Goal: Task Accomplishment & Management: Complete application form

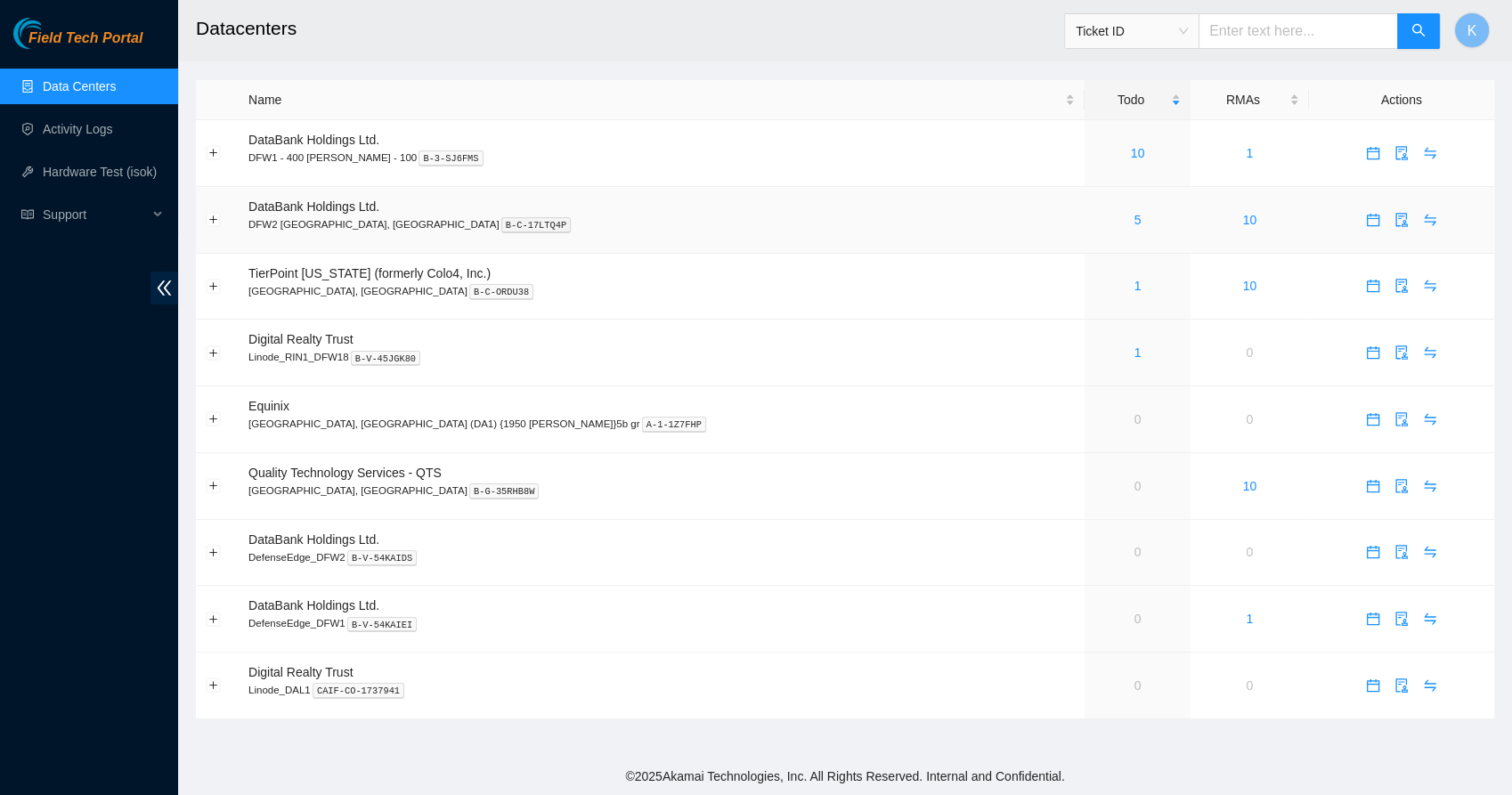
click at [1095, 221] on div "5" at bounding box center [1138, 220] width 86 height 20
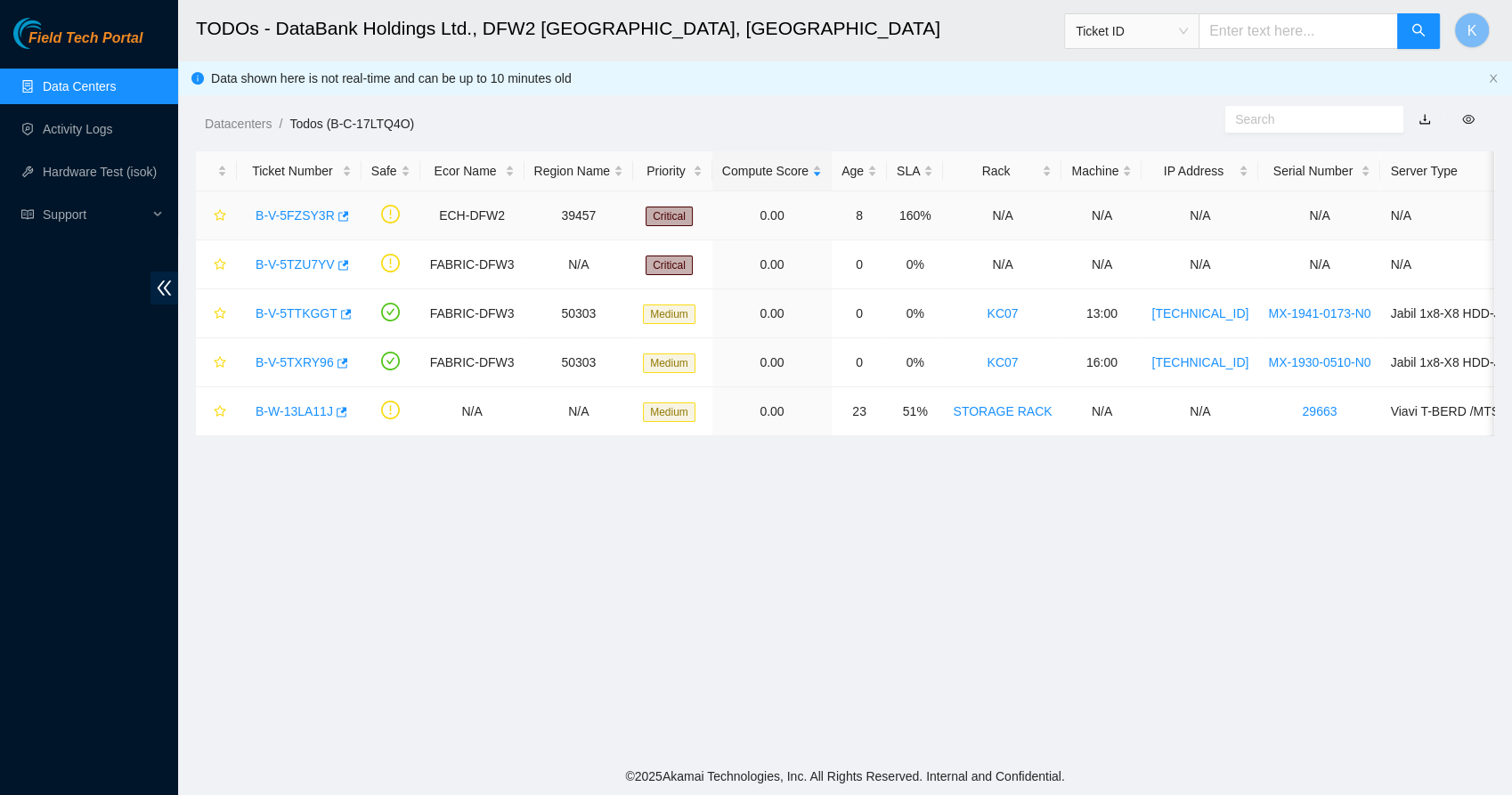
click at [288, 217] on link "B-V-5FZSY3R" at bounding box center [295, 216] width 79 height 15
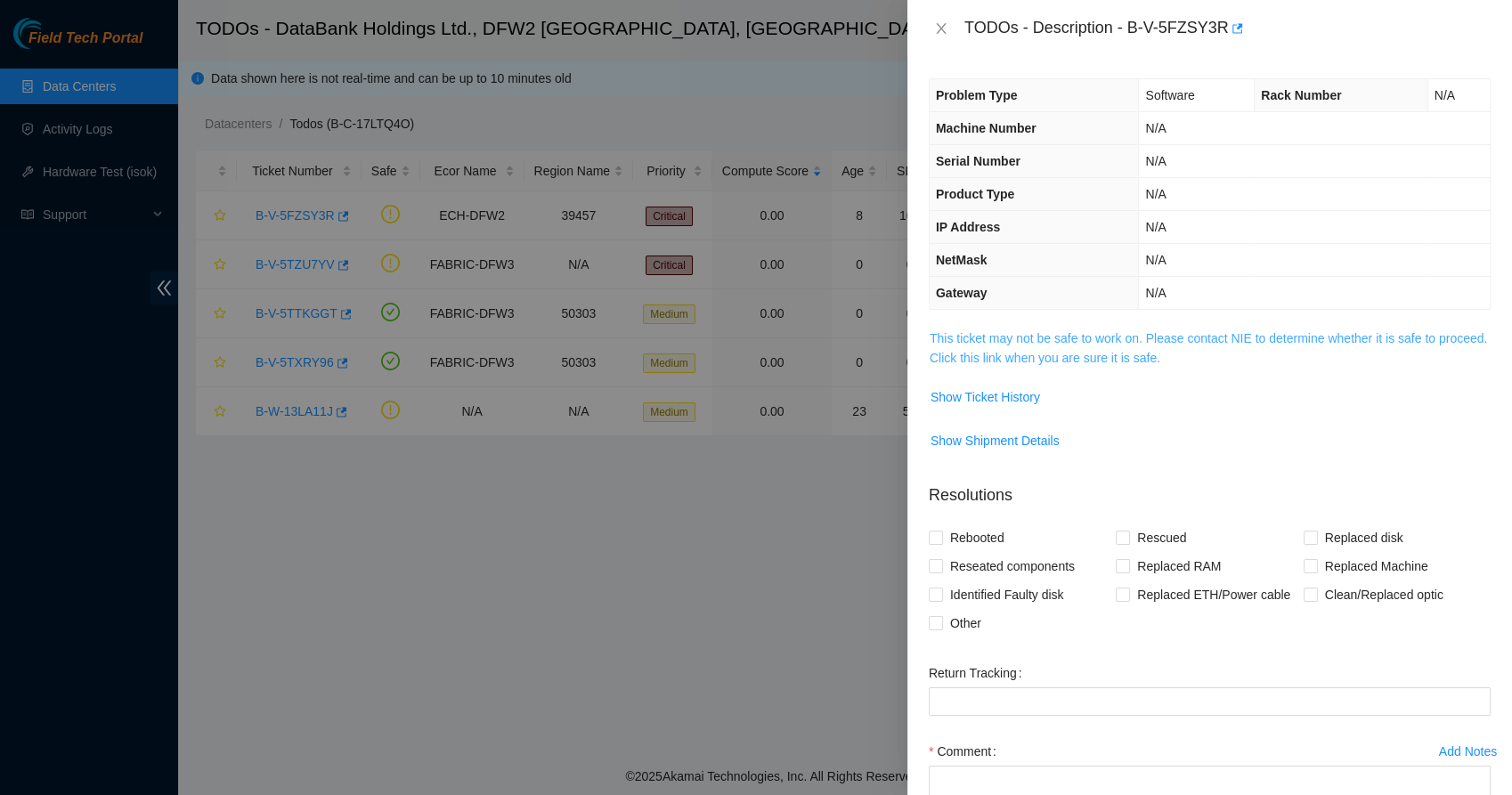
click at [965, 334] on link "This ticket may not be safe to work on. Please contact NIE to determine whether…" at bounding box center [1208, 348] width 558 height 34
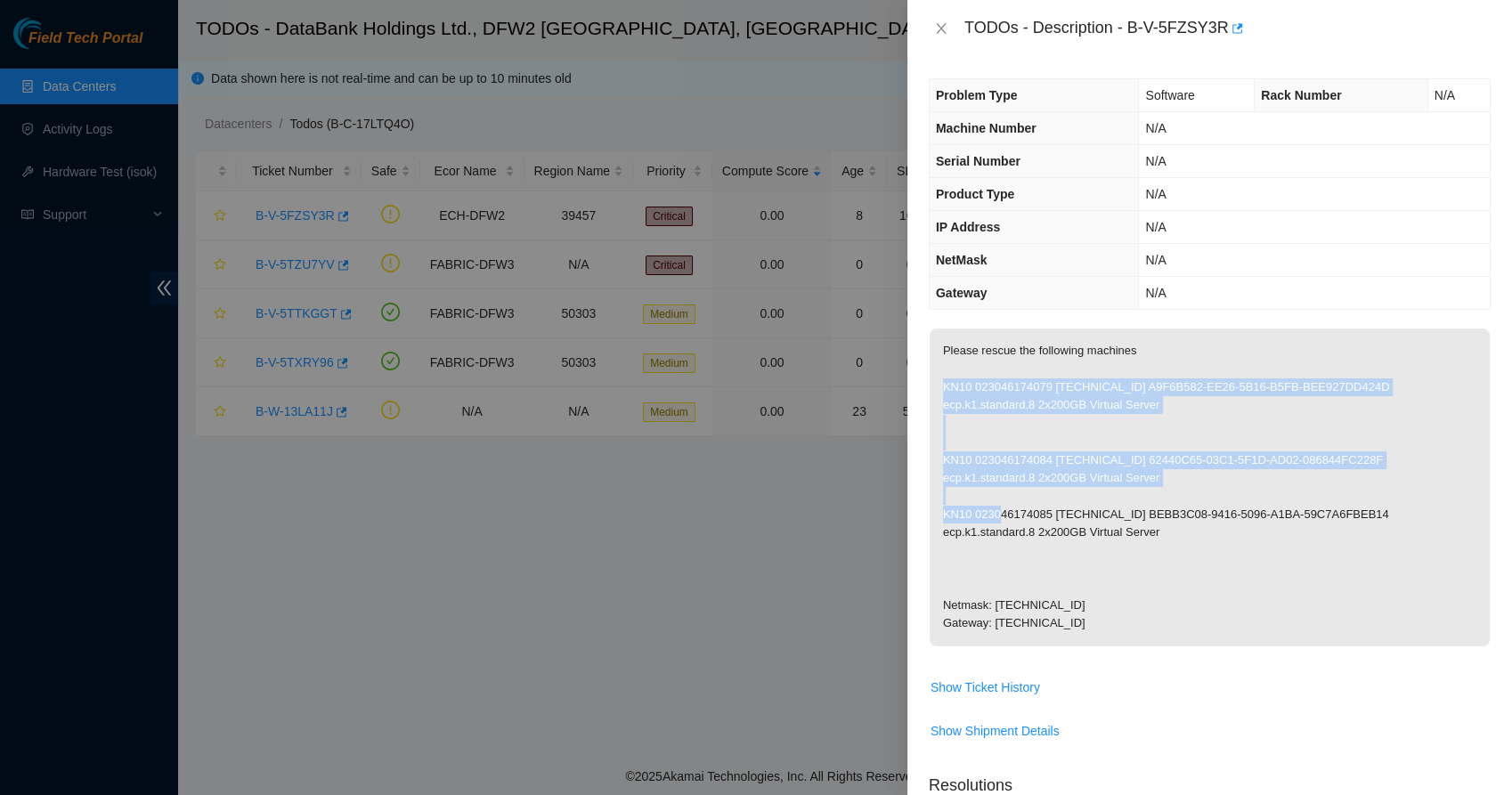
drag, startPoint x: 1014, startPoint y: 428, endPoint x: 1019, endPoint y: 526, distance: 98.1
click at [1019, 526] on p "Please rescue the following machines KN10 023046174079 [TECHNICAL_ID] A9F6B582-…" at bounding box center [1210, 487] width 561 height 318
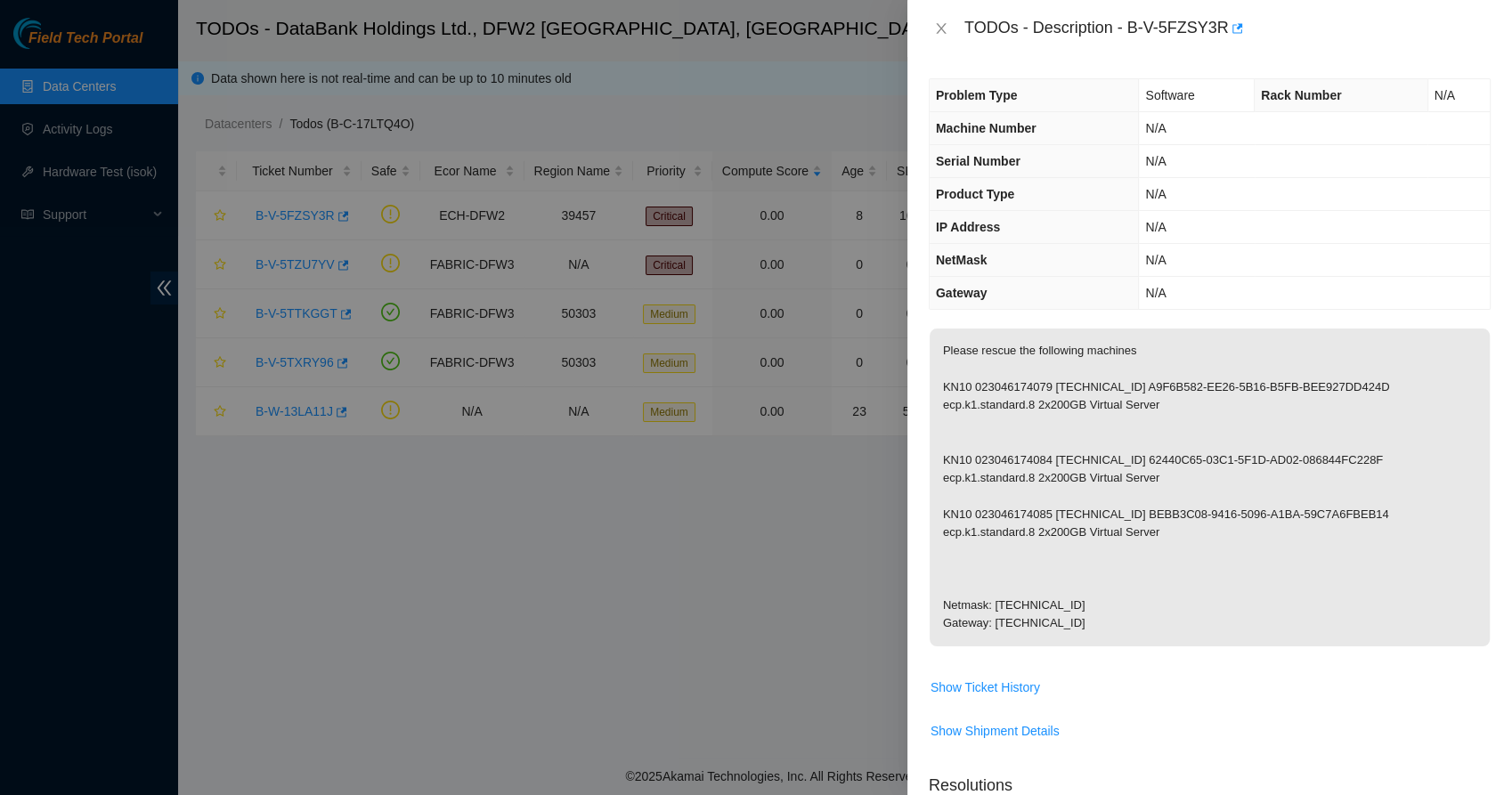
drag, startPoint x: 1019, startPoint y: 526, endPoint x: 981, endPoint y: 366, distance: 164.5
click at [981, 366] on p "Please rescue the following machines KN10 023046174079 [TECHNICAL_ID] A9F6B582-…" at bounding box center [1210, 487] width 561 height 318
click at [1011, 346] on p "Please rescue the following machines KN10 023046174079 [TECHNICAL_ID] A9F6B582-…" at bounding box center [1210, 487] width 561 height 318
click at [972, 413] on p "Please rescue the following machines KN10 023046174079 [TECHNICAL_ID] A9F6B582-…" at bounding box center [1210, 487] width 561 height 318
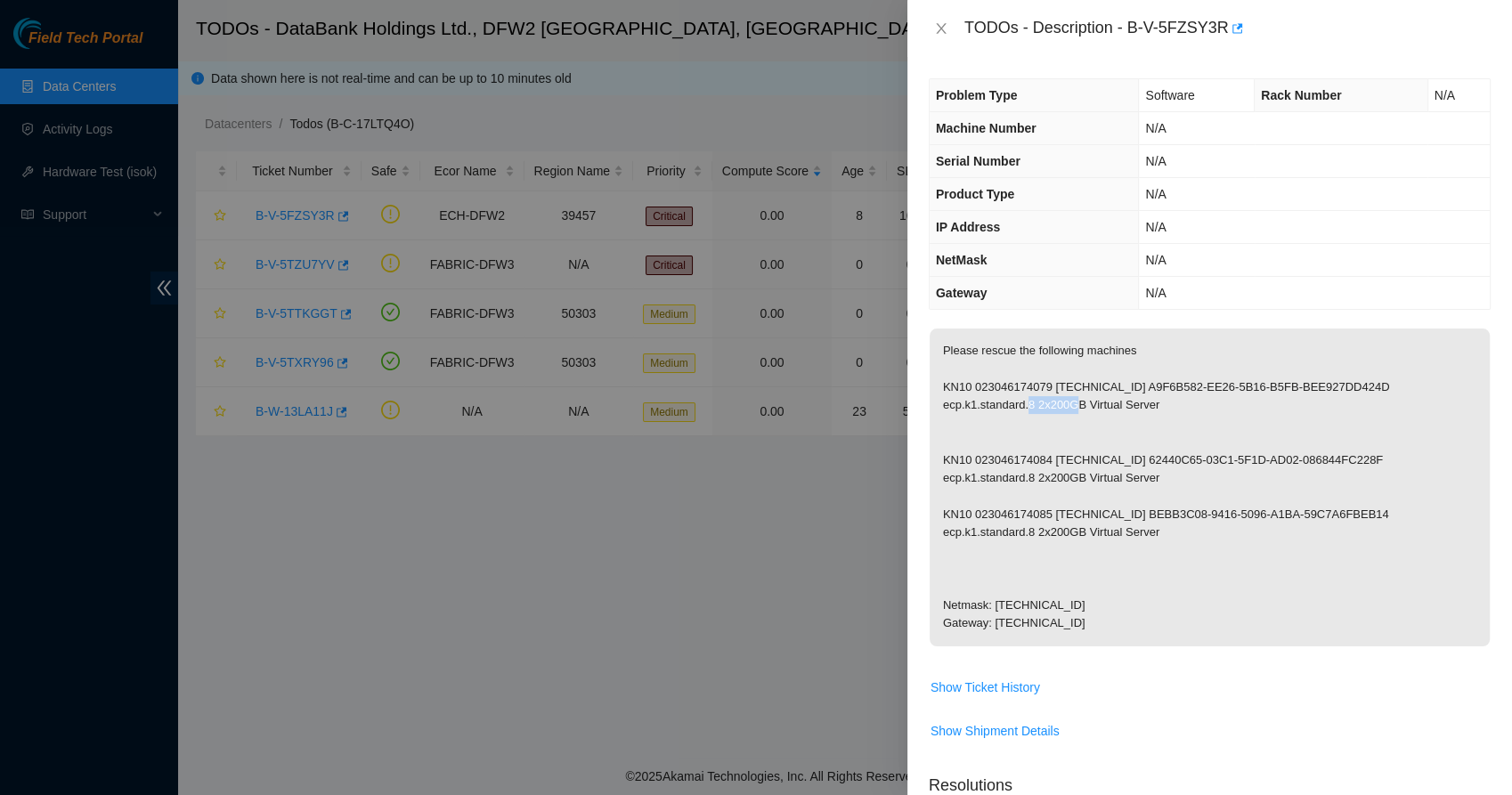
click at [972, 413] on p "Please rescue the following machines KN10 023046174079 [TECHNICAL_ID] A9F6B582-…" at bounding box center [1210, 487] width 561 height 318
drag, startPoint x: 972, startPoint y: 413, endPoint x: 958, endPoint y: 420, distance: 15.7
click at [958, 420] on p "Please rescue the following machines KN10 023046174079 [TECHNICAL_ID] A9F6B582-…" at bounding box center [1210, 487] width 561 height 318
click at [959, 457] on p "Please rescue the following machines KN10 023046174079 [TECHNICAL_ID] A9F6B582-…" at bounding box center [1210, 487] width 561 height 318
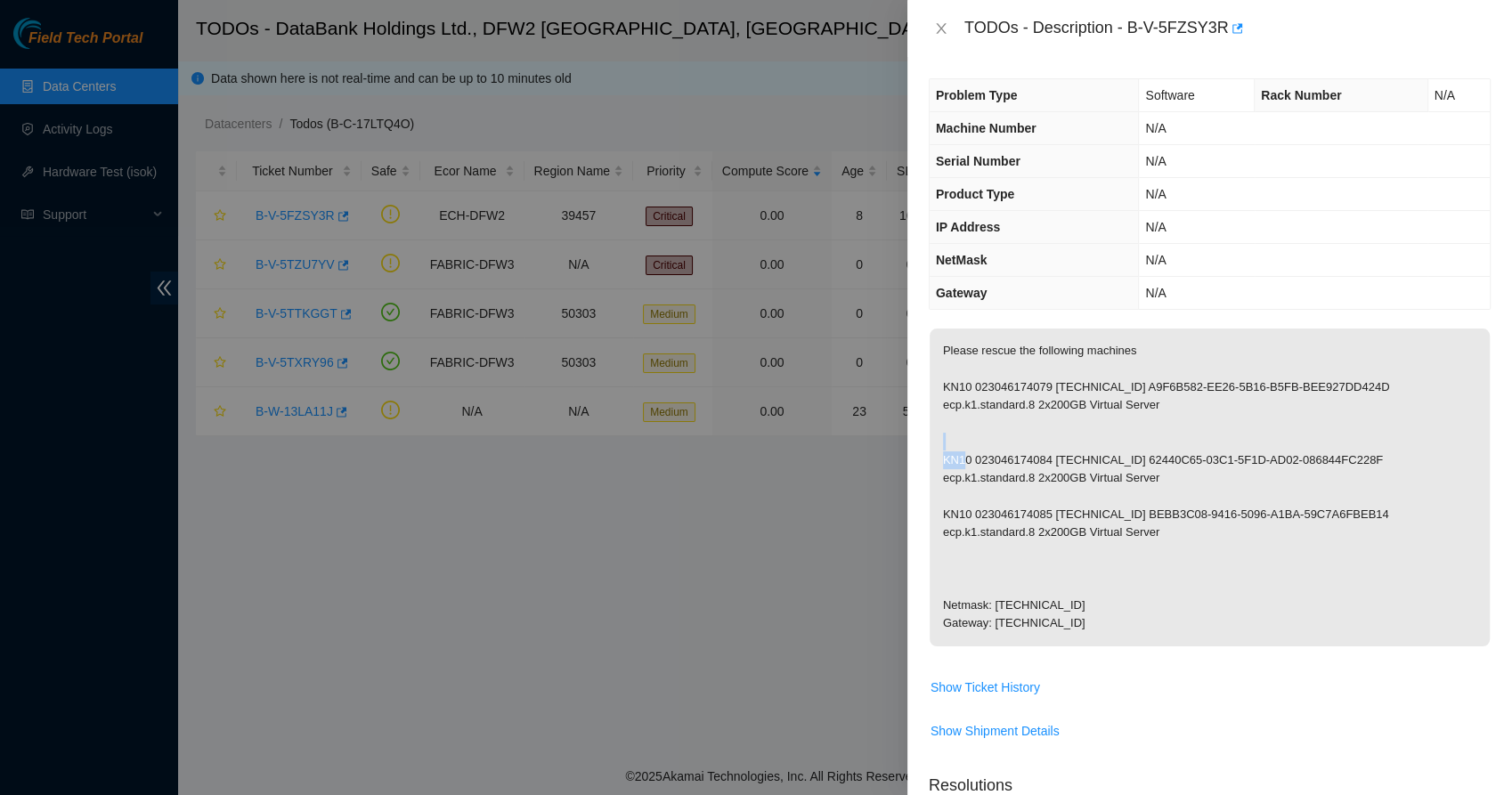
click at [959, 457] on p "Please rescue the following machines KN10 023046174079 [TECHNICAL_ID] A9F6B582-…" at bounding box center [1210, 487] width 561 height 318
drag, startPoint x: 959, startPoint y: 457, endPoint x: 944, endPoint y: 511, distance: 56.0
click at [944, 511] on p "Please rescue the following machines KN10 023046174079 [TECHNICAL_ID] A9F6B582-…" at bounding box center [1210, 487] width 561 height 318
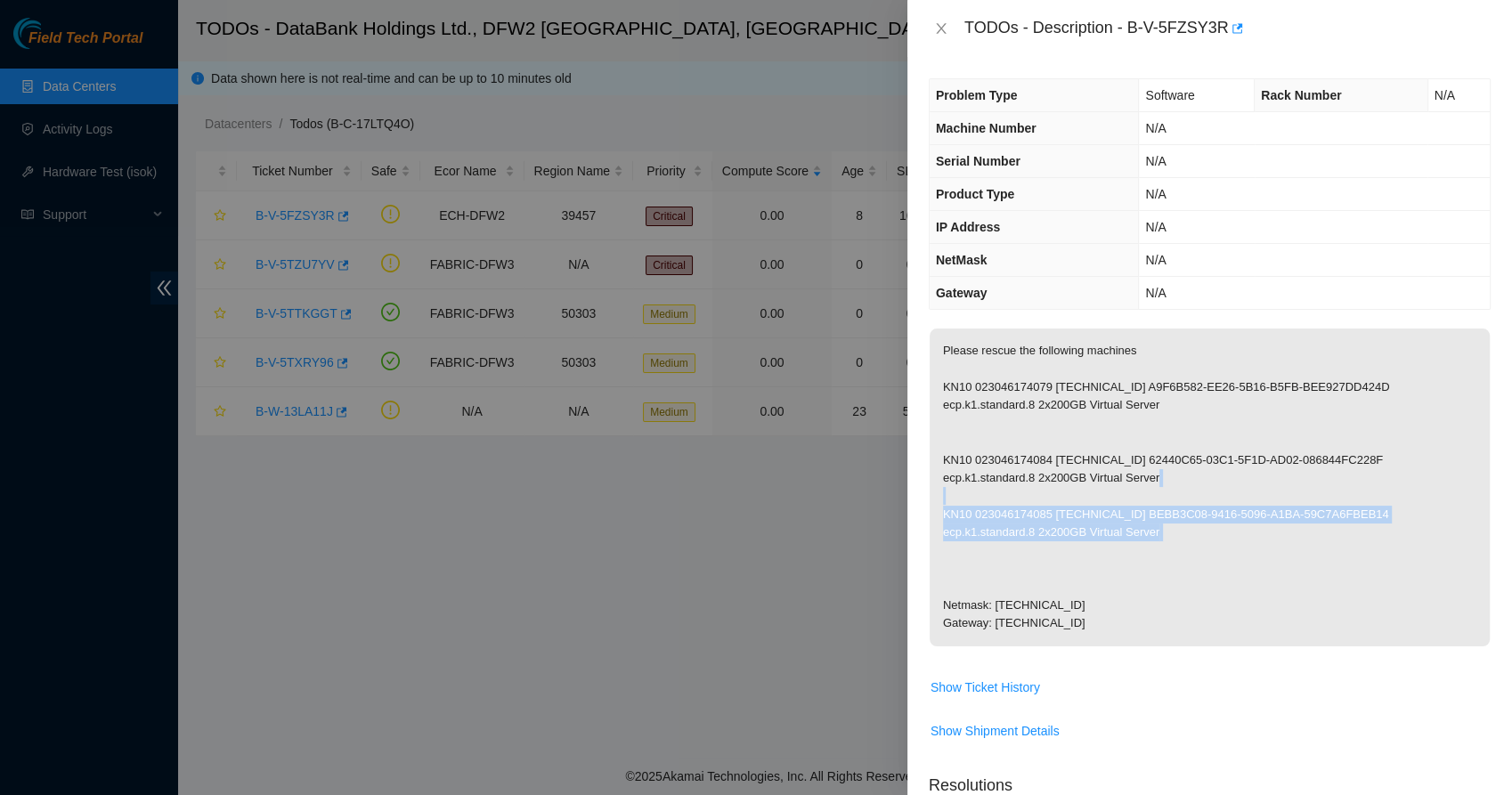
click at [944, 511] on p "Please rescue the following machines KN10 023046174079 [TECHNICAL_ID] A9F6B582-…" at bounding box center [1210, 487] width 561 height 318
drag, startPoint x: 944, startPoint y: 511, endPoint x: 945, endPoint y: 533, distance: 22.0
click at [945, 533] on p "Please rescue the following machines KN10 023046174079 [TECHNICAL_ID] A9F6B582-…" at bounding box center [1210, 487] width 561 height 318
click at [950, 575] on p "Please rescue the following machines KN10 023046174079 [TECHNICAL_ID] A9F6B582-…" at bounding box center [1210, 487] width 561 height 318
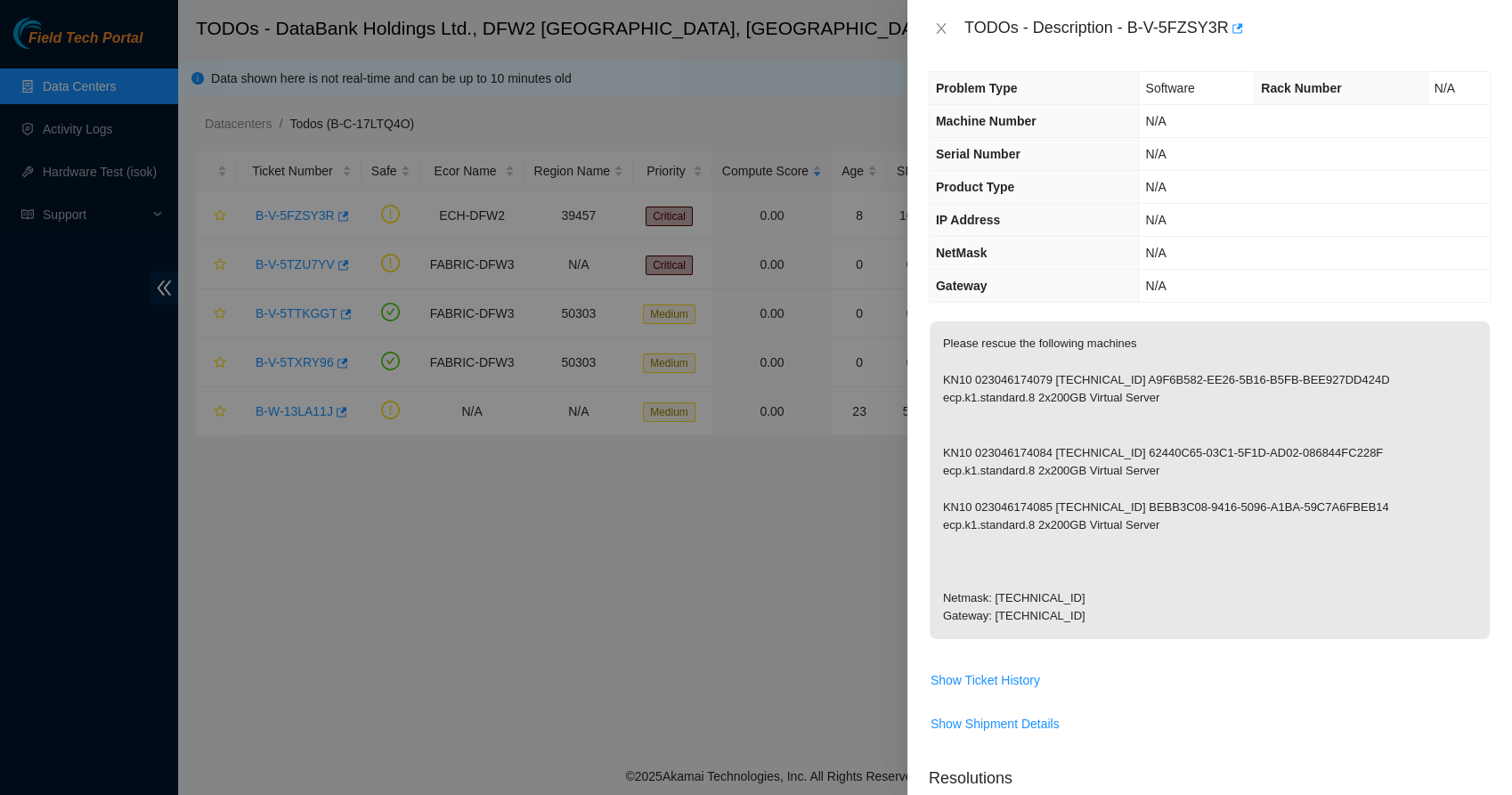
click at [1054, 548] on p "Please rescue the following machines KN10 023046174079 [TECHNICAL_ID] A9F6B582-…" at bounding box center [1210, 480] width 561 height 318
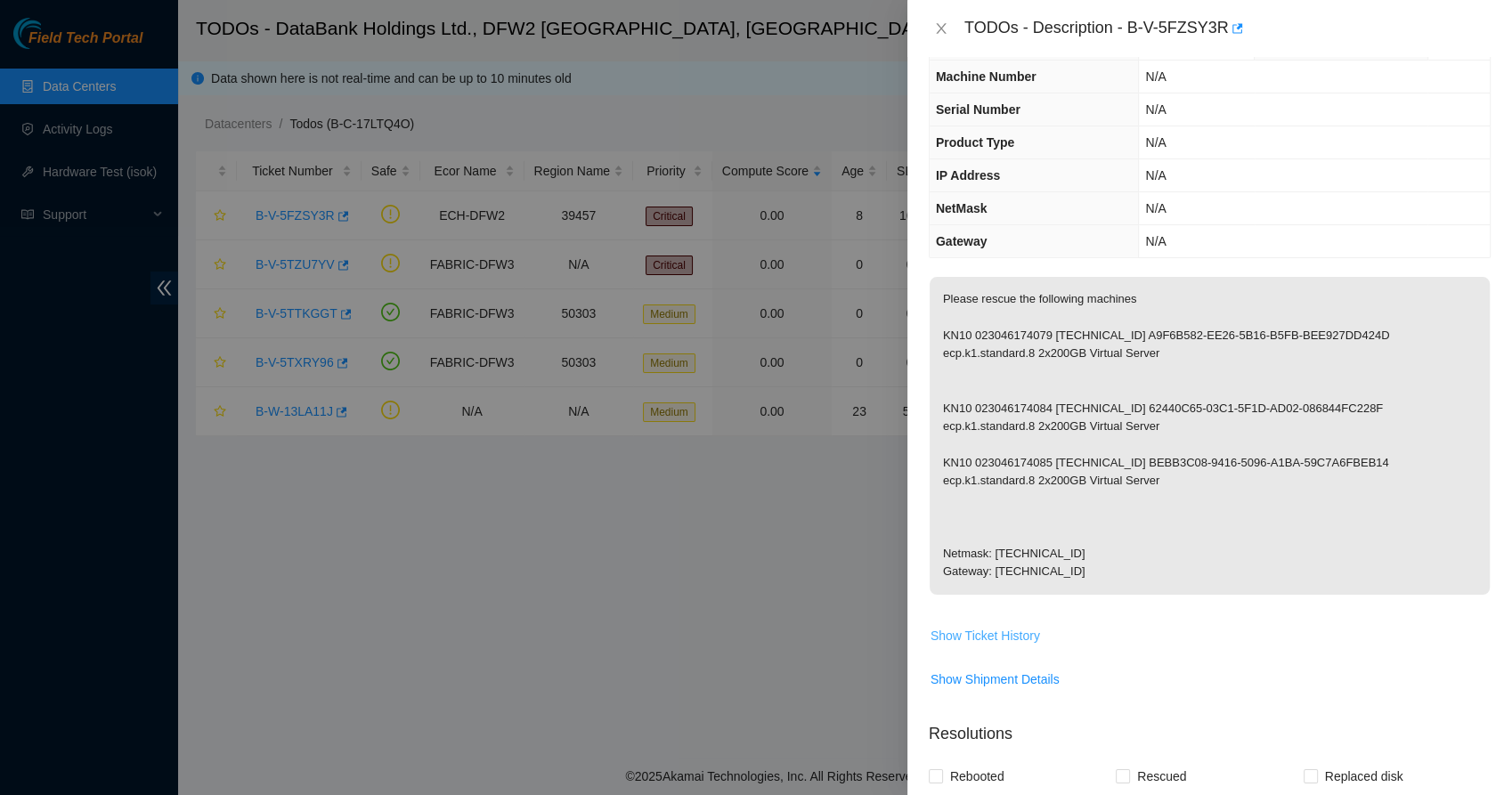
click at [957, 644] on button "Show Ticket History" at bounding box center [986, 635] width 112 height 28
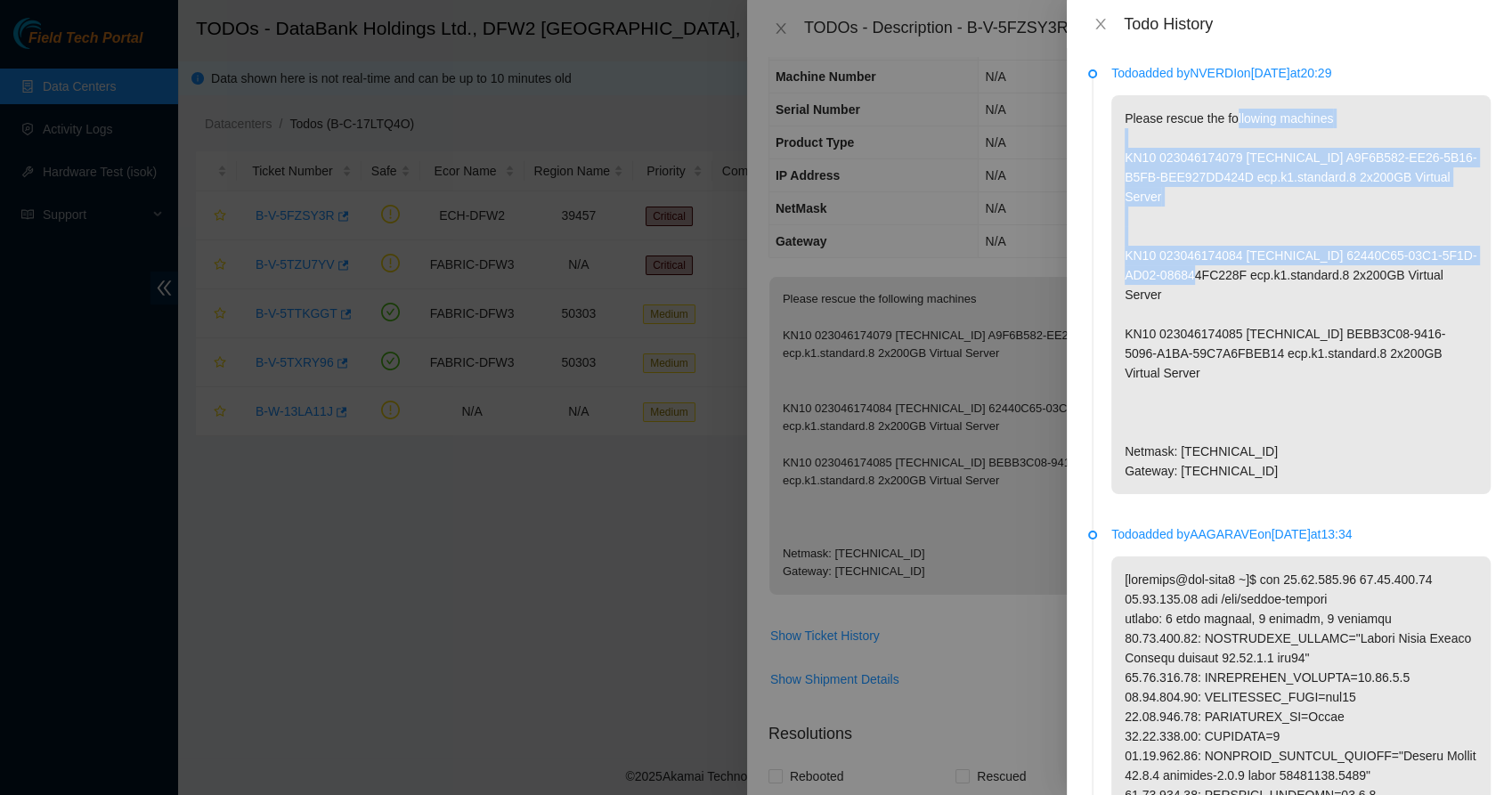
drag, startPoint x: 1234, startPoint y: 120, endPoint x: 1224, endPoint y: 271, distance: 151.3
click at [1224, 271] on p "Please rescue the following machines KN10 023046174079 [TECHNICAL_ID] A9F6B582-…" at bounding box center [1300, 294] width 379 height 399
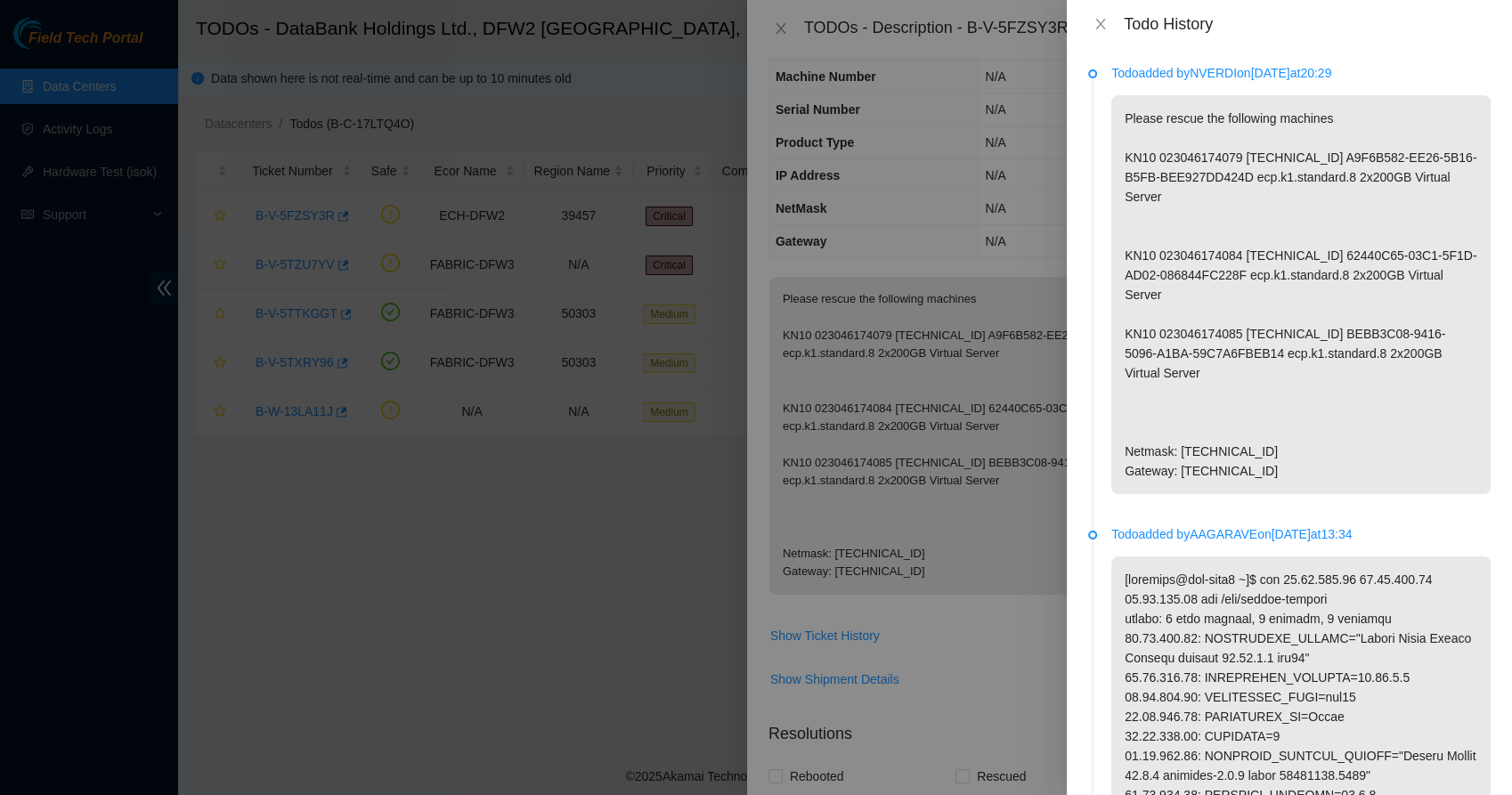
drag, startPoint x: 1224, startPoint y: 271, endPoint x: 1160, endPoint y: 375, distance: 122.1
click at [1160, 375] on p "Please rescue the following machines KN10 023046174079 [TECHNICAL_ID] A9F6B582-…" at bounding box center [1300, 294] width 379 height 399
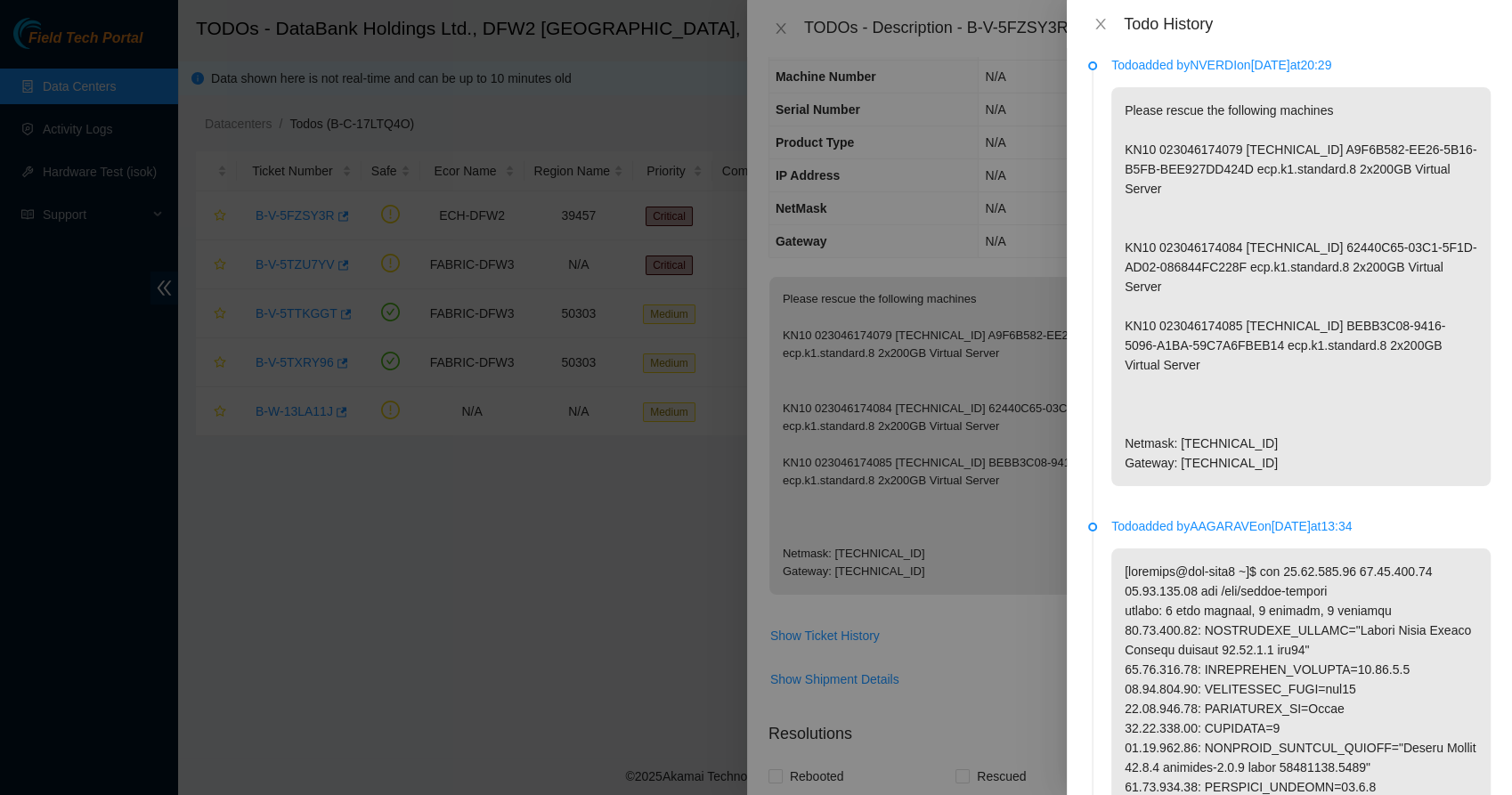
scroll to position [0, 0]
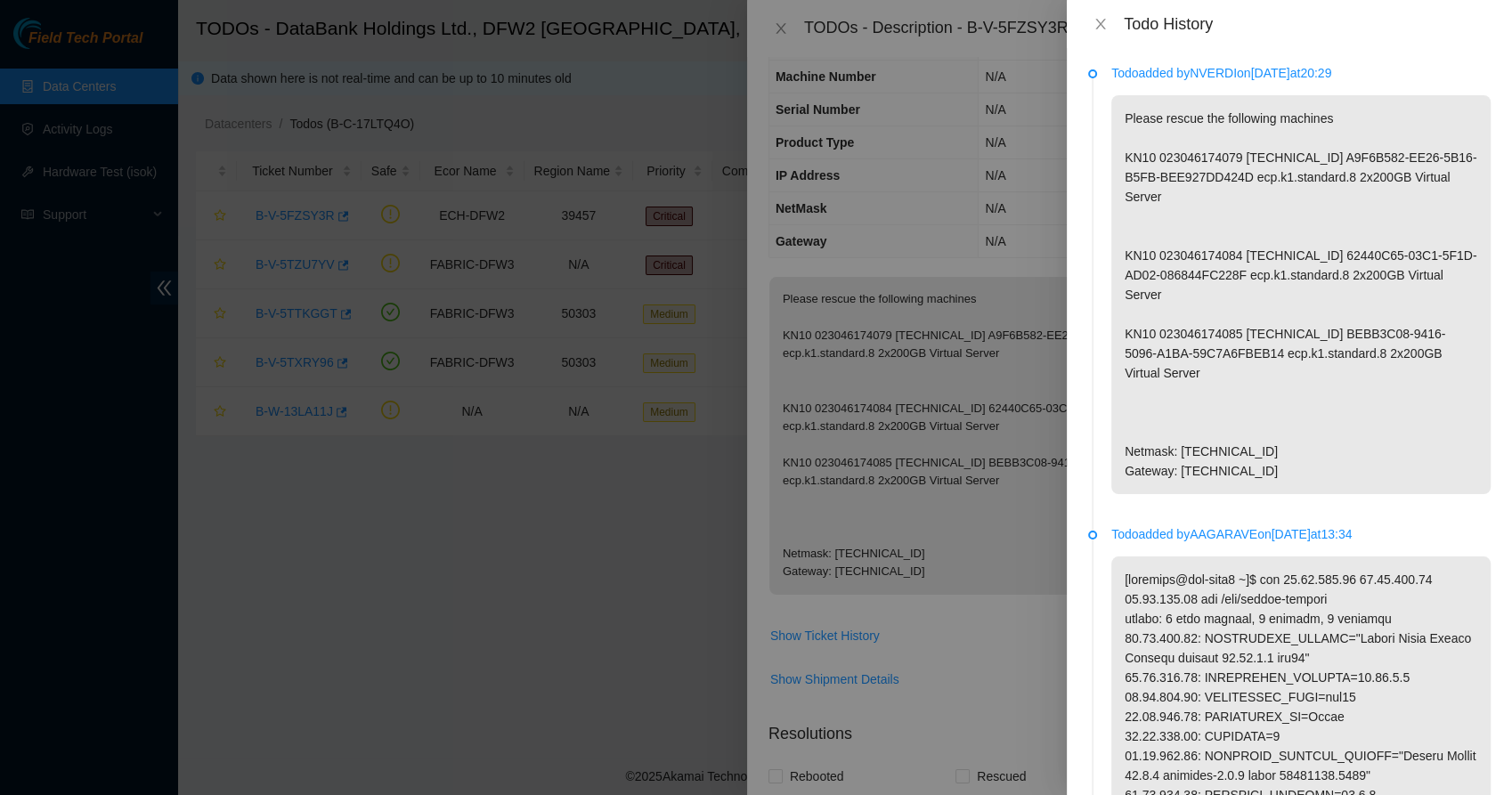
click at [1098, 15] on div "Todo History" at bounding box center [1289, 25] width 403 height 20
click at [1097, 34] on div "Todo History" at bounding box center [1290, 24] width 445 height 48
click at [1104, 27] on icon "close" at bounding box center [1100, 24] width 15 height 15
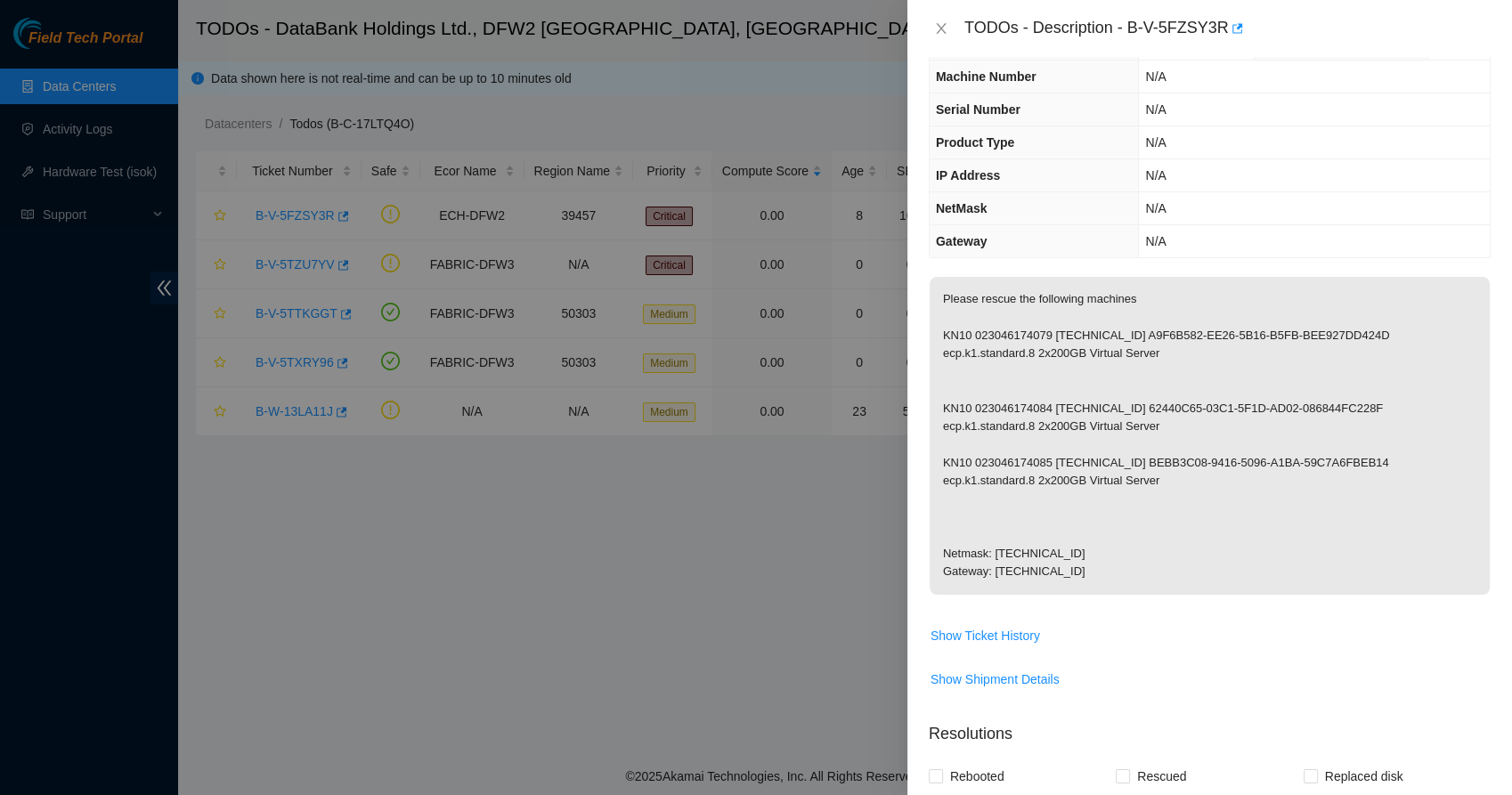
click at [1035, 327] on p "Please rescue the following machines KN10 023046174079 [TECHNICAL_ID] A9F6B582-…" at bounding box center [1210, 436] width 561 height 318
drag, startPoint x: 1035, startPoint y: 327, endPoint x: 1039, endPoint y: 355, distance: 28.3
click at [1039, 355] on p "Please rescue the following machines KN10 023046174079 [TECHNICAL_ID] A9F6B582-…" at bounding box center [1210, 436] width 561 height 318
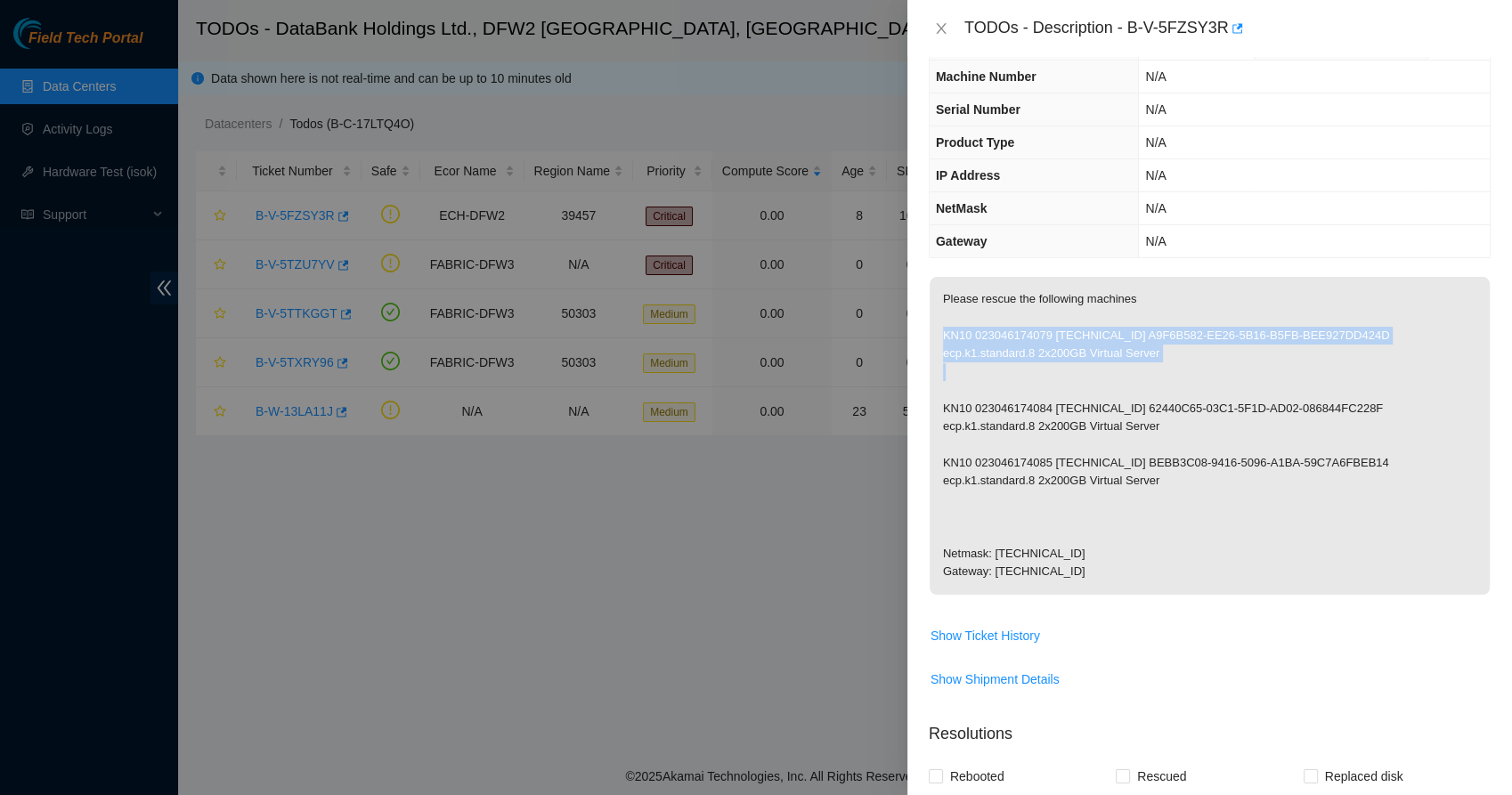
click at [1039, 355] on p "Please rescue the following machines KN10 023046174079 [TECHNICAL_ID] A9F6B582-…" at bounding box center [1210, 436] width 561 height 318
drag, startPoint x: 1039, startPoint y: 355, endPoint x: 1037, endPoint y: 375, distance: 20.1
click at [1037, 375] on p "Please rescue the following machines KN10 023046174079 [TECHNICAL_ID] A9F6B582-…" at bounding box center [1210, 436] width 561 height 318
click at [1026, 487] on p "Please rescue the following machines KN10 023046174079 [TECHNICAL_ID] A9F6B582-…" at bounding box center [1210, 436] width 561 height 318
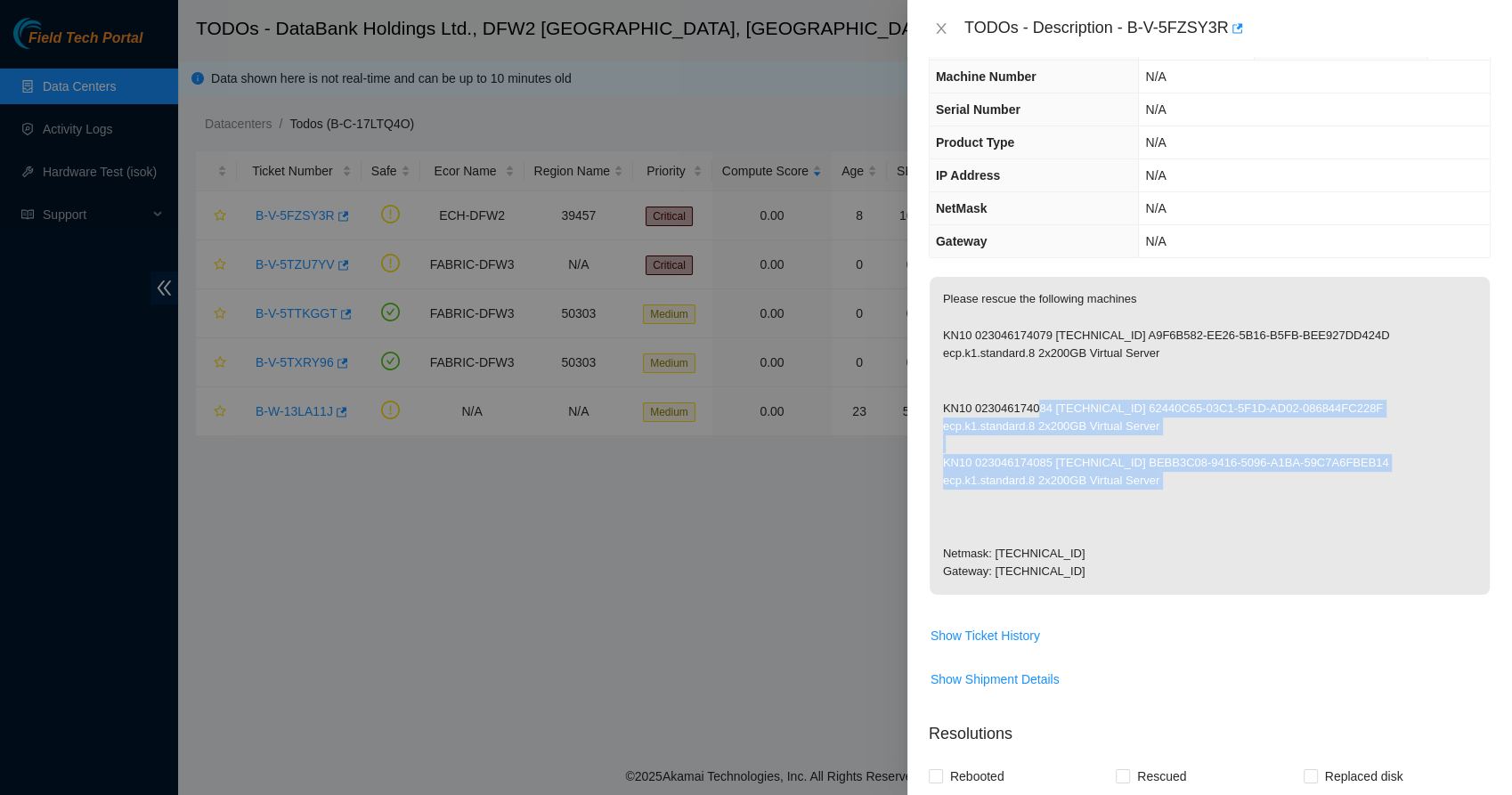
drag, startPoint x: 1049, startPoint y: 401, endPoint x: 1060, endPoint y: 489, distance: 88.7
click at [1060, 489] on p "Please rescue the following machines KN10 023046174079 [TECHNICAL_ID] A9F6B582-…" at bounding box center [1210, 436] width 561 height 318
click at [1039, 499] on p "Please rescue the following machines KN10 023046174079 [TECHNICAL_ID] A9F6B582-…" at bounding box center [1210, 436] width 561 height 318
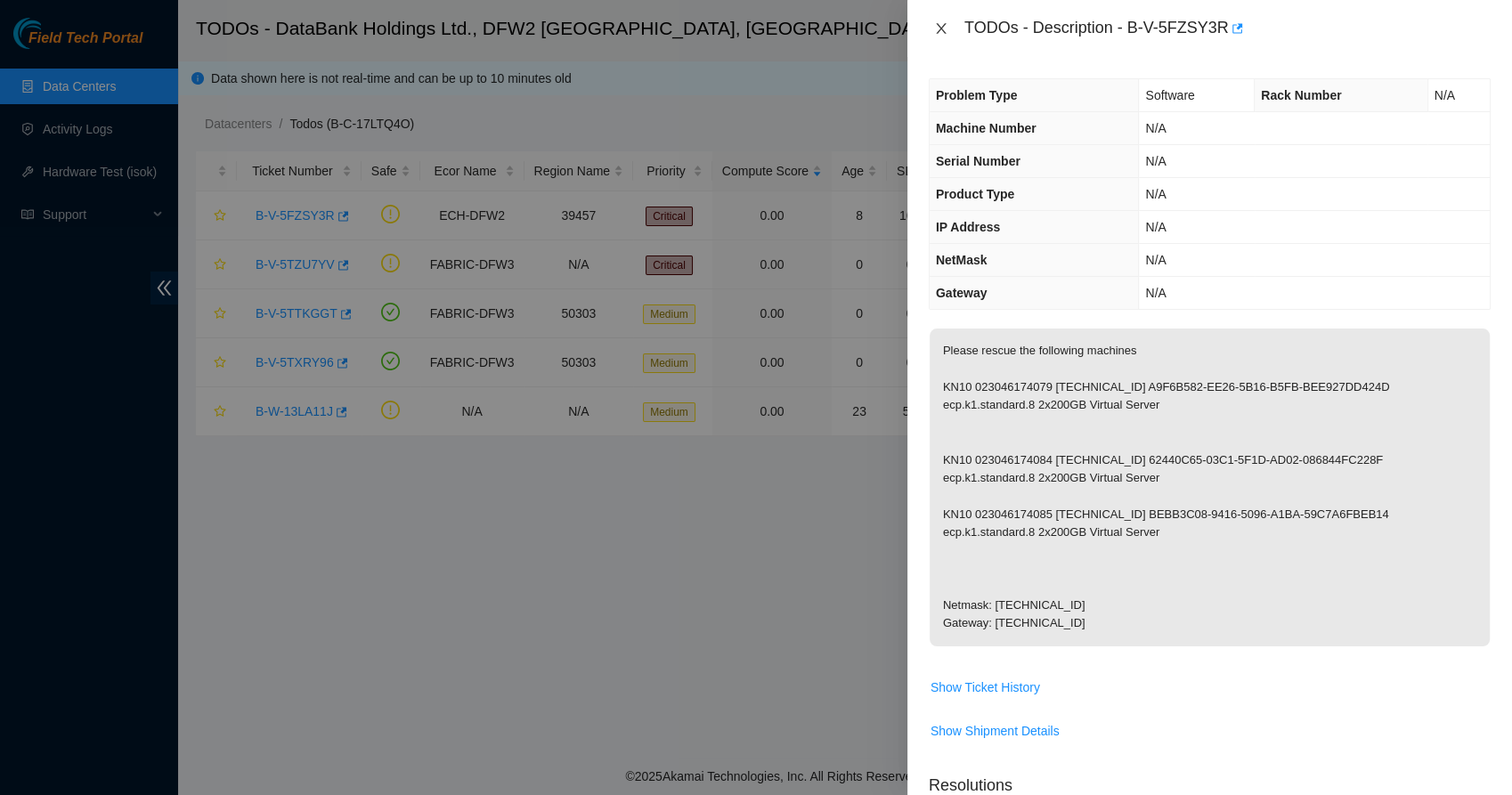
click at [936, 21] on button "Close" at bounding box center [941, 28] width 24 height 17
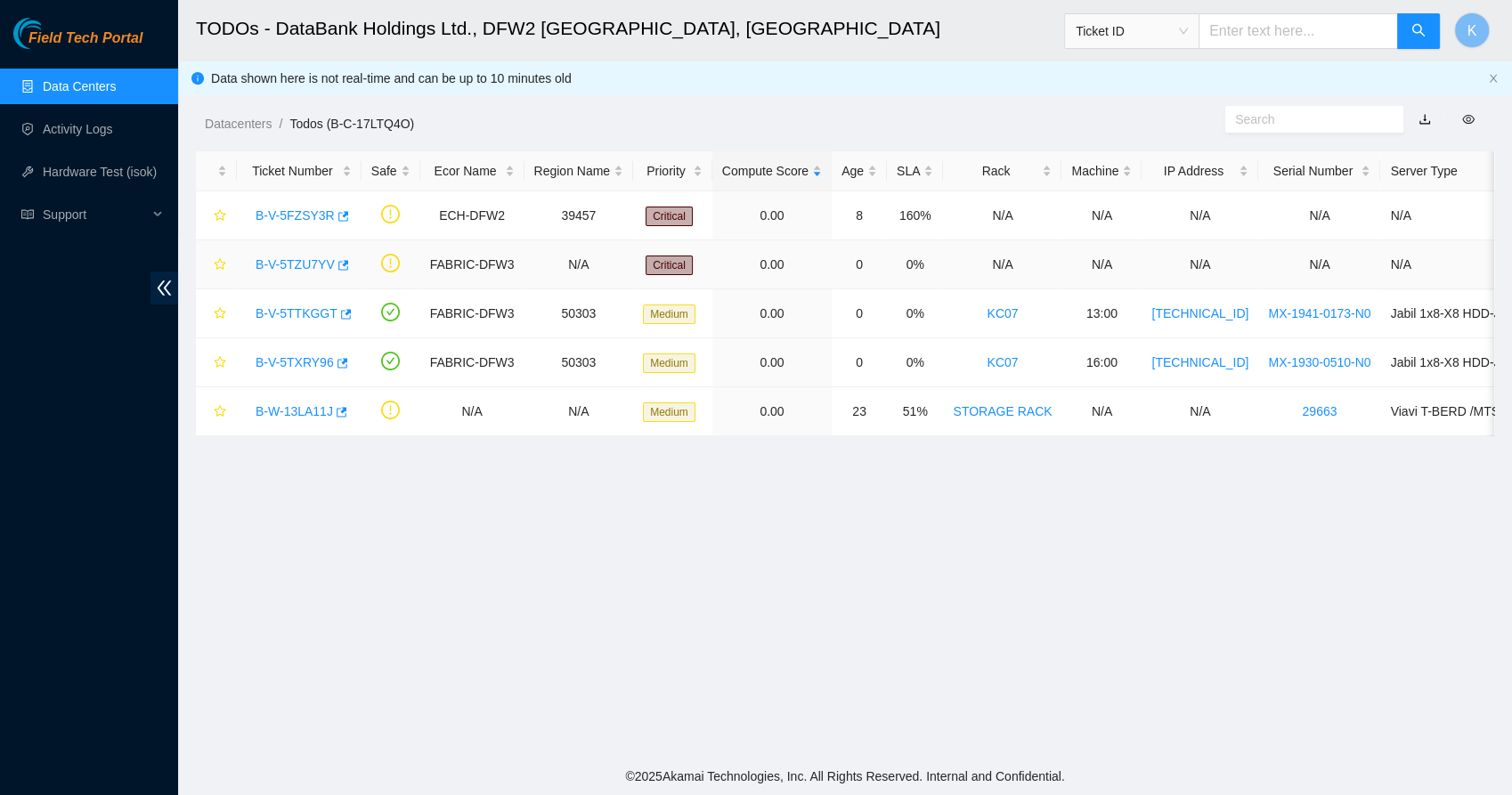
click at [297, 262] on link "B-V-5TZU7YV" at bounding box center [295, 265] width 79 height 15
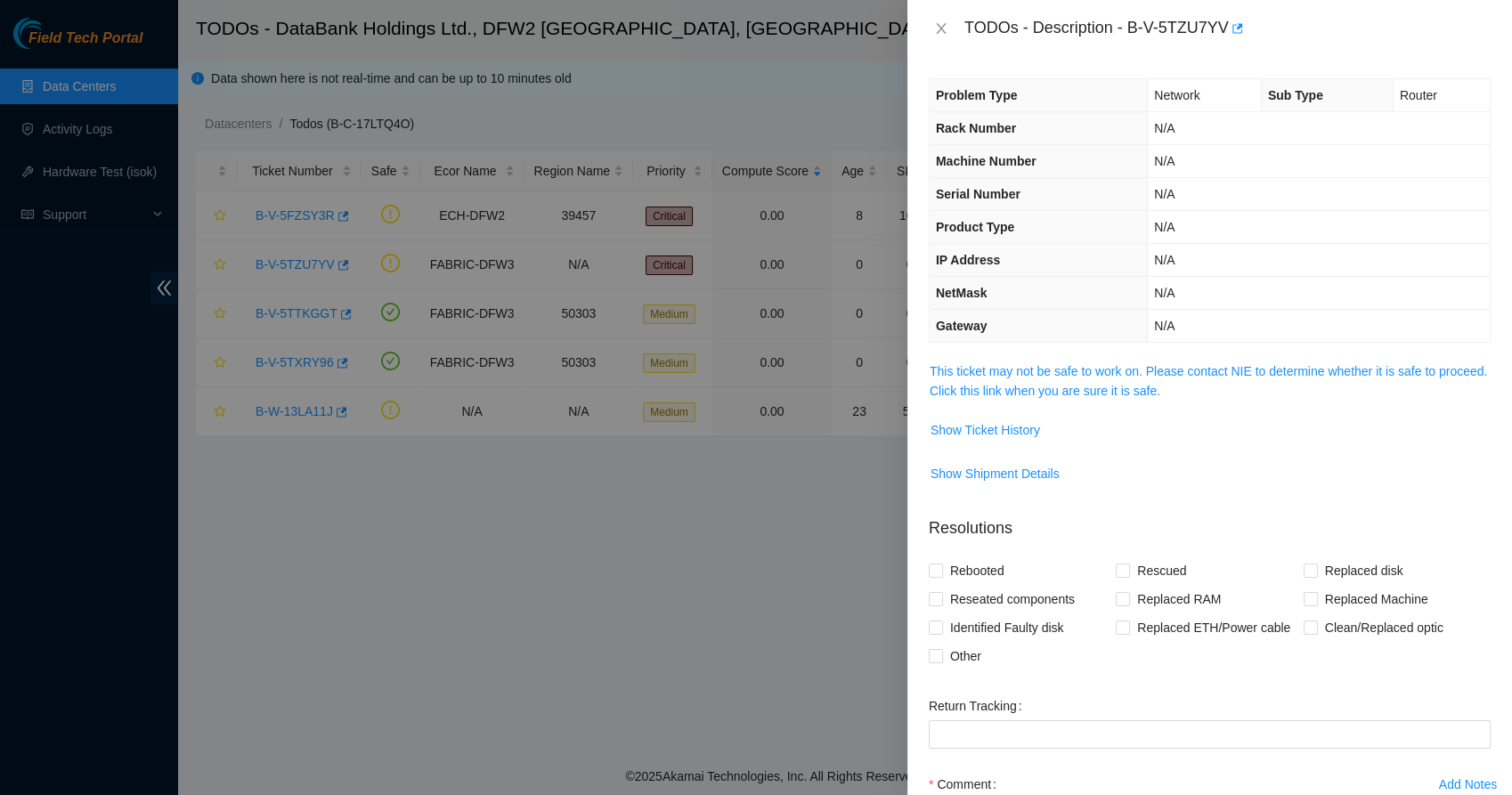
click at [1048, 353] on div "Problem Type Network Sub Type Router Rack Number N/A Machine Number N/A Serial …" at bounding box center [1209, 425] width 605 height 738
click at [1047, 368] on link "This ticket may not be safe to work on. Please contact NIE to determine whether…" at bounding box center [1208, 381] width 558 height 34
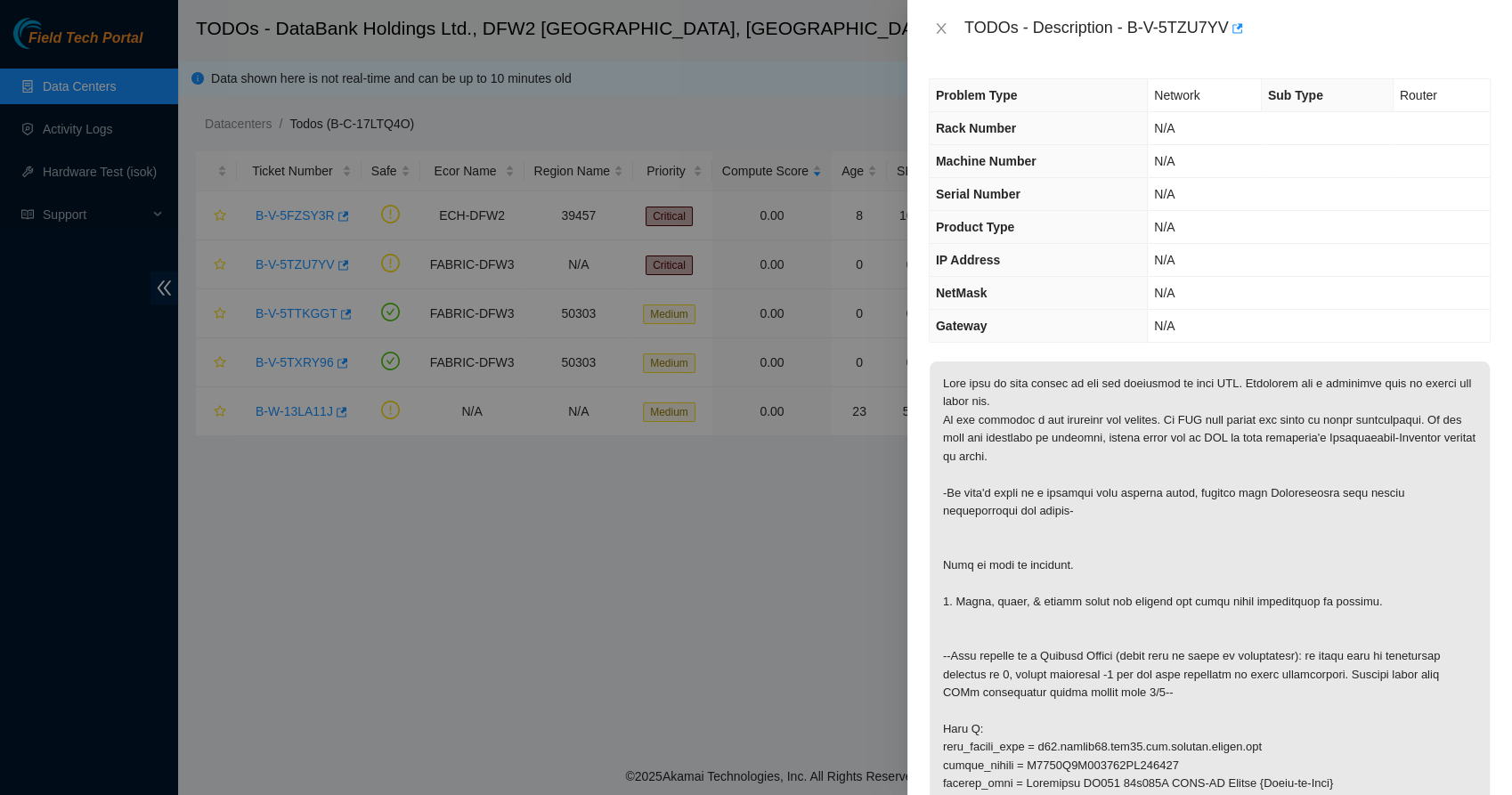
drag, startPoint x: 1036, startPoint y: 405, endPoint x: 1023, endPoint y: 461, distance: 57.5
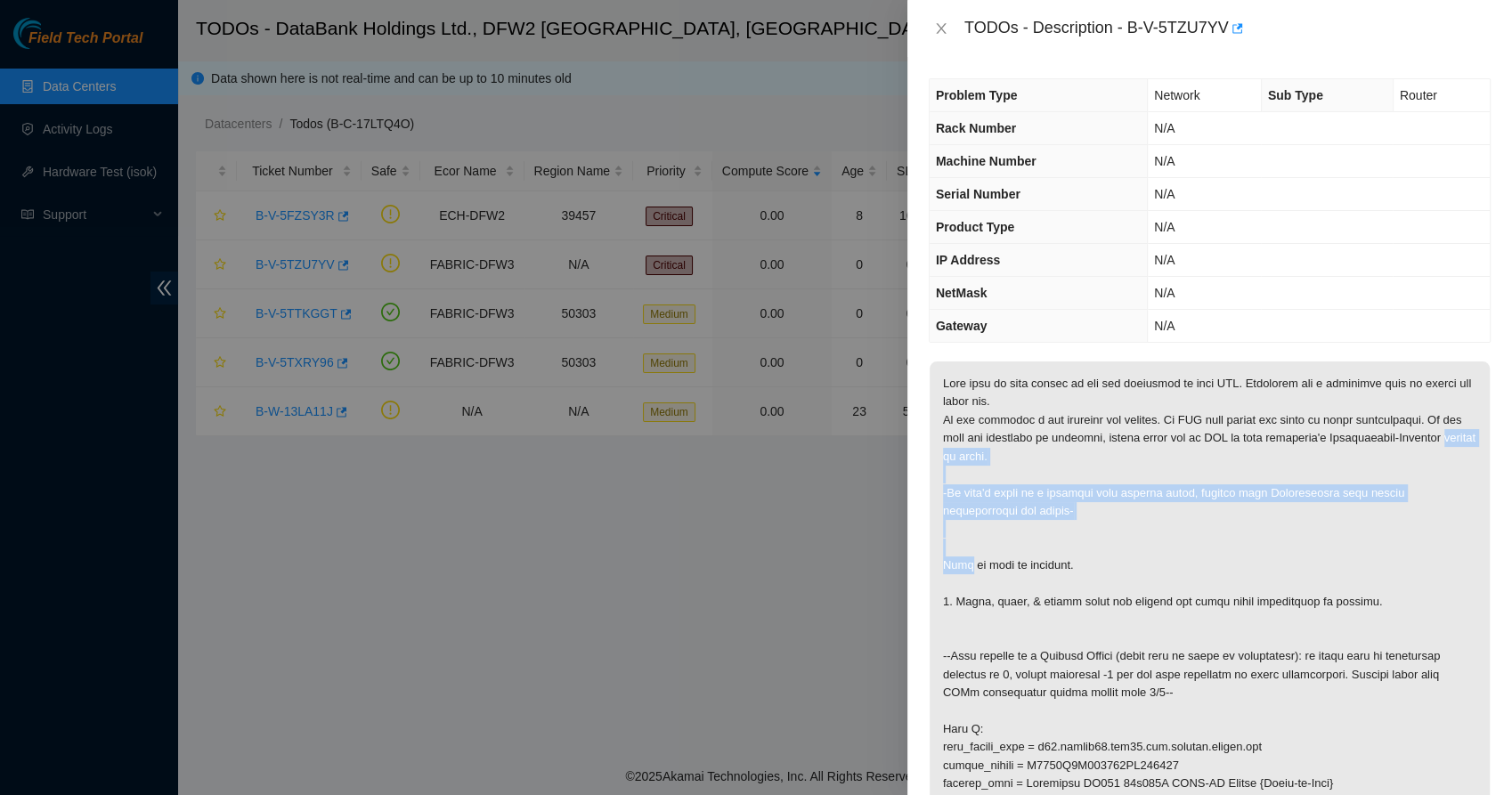
drag, startPoint x: 1023, startPoint y: 461, endPoint x: 1017, endPoint y: 541, distance: 80.2
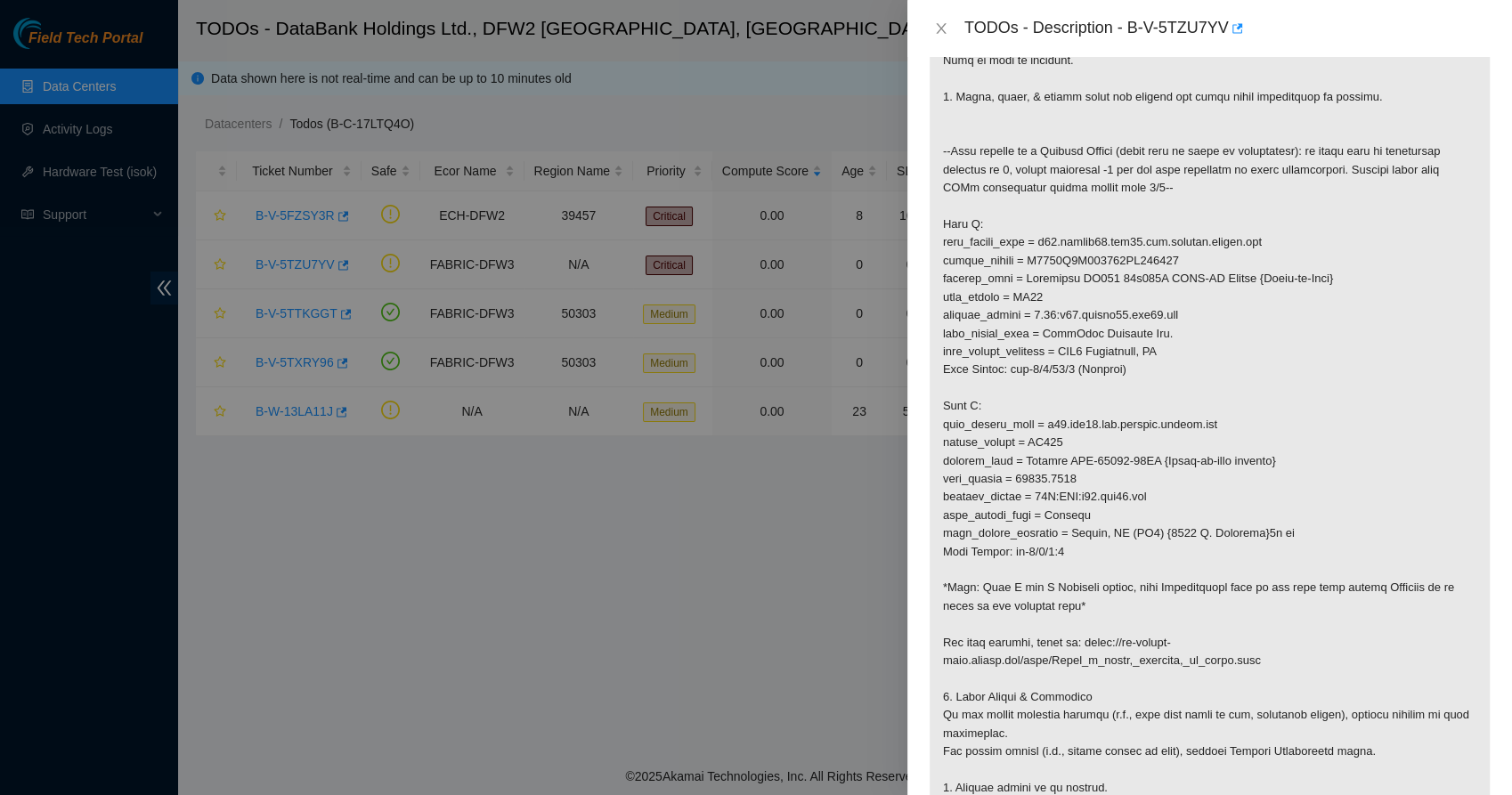
scroll to position [513, 0]
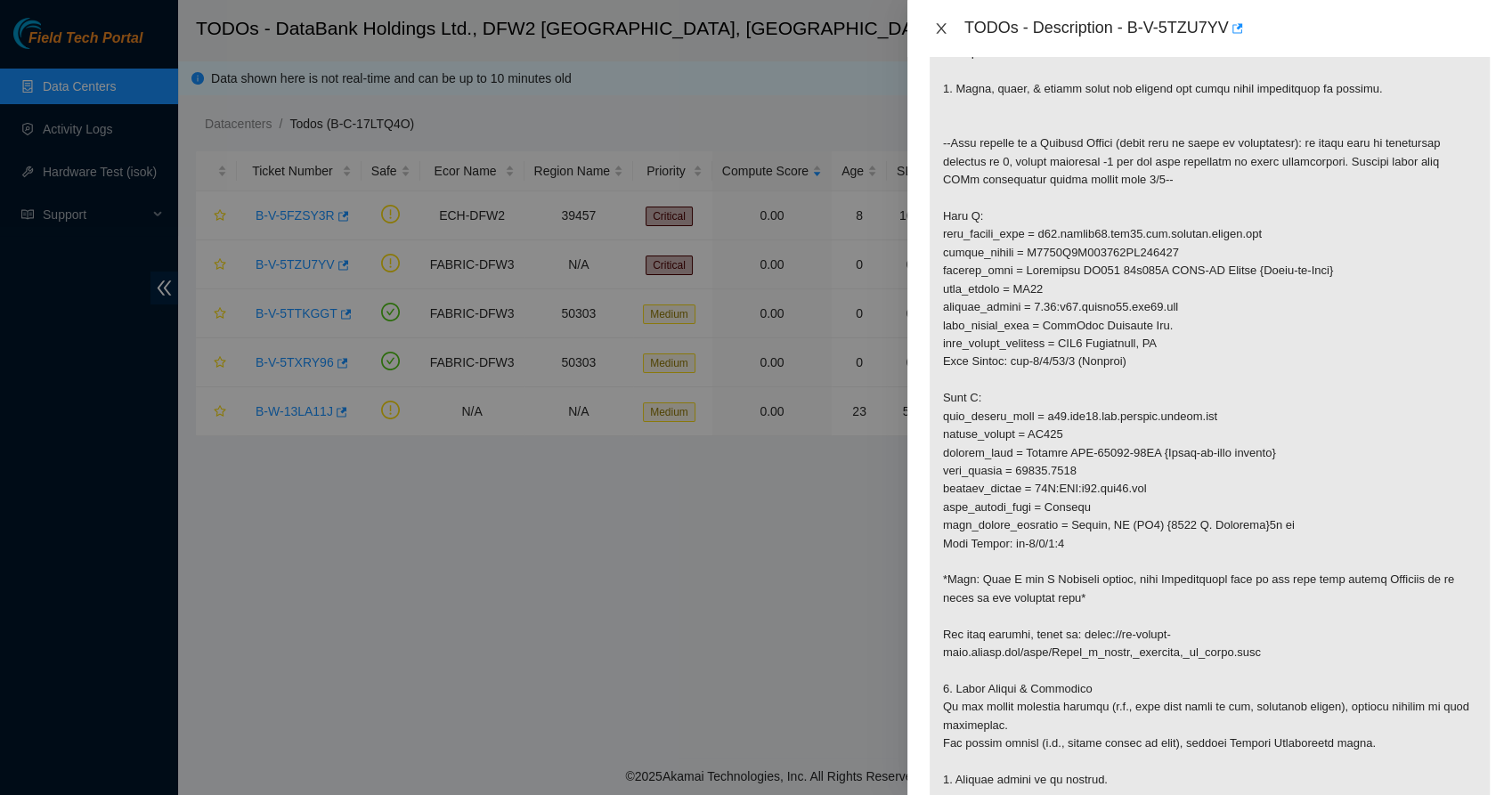
click at [941, 25] on icon "close" at bounding box center [941, 28] width 15 height 15
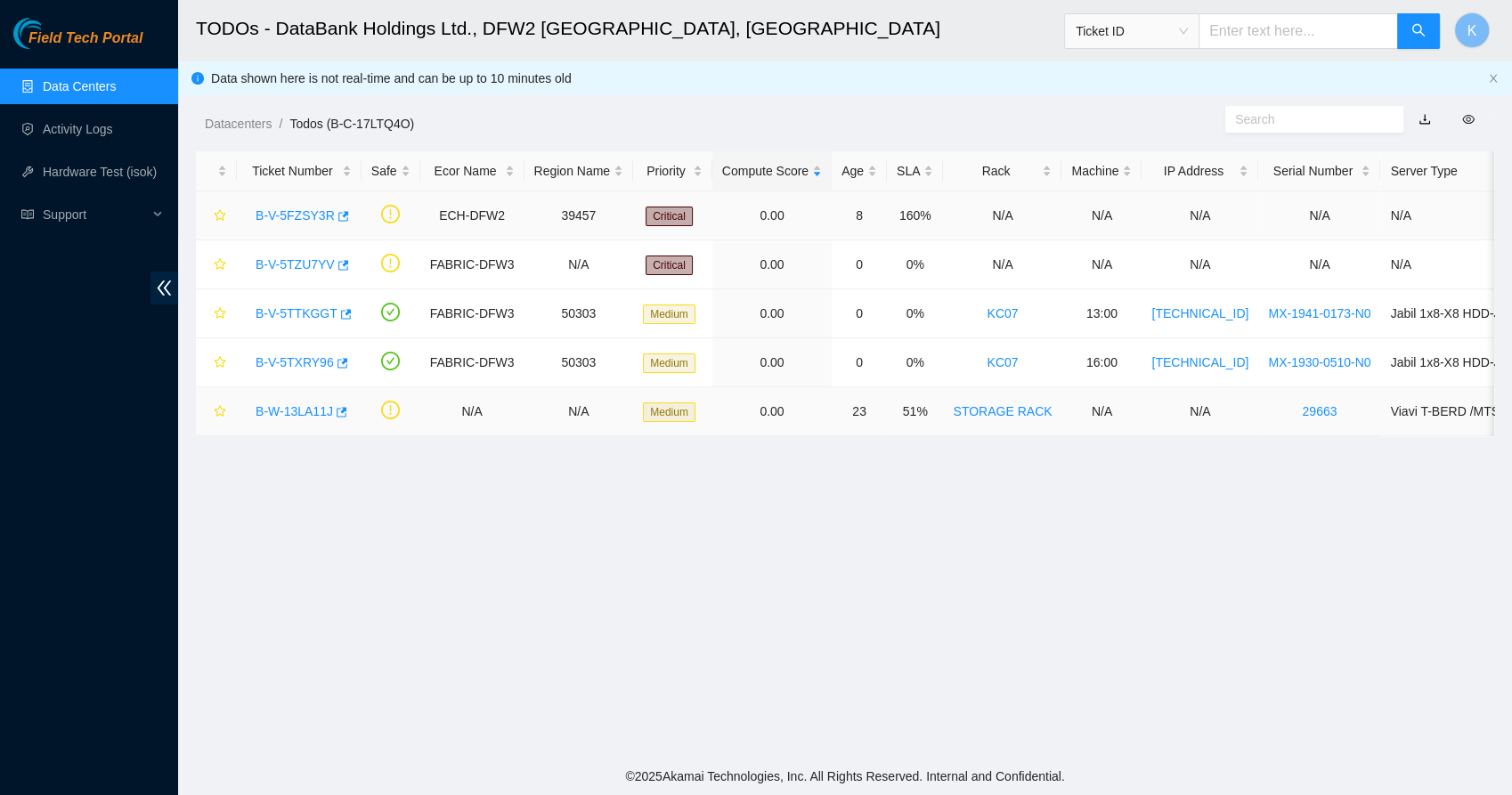
scroll to position [200, 0]
click at [314, 406] on link "B-W-13LA11J" at bounding box center [294, 412] width 77 height 15
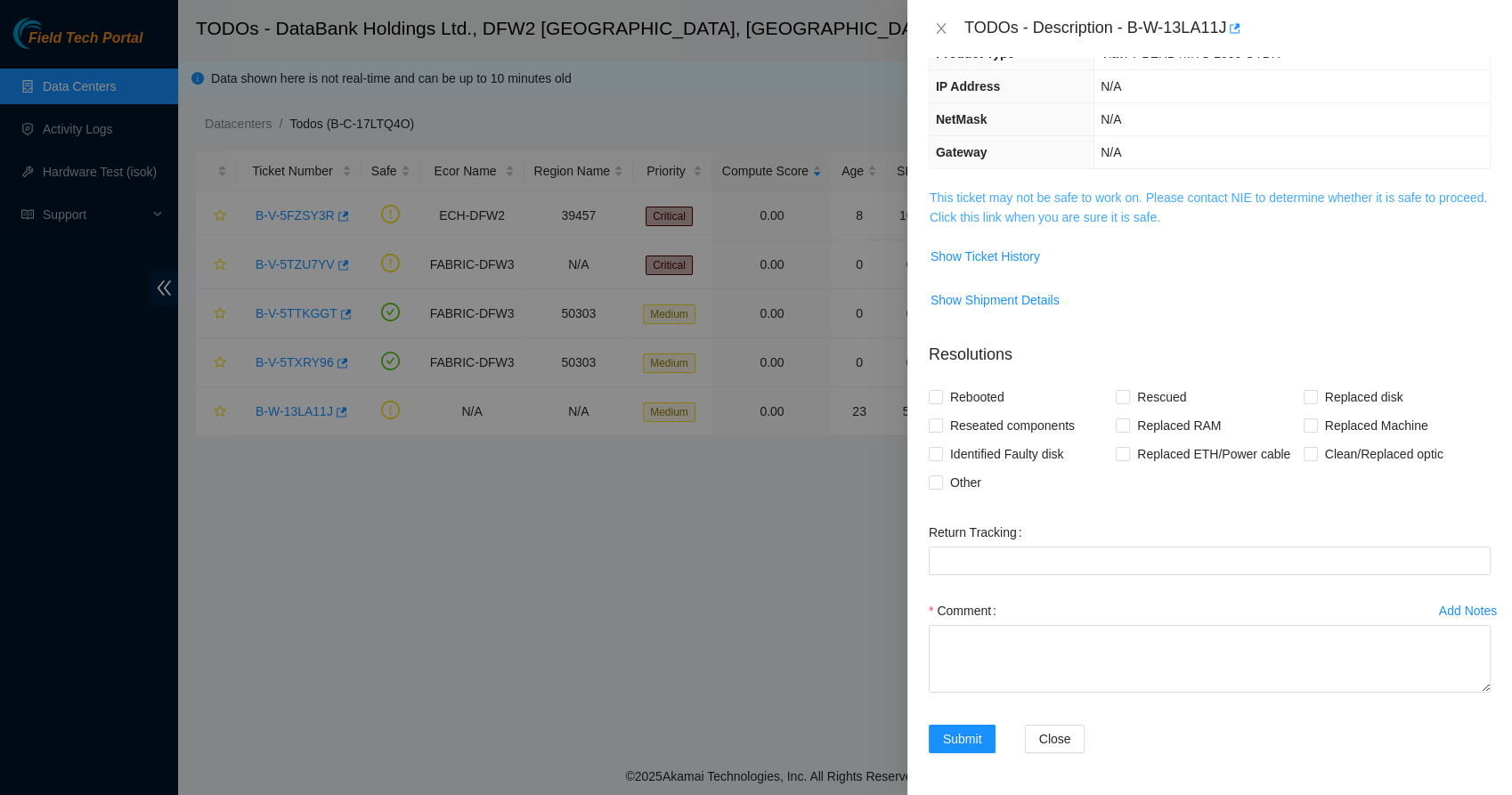
click at [951, 202] on link "This ticket may not be safe to work on. Please contact NIE to determine whether…" at bounding box center [1208, 207] width 558 height 34
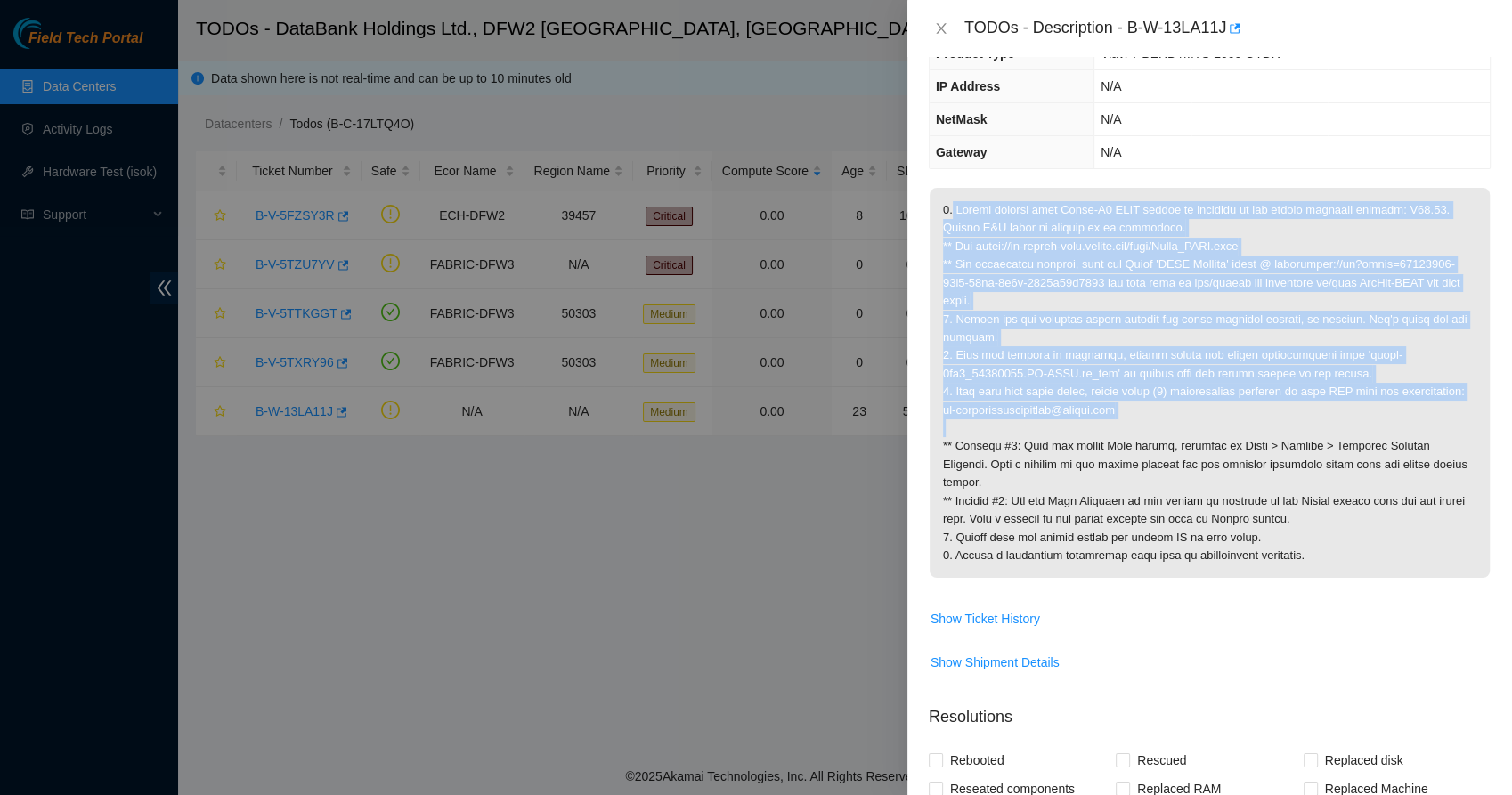
drag, startPoint x: 971, startPoint y: 292, endPoint x: 1002, endPoint y: 444, distance: 155.1
click at [1002, 444] on p at bounding box center [1210, 383] width 561 height 390
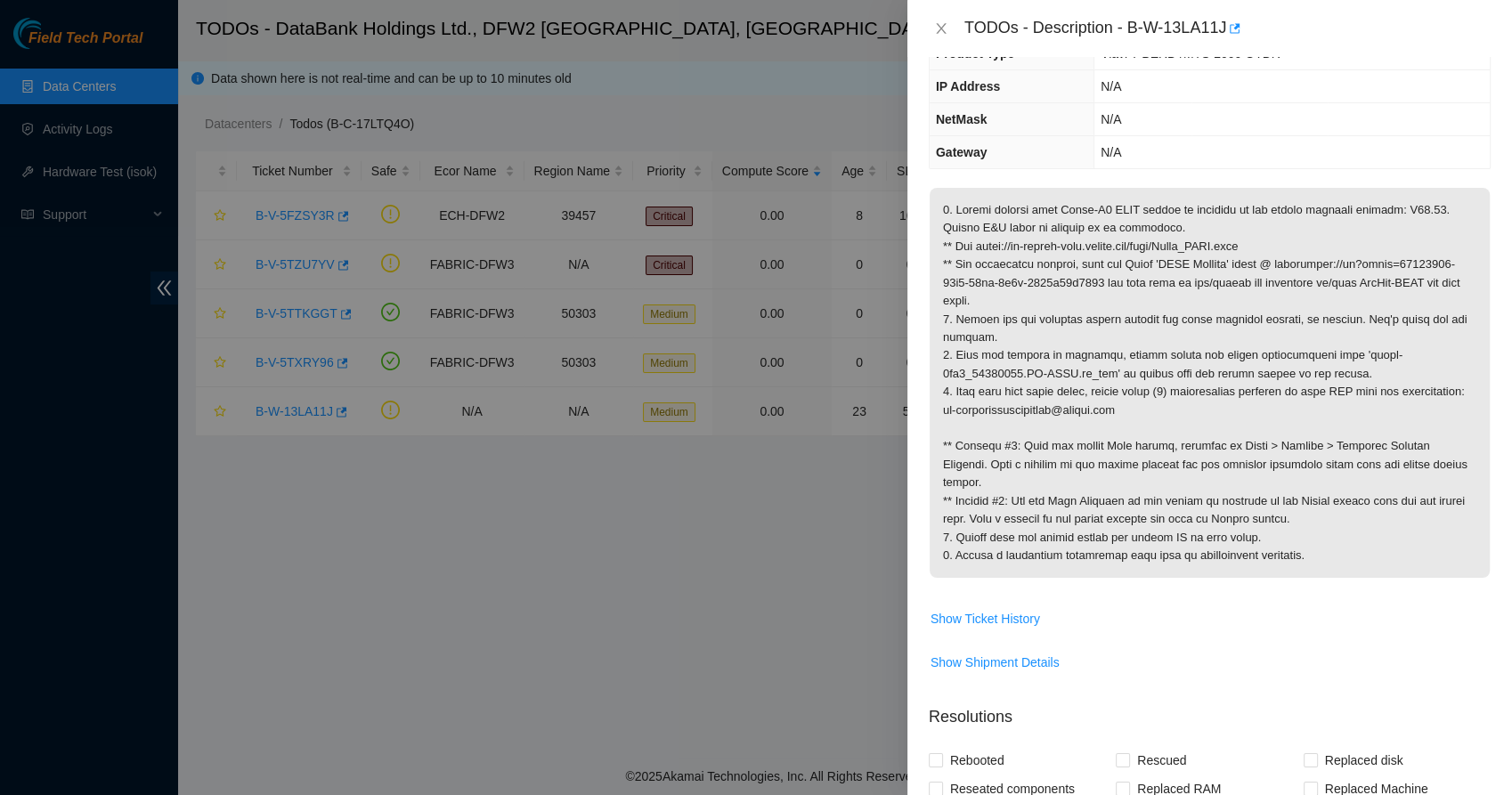
click at [975, 480] on p at bounding box center [1210, 383] width 561 height 390
drag, startPoint x: 1261, startPoint y: 242, endPoint x: 979, endPoint y: 249, distance: 282.1
click at [979, 249] on p at bounding box center [1210, 383] width 561 height 390
copy p "[URL][DOMAIN_NAME]"
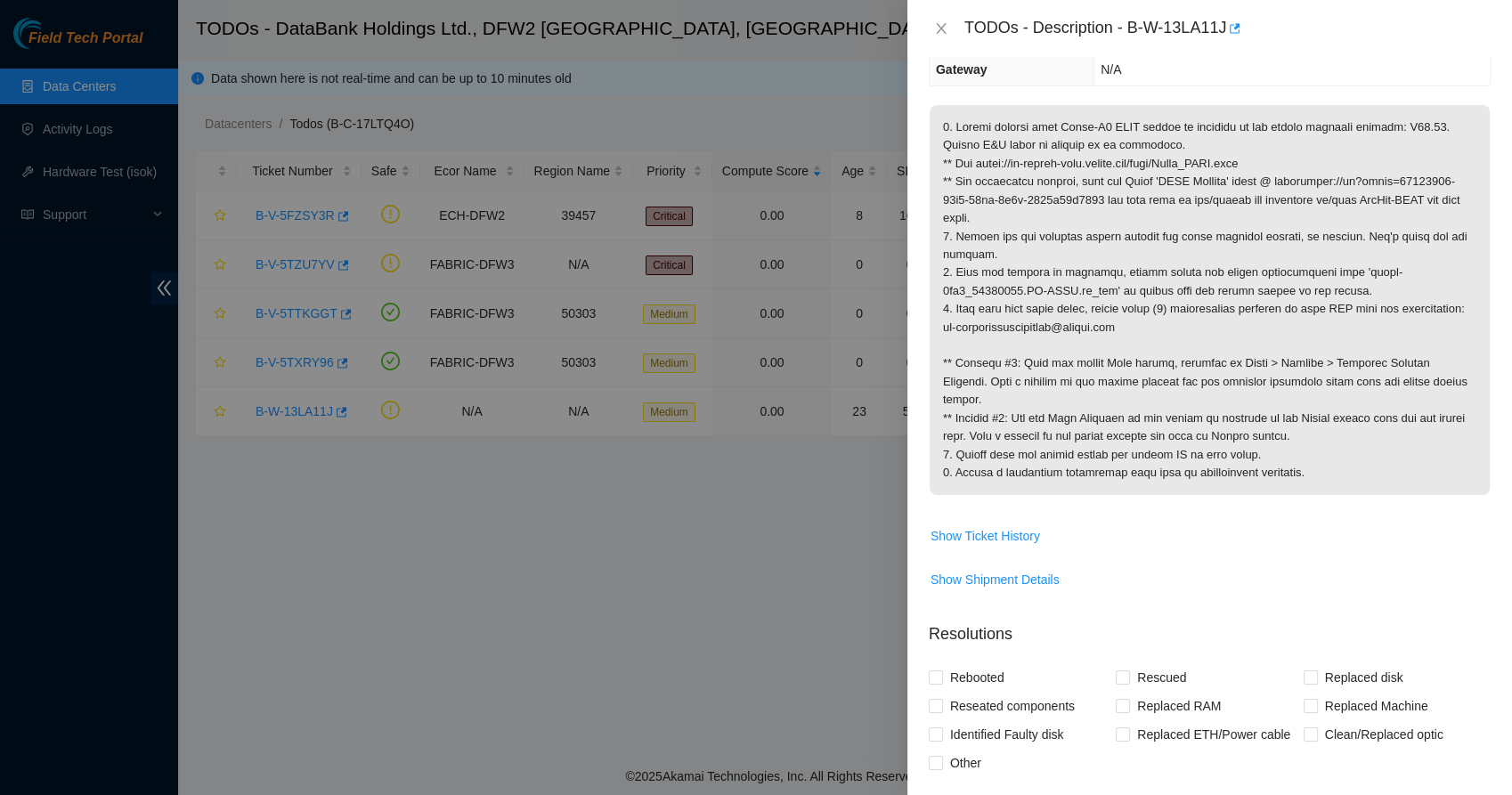
click at [1003, 507] on td at bounding box center [1209, 312] width 561 height 417
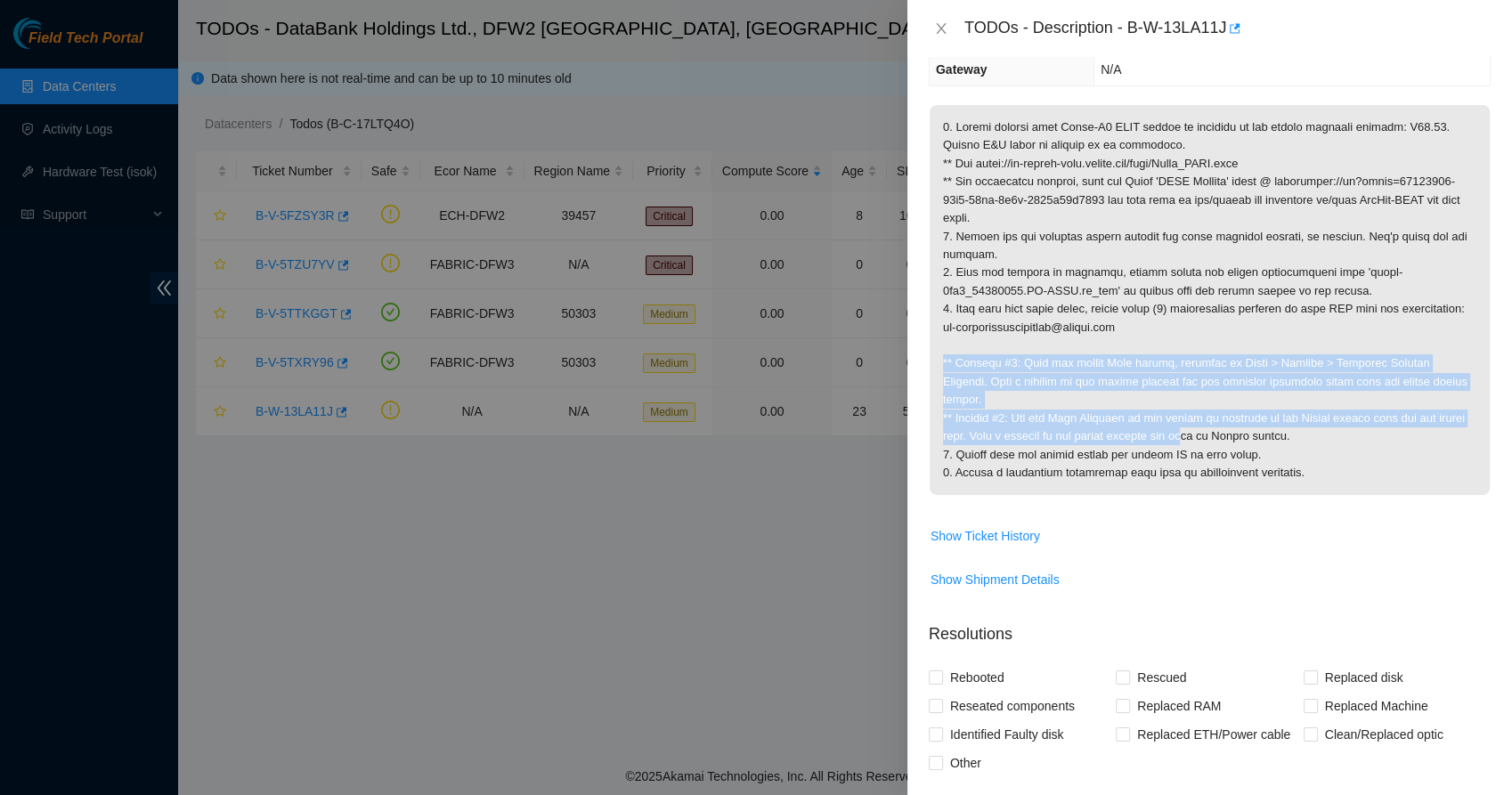
drag, startPoint x: 1116, startPoint y: 348, endPoint x: 1176, endPoint y: 431, distance: 102.4
click at [1176, 431] on p at bounding box center [1210, 300] width 561 height 390
click at [1105, 411] on p at bounding box center [1210, 300] width 561 height 390
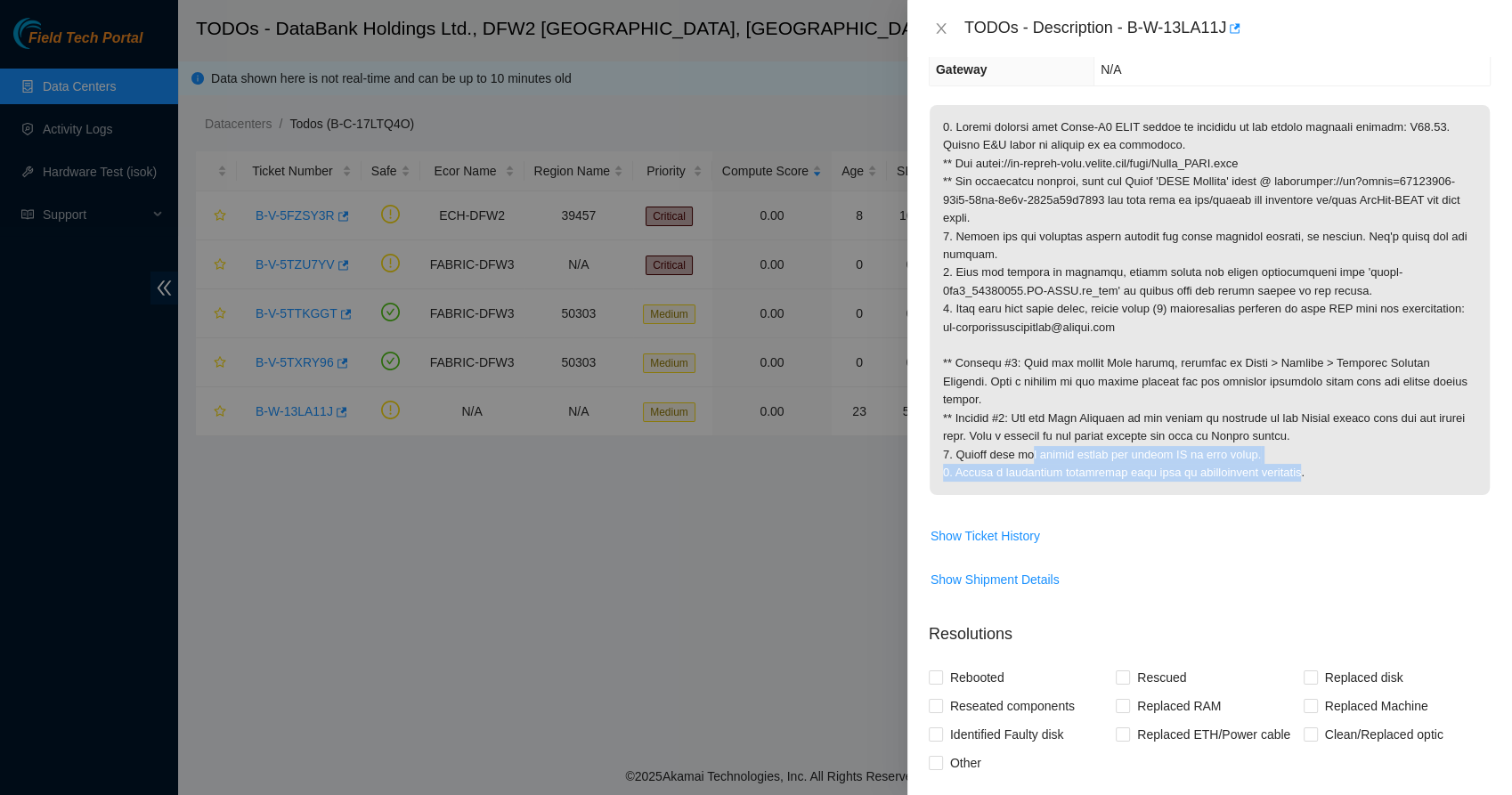
drag, startPoint x: 1024, startPoint y: 450, endPoint x: 1295, endPoint y: 484, distance: 273.1
click at [1295, 484] on p at bounding box center [1210, 300] width 561 height 390
drag, startPoint x: 1295, startPoint y: 484, endPoint x: 1191, endPoint y: 474, distance: 104.5
click at [1191, 474] on p at bounding box center [1210, 300] width 561 height 390
click at [1022, 536] on span "Show Ticket History" at bounding box center [986, 536] width 110 height 20
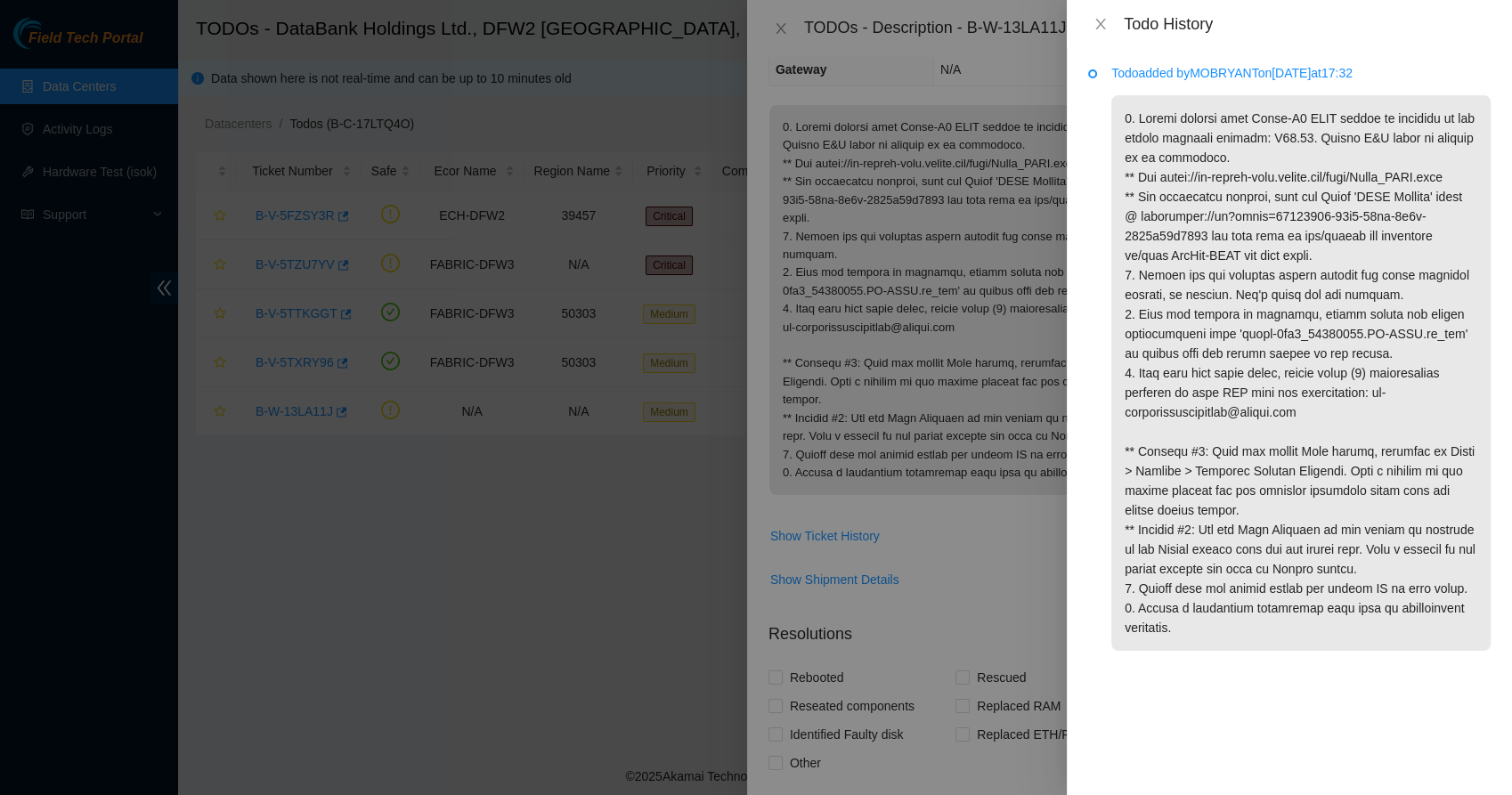
click at [1191, 142] on p at bounding box center [1300, 373] width 379 height 556
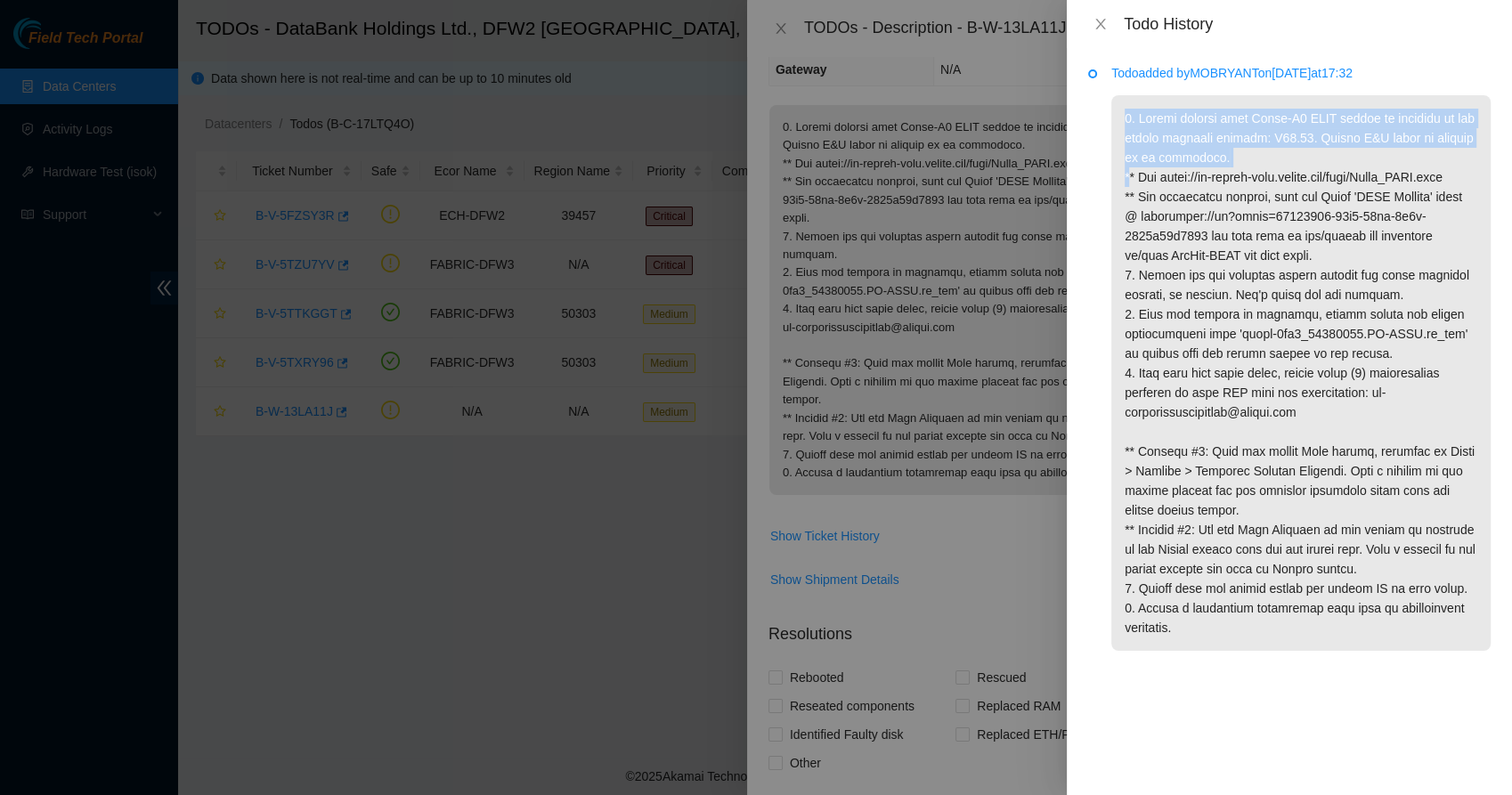
click at [1191, 142] on p at bounding box center [1300, 373] width 379 height 556
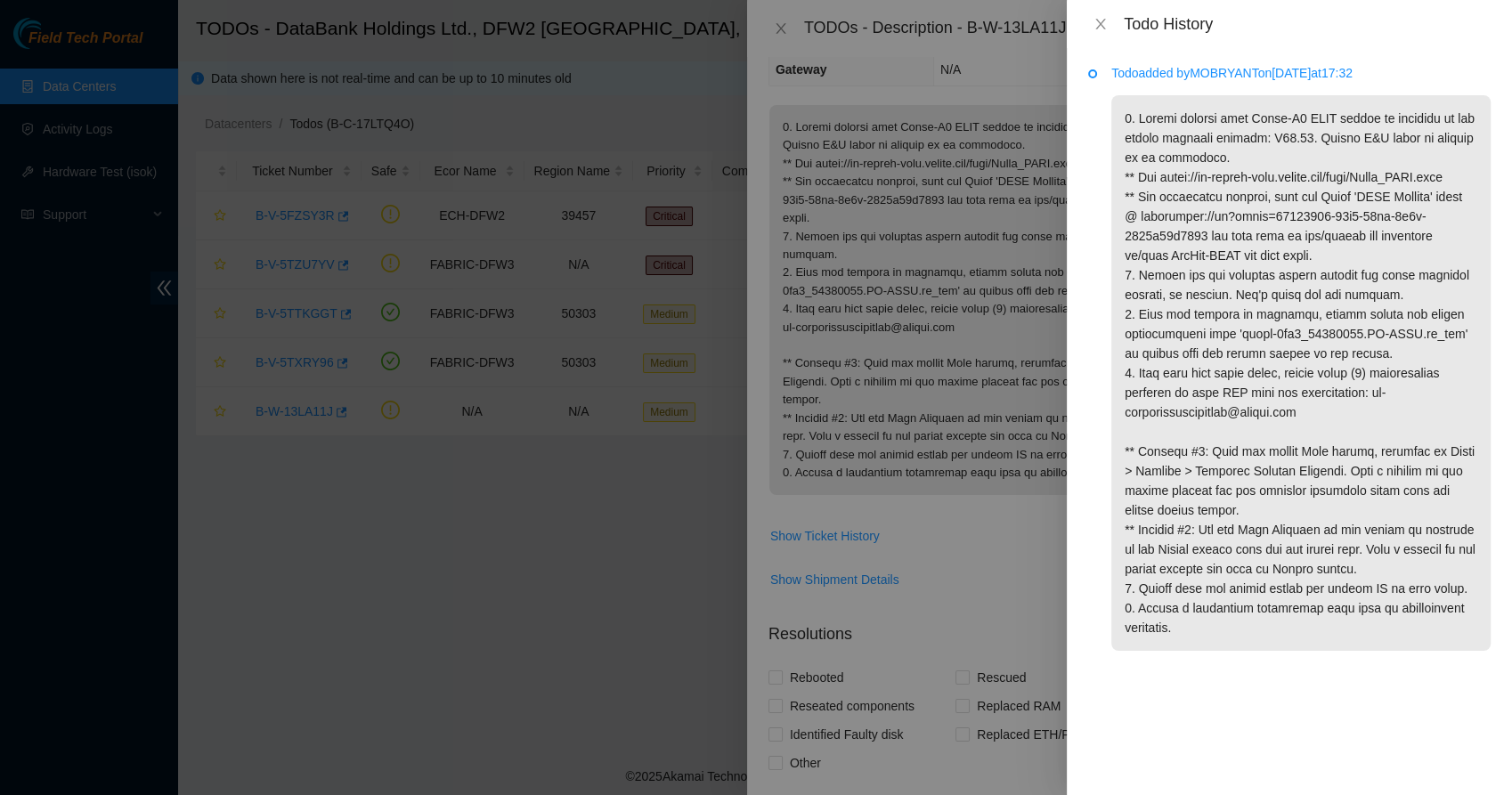
drag, startPoint x: 1191, startPoint y: 142, endPoint x: 1171, endPoint y: 240, distance: 100.0
click at [1171, 240] on p at bounding box center [1300, 373] width 379 height 556
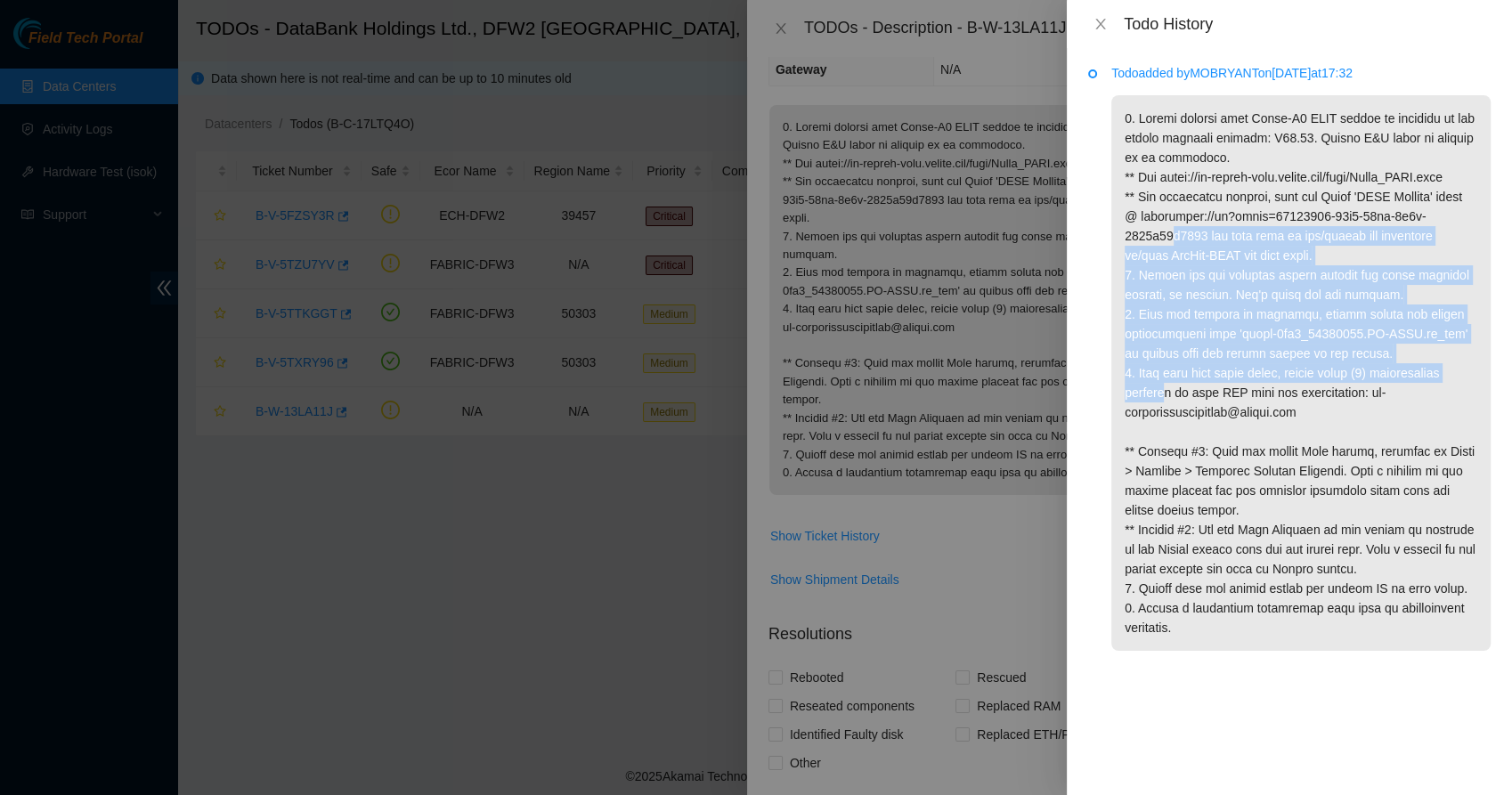
drag, startPoint x: 1172, startPoint y: 244, endPoint x: 1162, endPoint y: 402, distance: 158.3
click at [1162, 402] on p at bounding box center [1300, 373] width 379 height 556
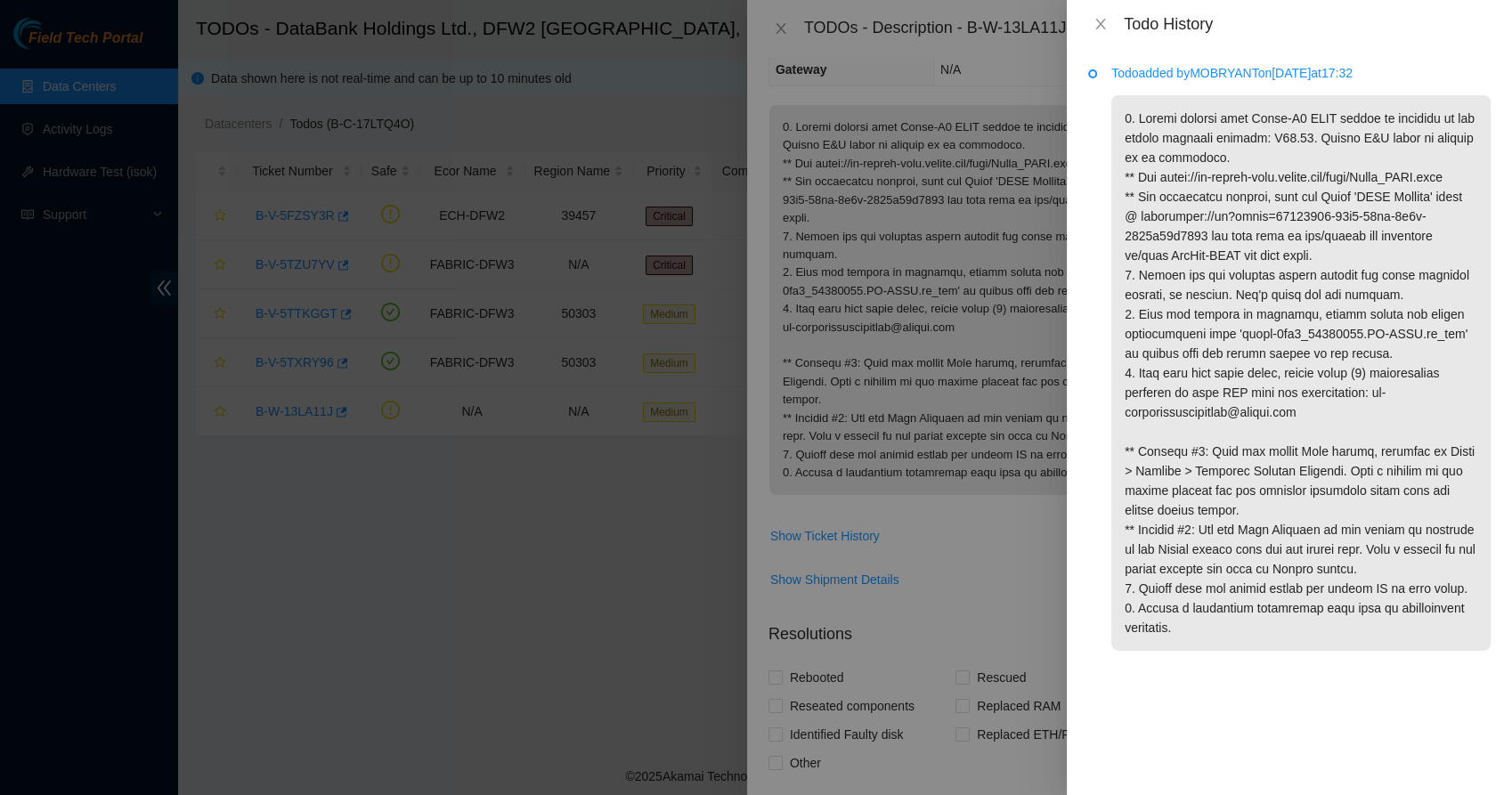
drag, startPoint x: 1162, startPoint y: 402, endPoint x: 1140, endPoint y: 431, distance: 36.4
click at [1140, 431] on p at bounding box center [1300, 373] width 379 height 556
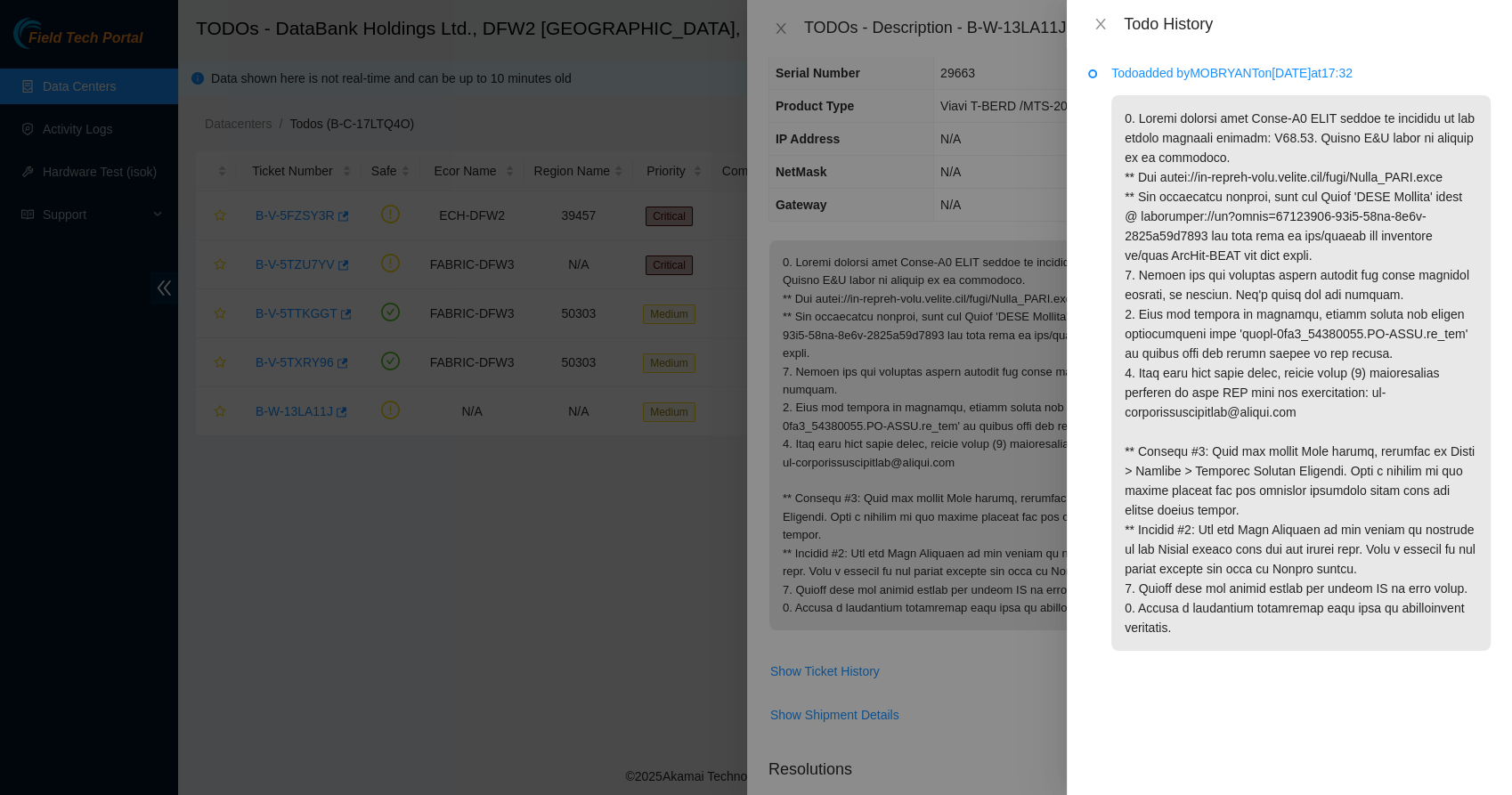
scroll to position [86, 0]
click at [1096, 20] on icon "close" at bounding box center [1100, 24] width 15 height 15
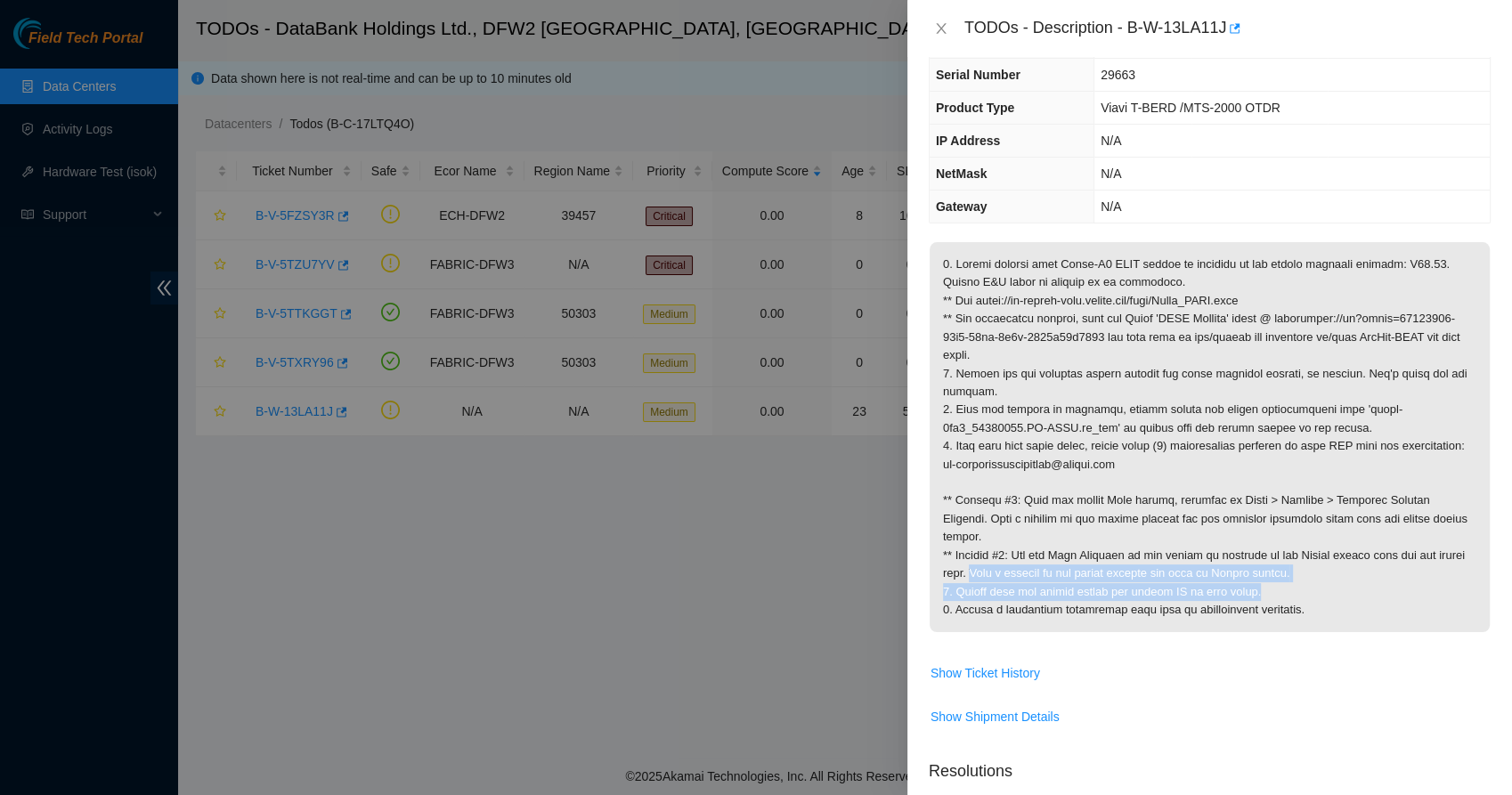
drag, startPoint x: 964, startPoint y: 571, endPoint x: 1266, endPoint y: 592, distance: 302.7
click at [1266, 592] on p at bounding box center [1210, 437] width 561 height 390
drag, startPoint x: 1266, startPoint y: 592, endPoint x: 1193, endPoint y: 613, distance: 76.0
click at [1193, 613] on p at bounding box center [1210, 437] width 561 height 390
drag, startPoint x: 1193, startPoint y: 613, endPoint x: 1097, endPoint y: 605, distance: 96.3
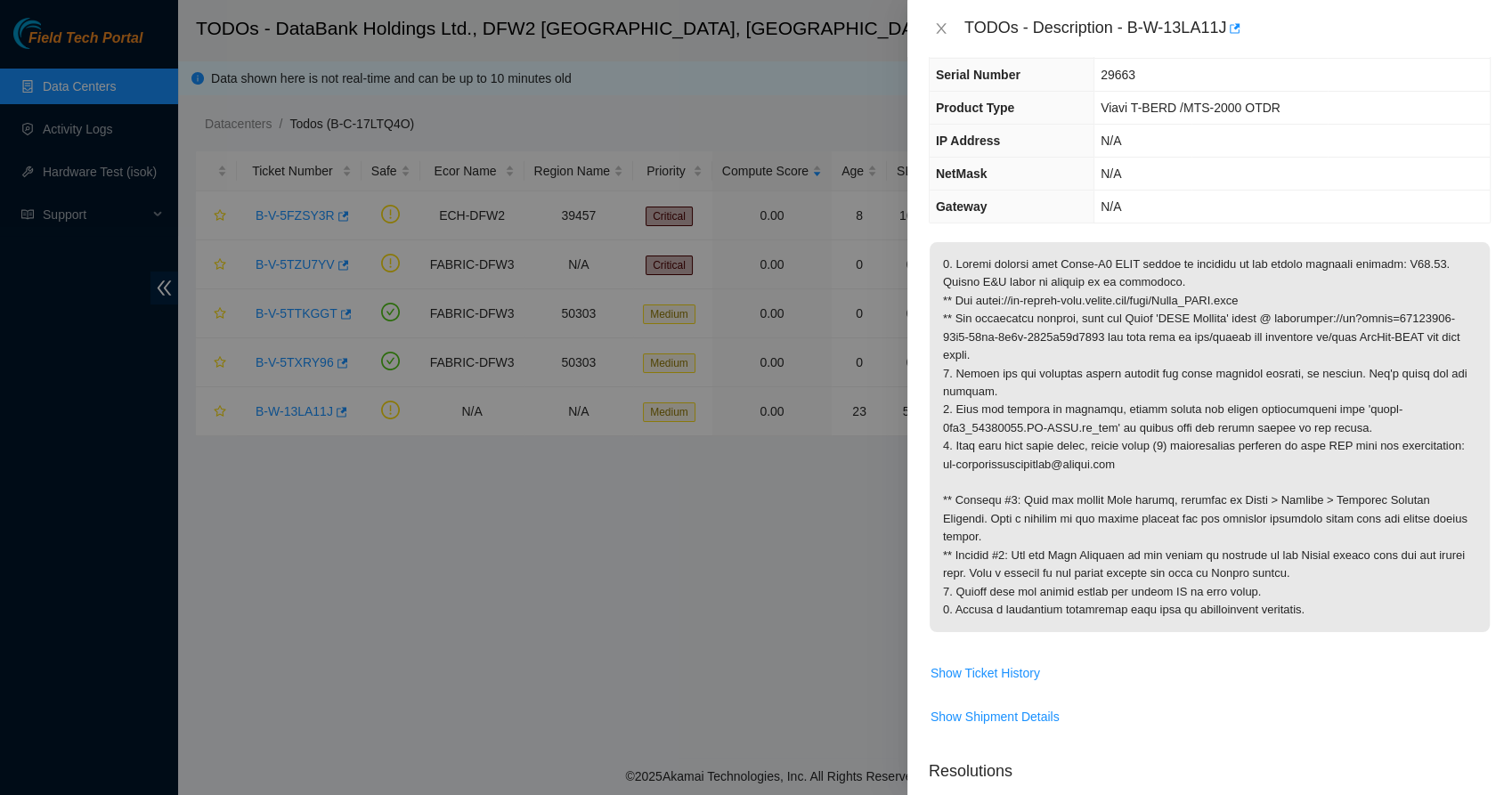
click at [1097, 605] on p at bounding box center [1210, 437] width 561 height 390
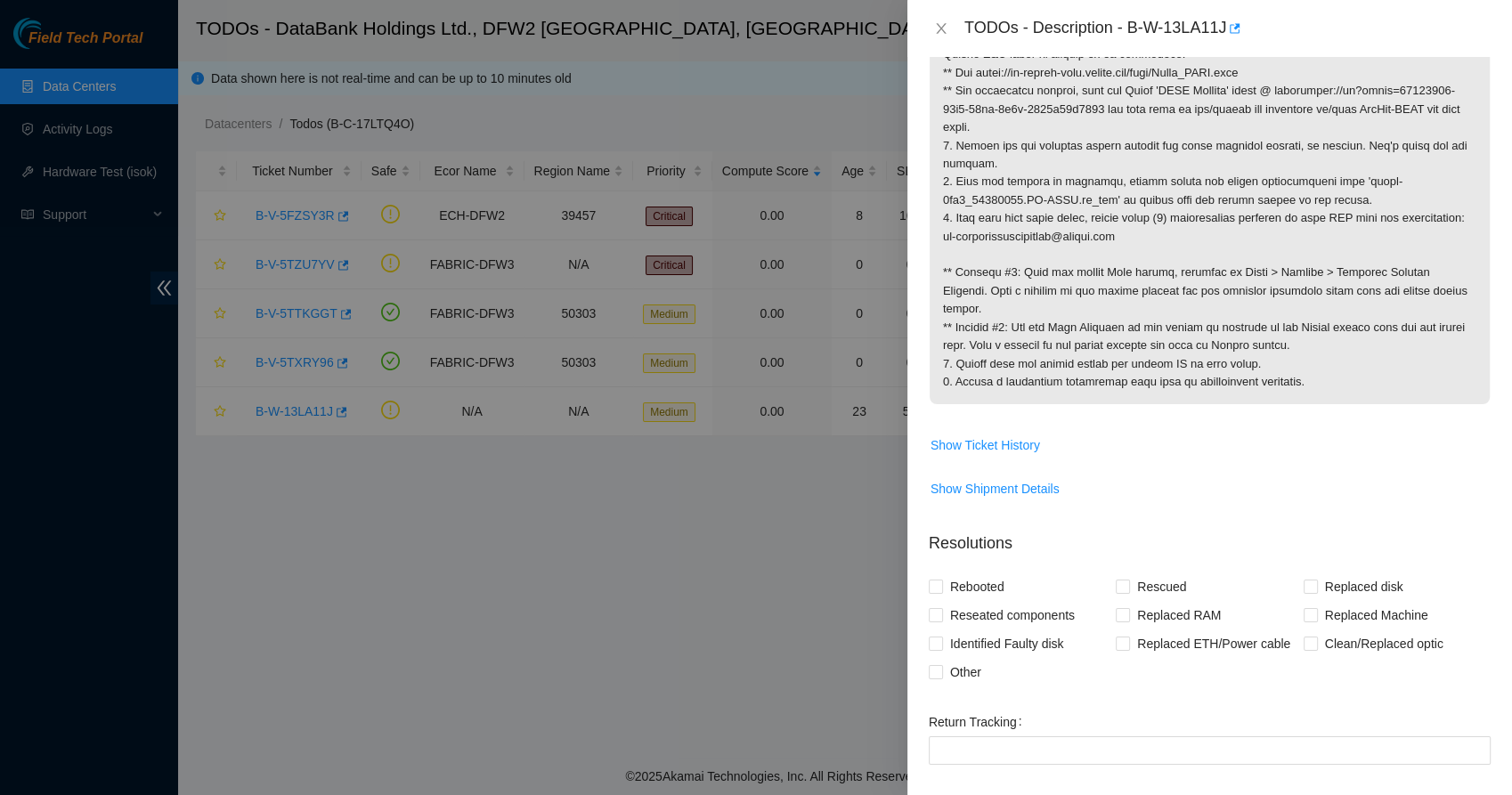
scroll to position [395, 0]
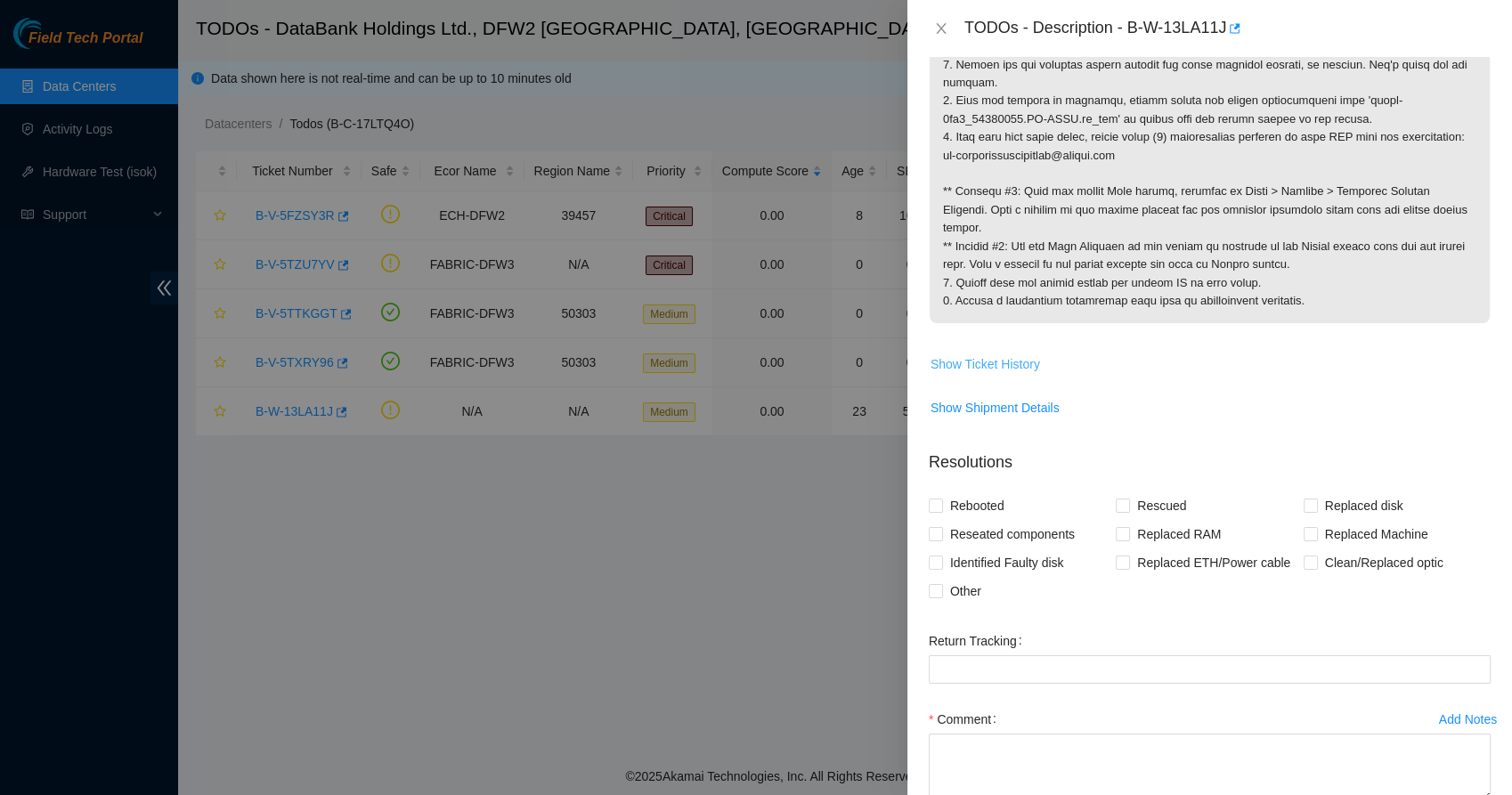
click at [993, 360] on span "Show Ticket History" at bounding box center [986, 365] width 110 height 20
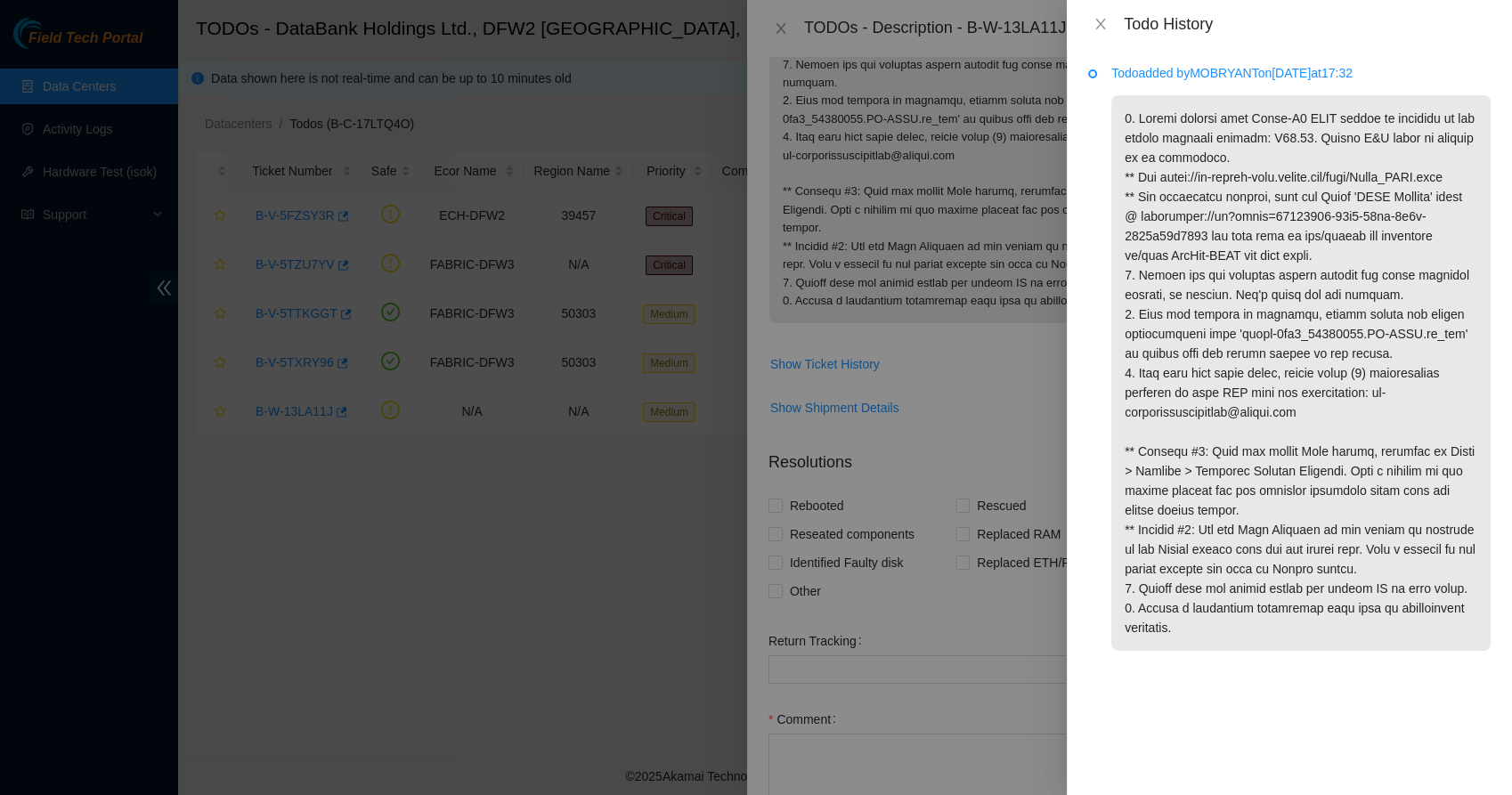
click at [1237, 69] on p "Todo added by [PERSON_NAME] on [DATE] 17:32" at bounding box center [1300, 74] width 379 height 20
copy p "MOBRYANT"
click at [1095, 21] on icon "close" at bounding box center [1100, 24] width 15 height 15
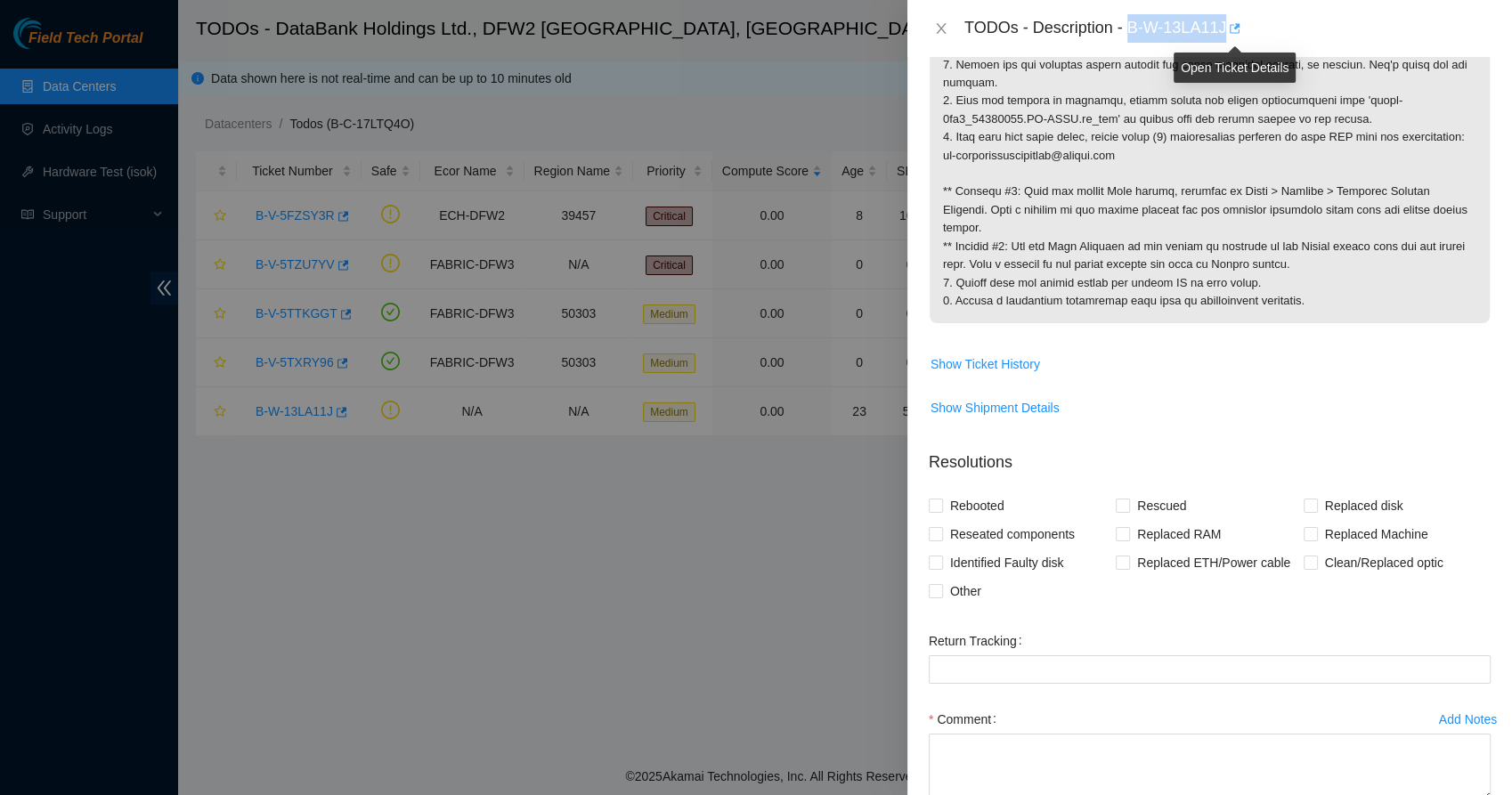
drag, startPoint x: 1129, startPoint y: 27, endPoint x: 1237, endPoint y: 35, distance: 108.3
click at [1237, 35] on div "TODOs - Description - B-W-13LA11J" at bounding box center [1227, 28] width 526 height 28
copy div "B-W-13LA11J"
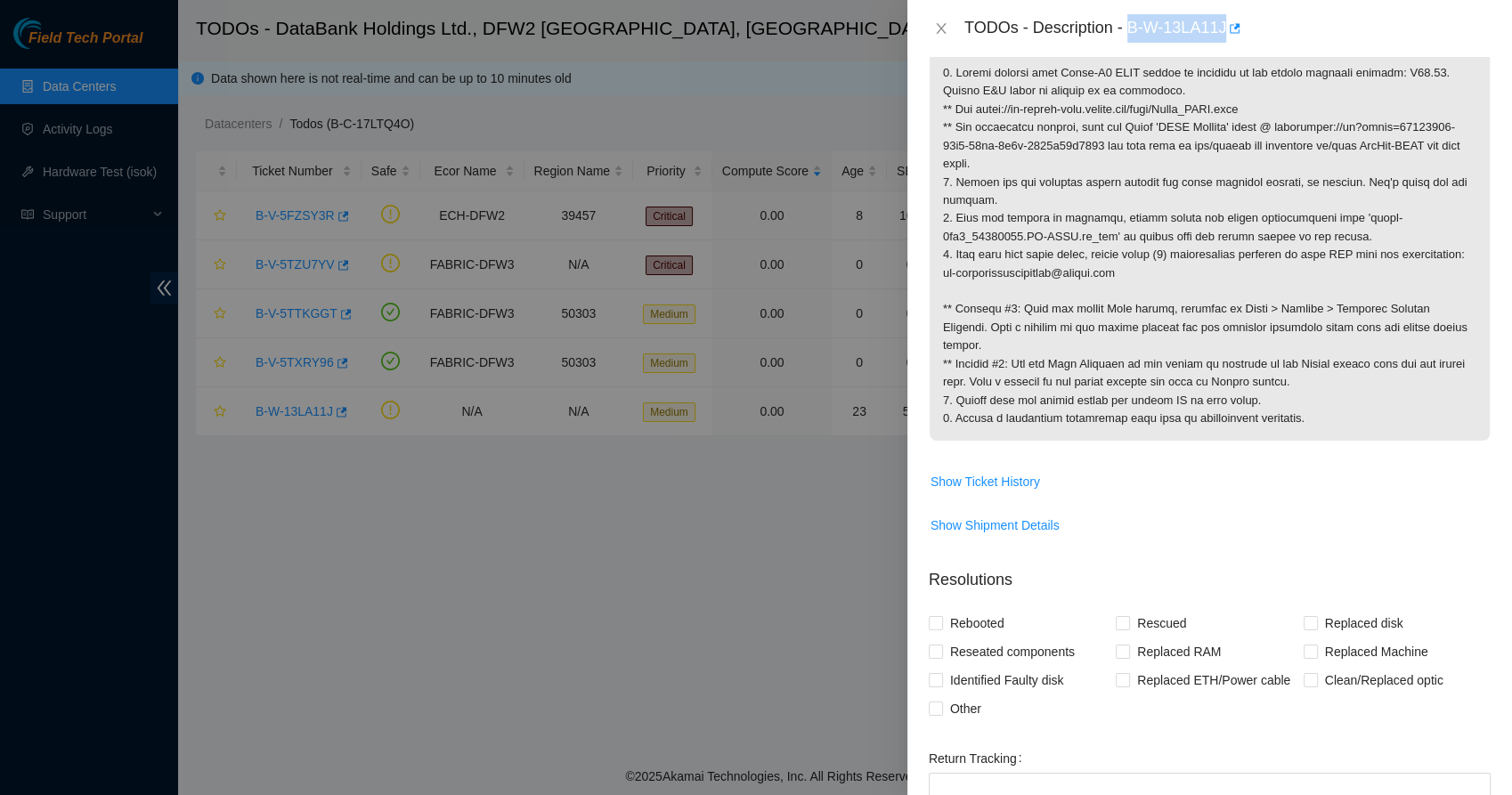
scroll to position [0, 0]
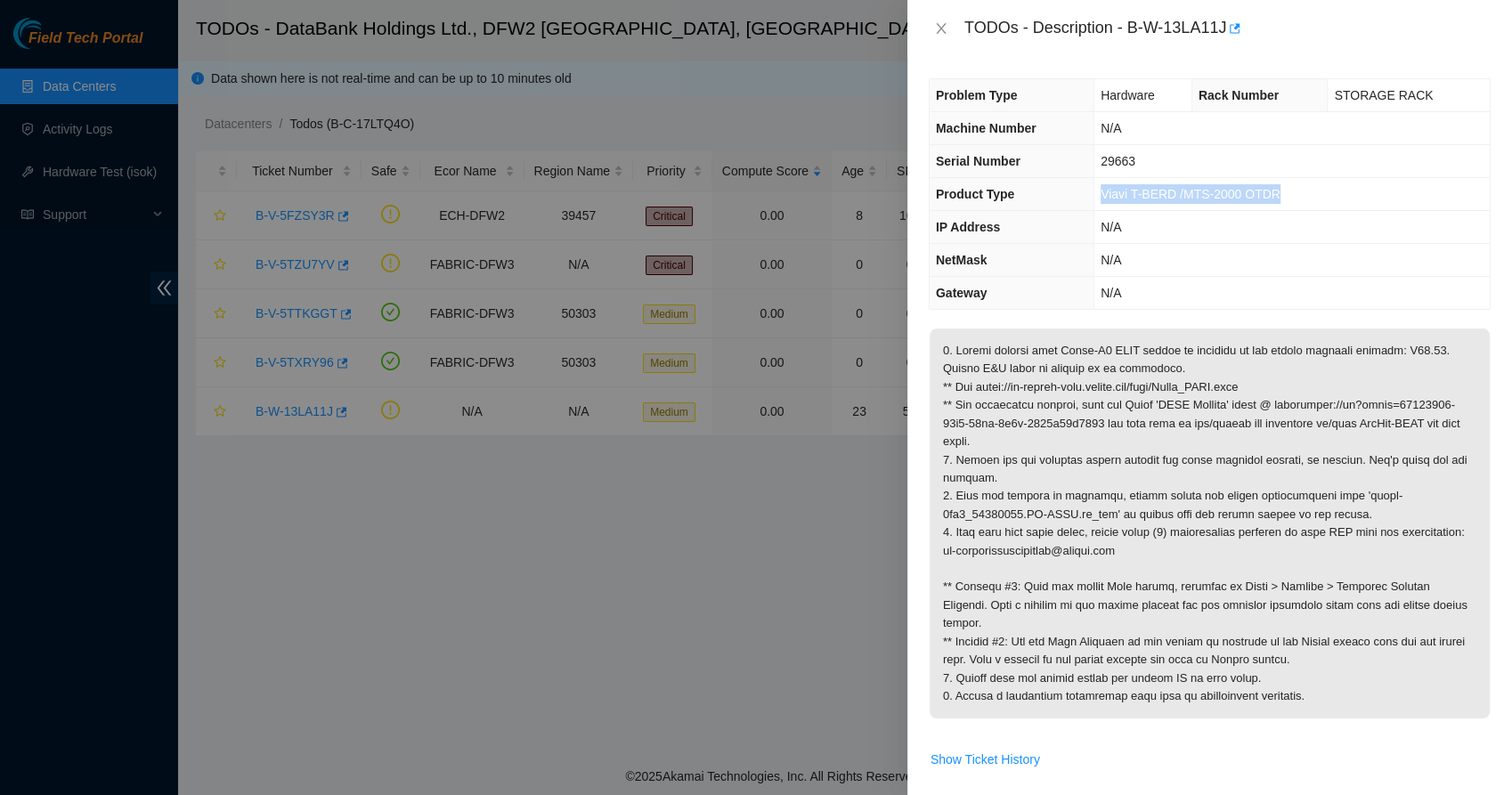
drag, startPoint x: 1310, startPoint y: 190, endPoint x: 1064, endPoint y: 195, distance: 246.1
click at [1064, 195] on tr "Product Type Viavi T-BERD /MTS-2000 OTDR" at bounding box center [1210, 195] width 561 height 33
copy tr "Viavi T-BERD /MTS-2000 OTDR"
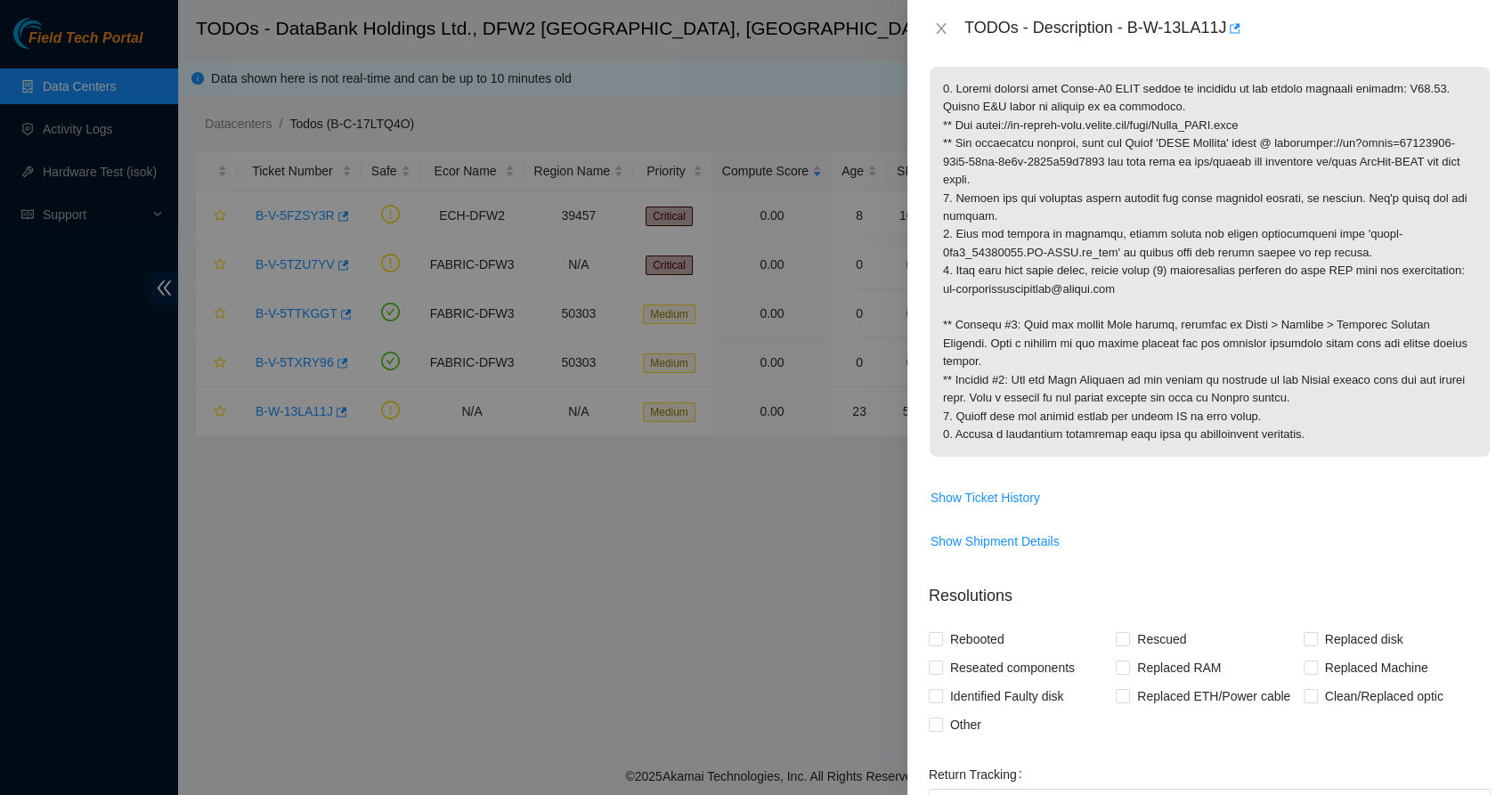
scroll to position [494, 0]
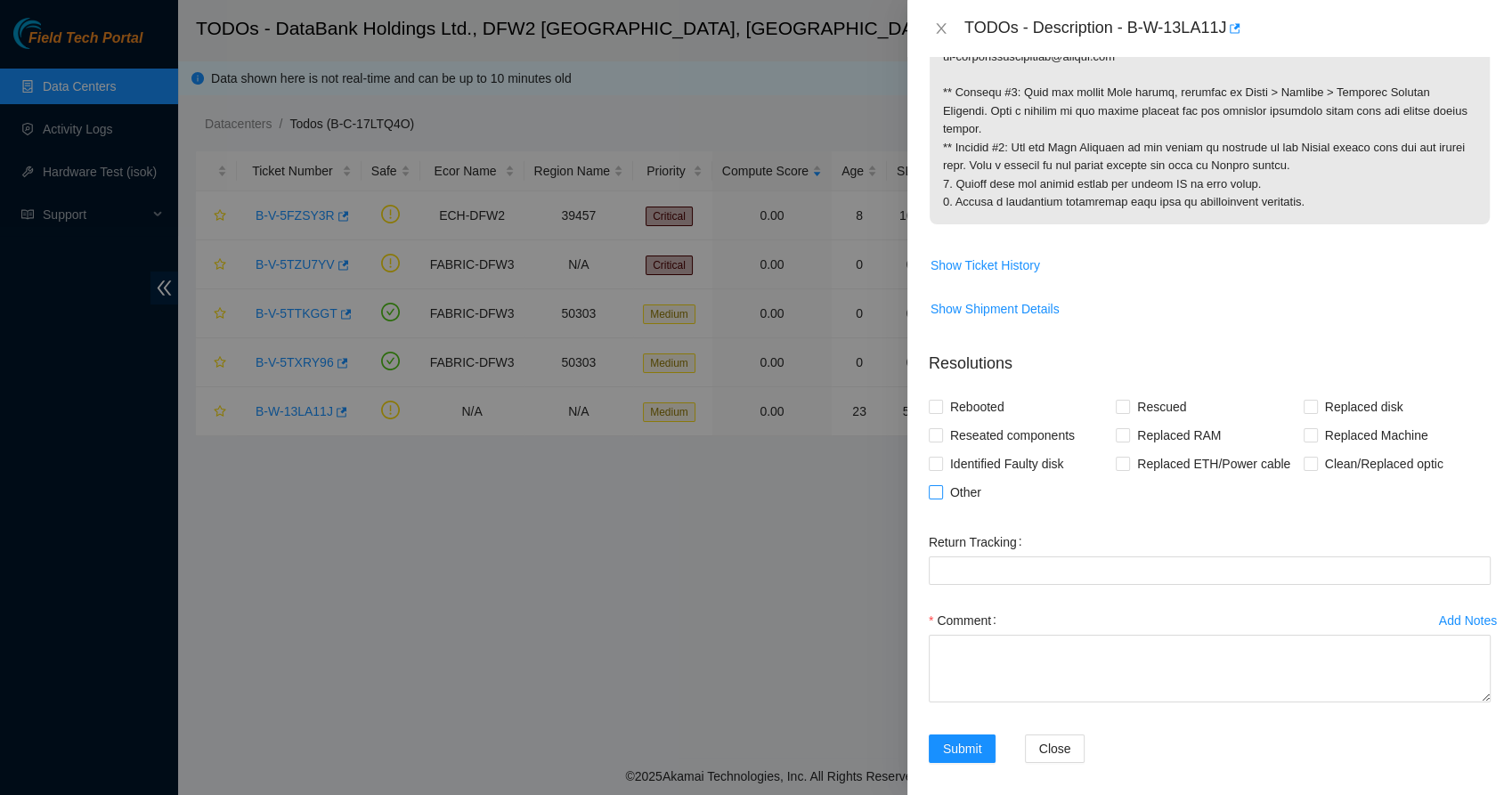
click at [933, 495] on span at bounding box center [936, 492] width 15 height 15
drag, startPoint x: 933, startPoint y: 495, endPoint x: 997, endPoint y: 650, distance: 167.7
click at [981, 643] on textarea "Comment" at bounding box center [1209, 669] width 561 height 68
click at [933, 481] on label "Other" at bounding box center [958, 492] width 60 height 28
click at [933, 485] on input "Other" at bounding box center [935, 491] width 13 height 13
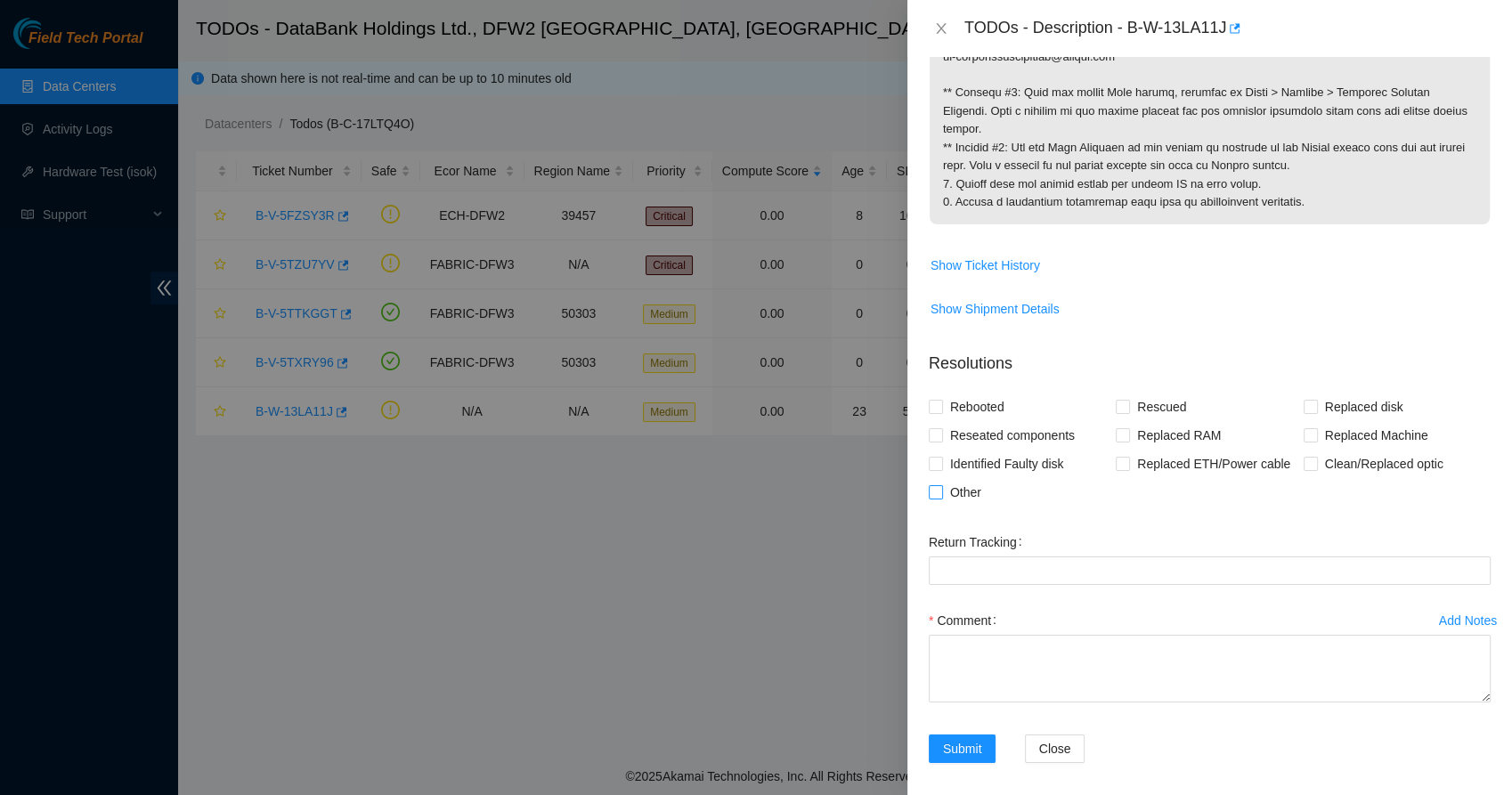
checkbox input "true"
drag, startPoint x: 990, startPoint y: 633, endPoint x: 975, endPoint y: 660, distance: 30.9
click at [997, 648] on textarea "Comment" at bounding box center [1209, 669] width 561 height 68
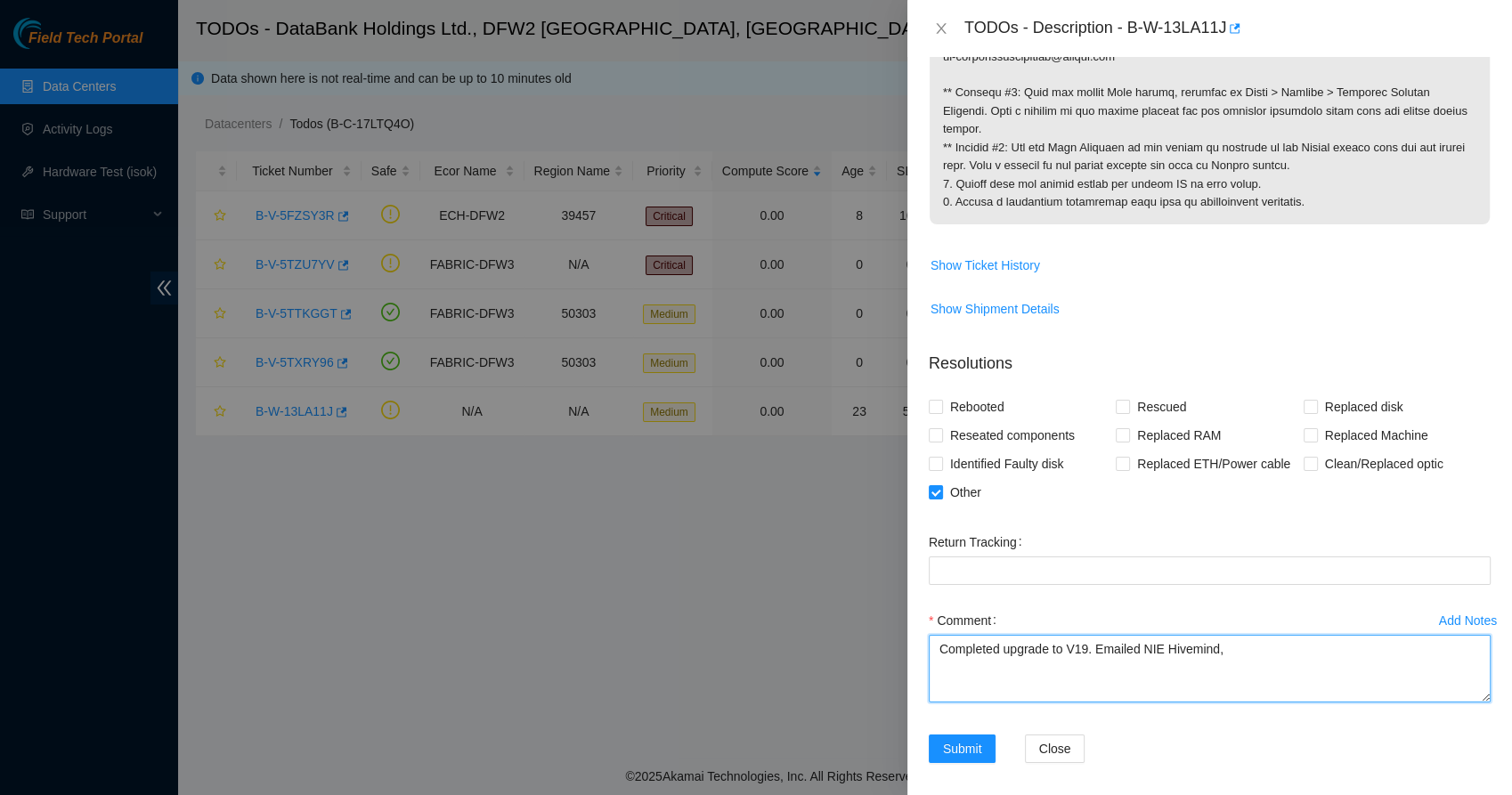
paste textarea "Viavi T-BERD /MTS-2000 OTDR"
paste textarea "[EMAIL_ADDRESS][DOMAIN_NAME]"
type textarea "Completed upgrade to V19. Emailed NIE Hivemind, FTS-DFW, [EMAIL_ADDRESS][DOMAIN…"
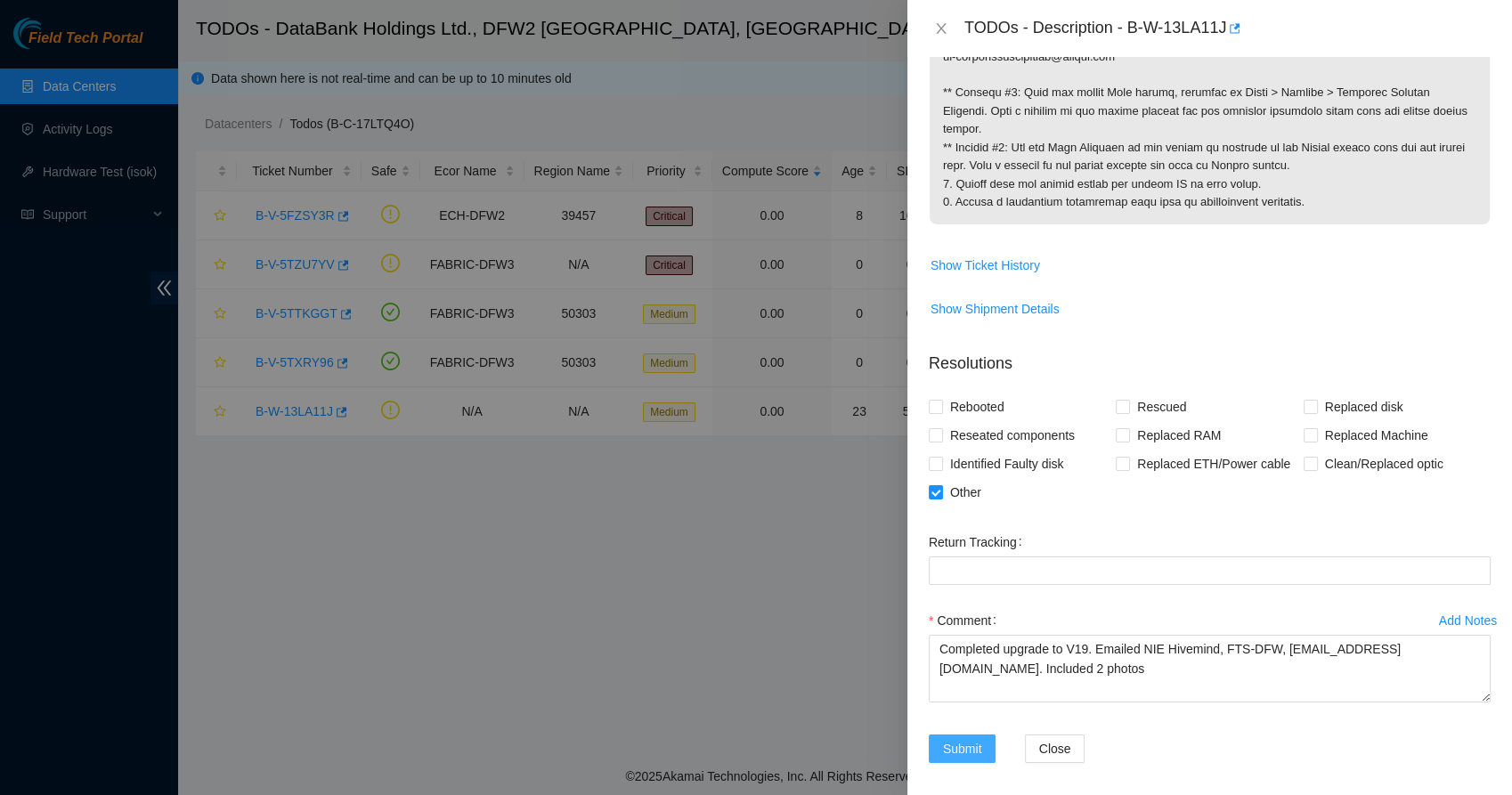
click at [952, 754] on span "Submit" at bounding box center [962, 749] width 39 height 20
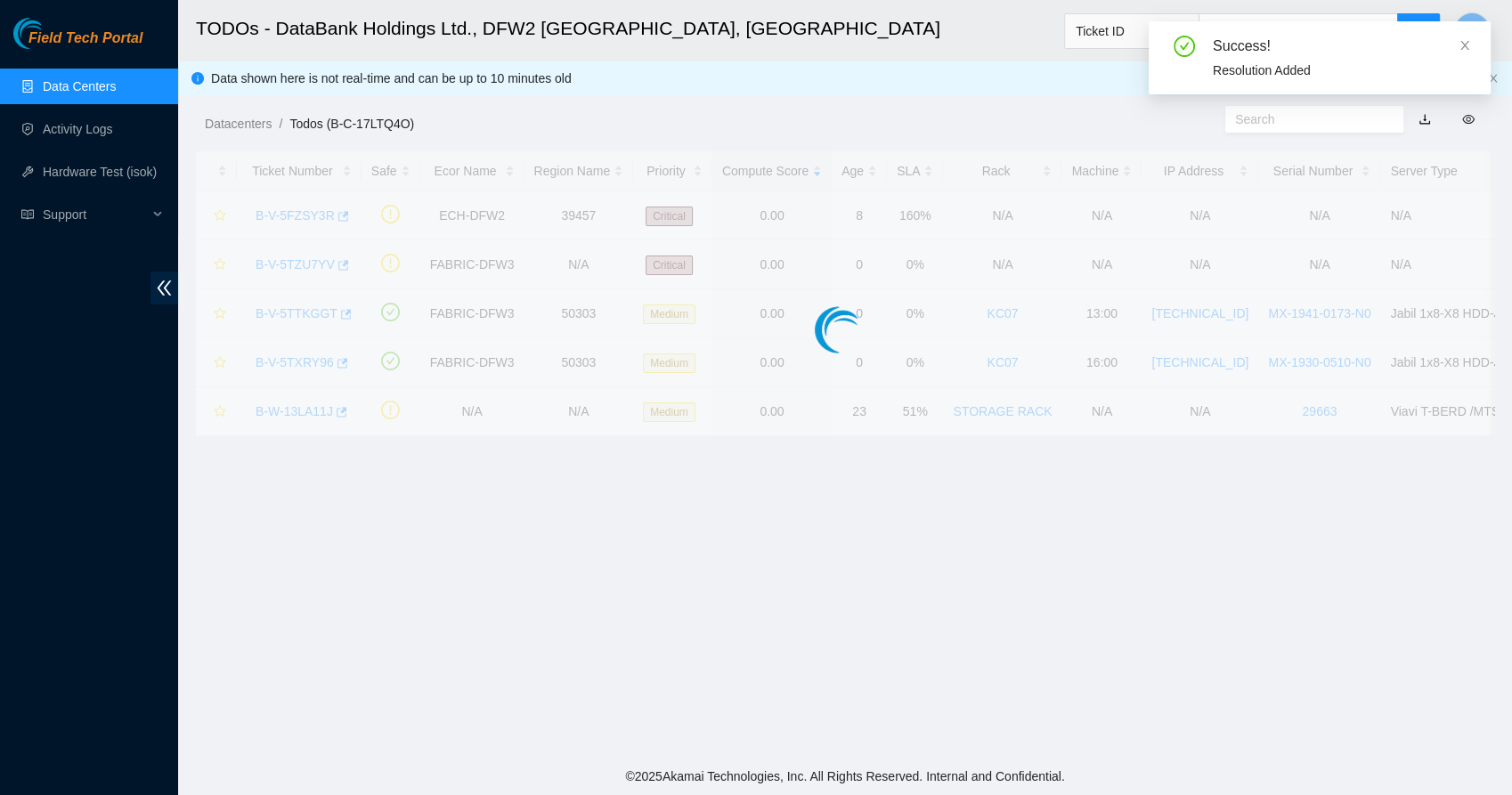
scroll to position [200, 0]
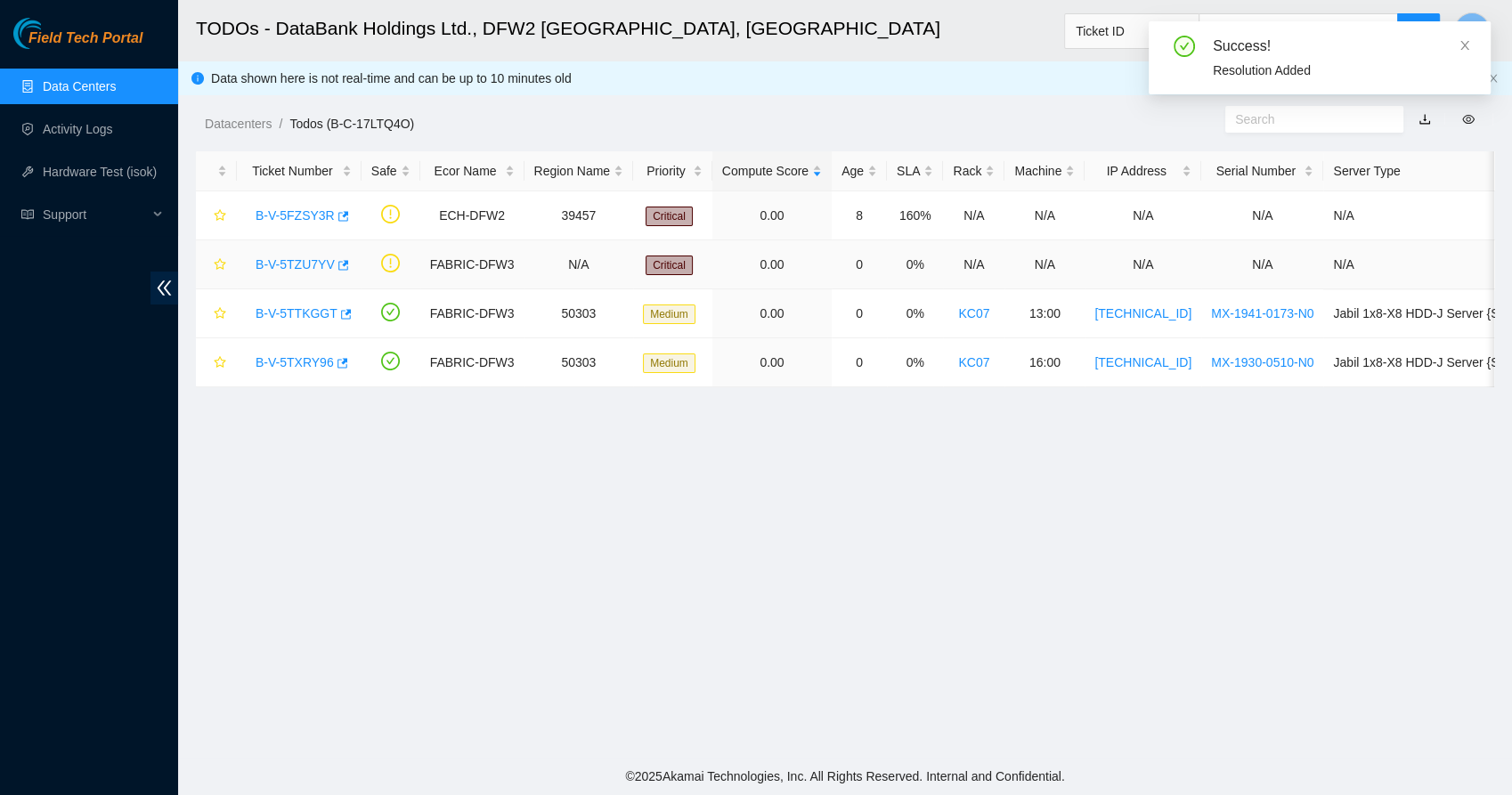
click at [304, 263] on link "B-V-5TZU7YV" at bounding box center [295, 265] width 79 height 15
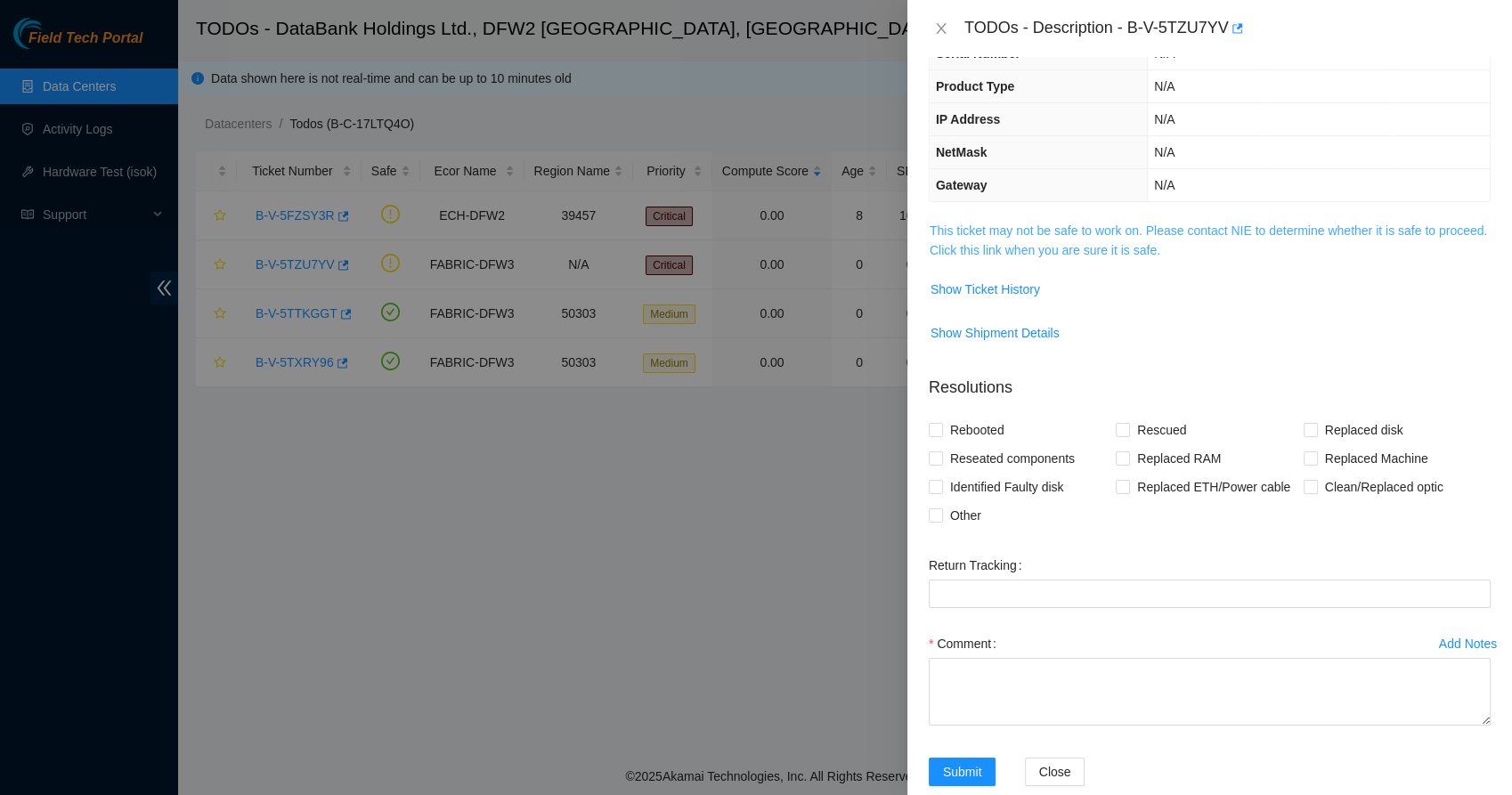
click at [1094, 242] on link "This ticket may not be safe to work on. Please contact NIE to determine whether…" at bounding box center [1208, 240] width 558 height 34
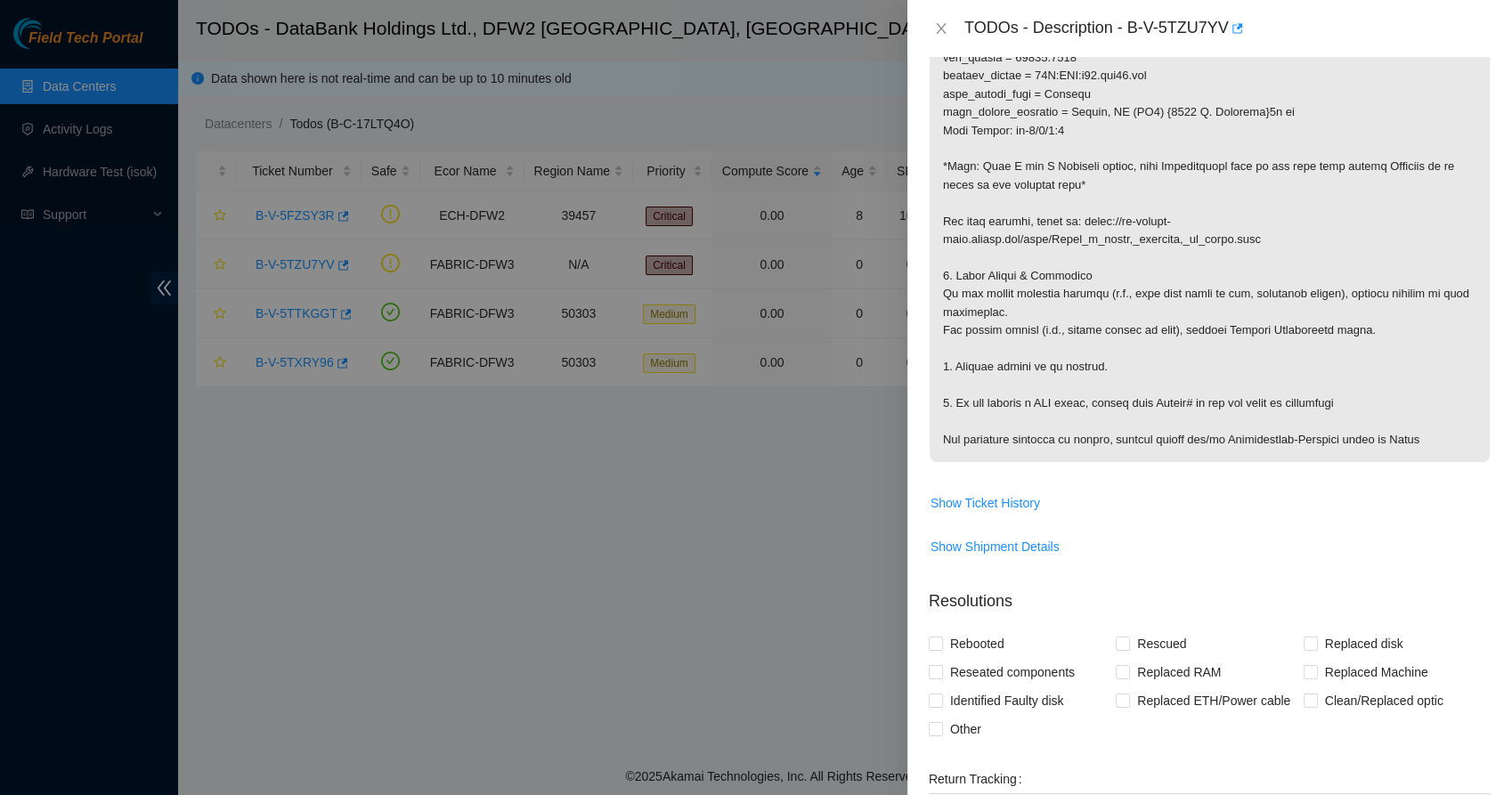
scroll to position [932, 0]
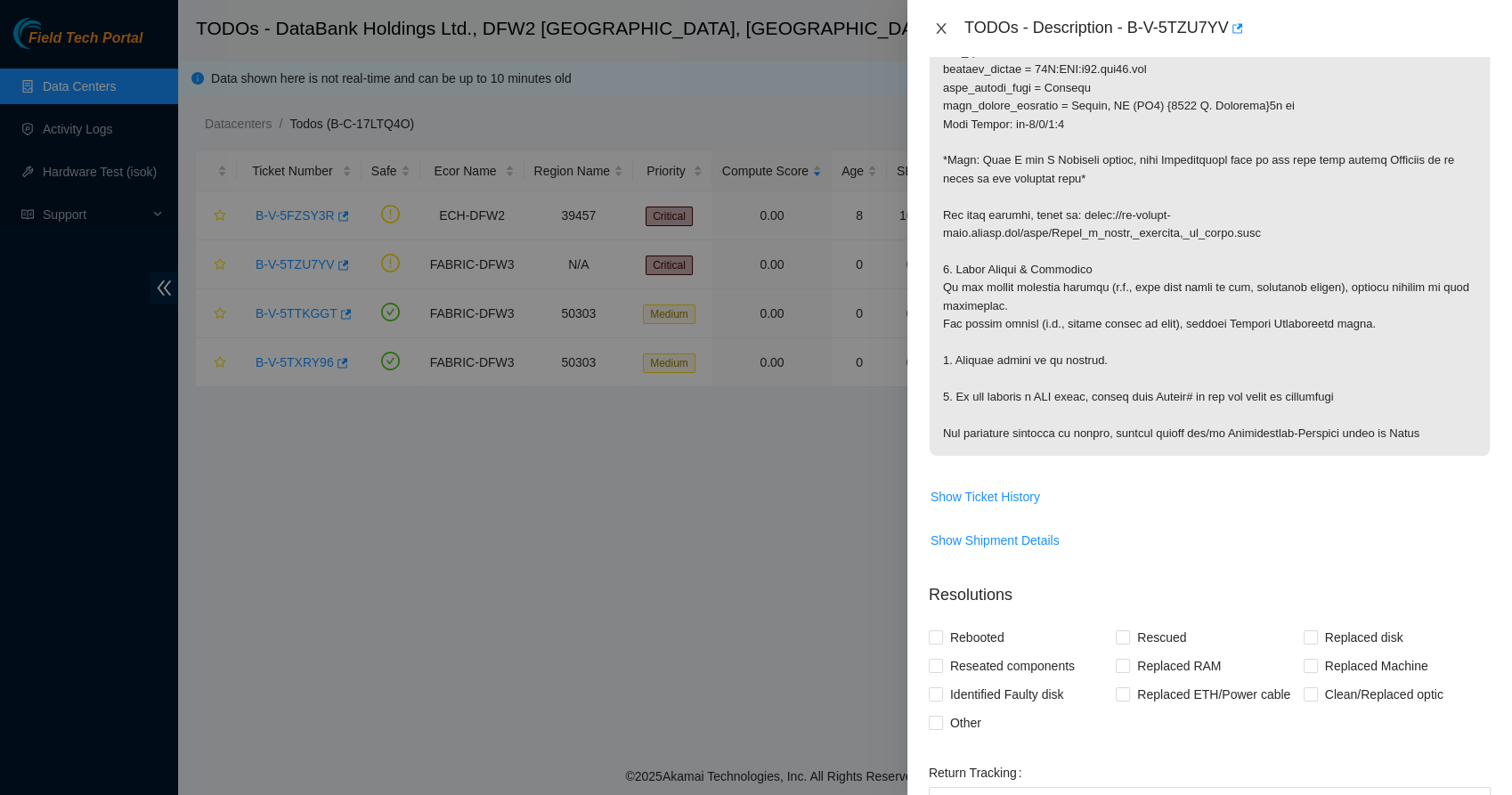
click at [948, 21] on button "Close" at bounding box center [941, 28] width 24 height 17
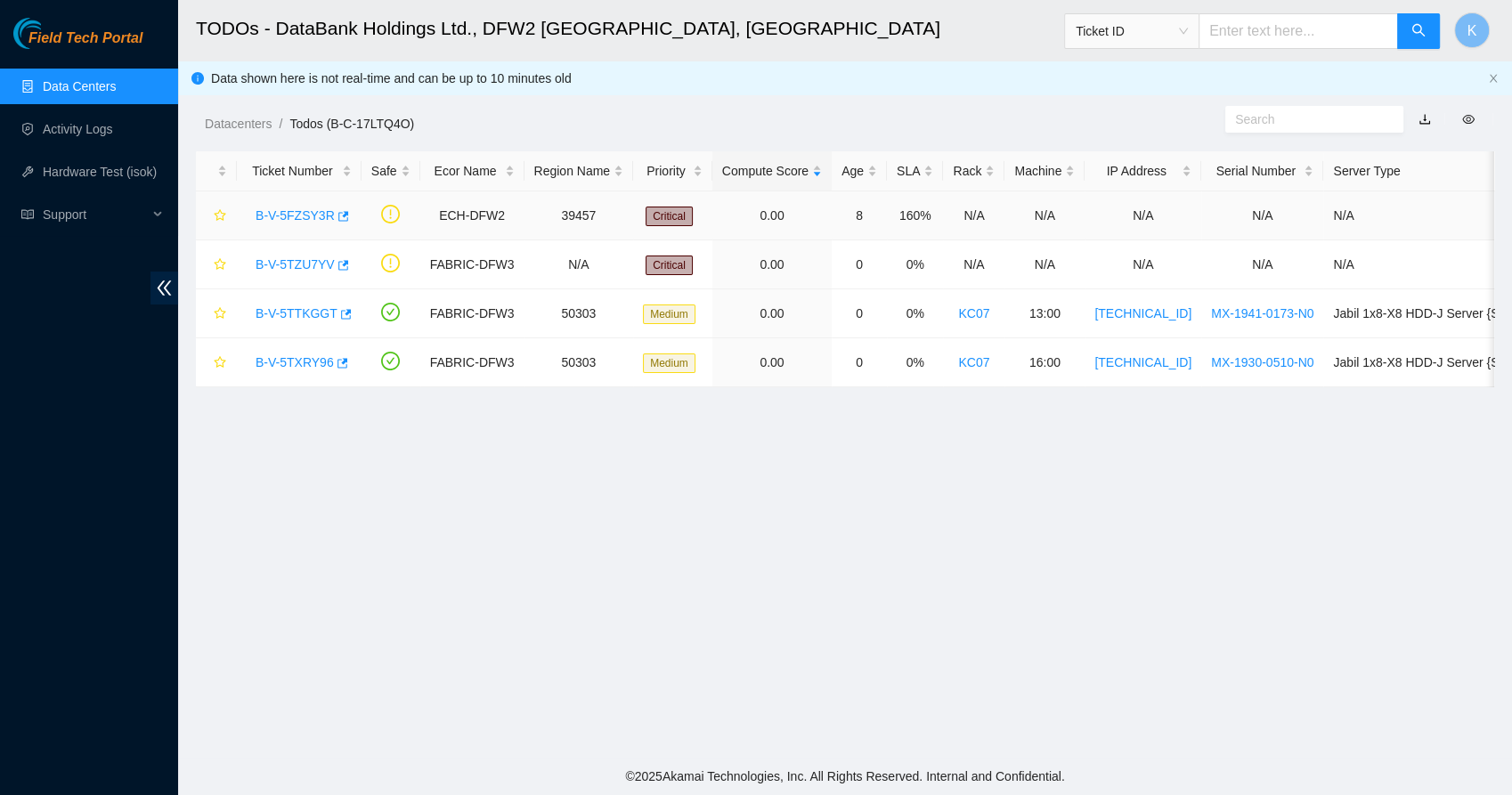
scroll to position [200, 0]
click at [286, 223] on div "B-V-5FZSY3R" at bounding box center [299, 215] width 105 height 28
click at [301, 213] on link "B-V-5FZSY3R" at bounding box center [295, 216] width 79 height 15
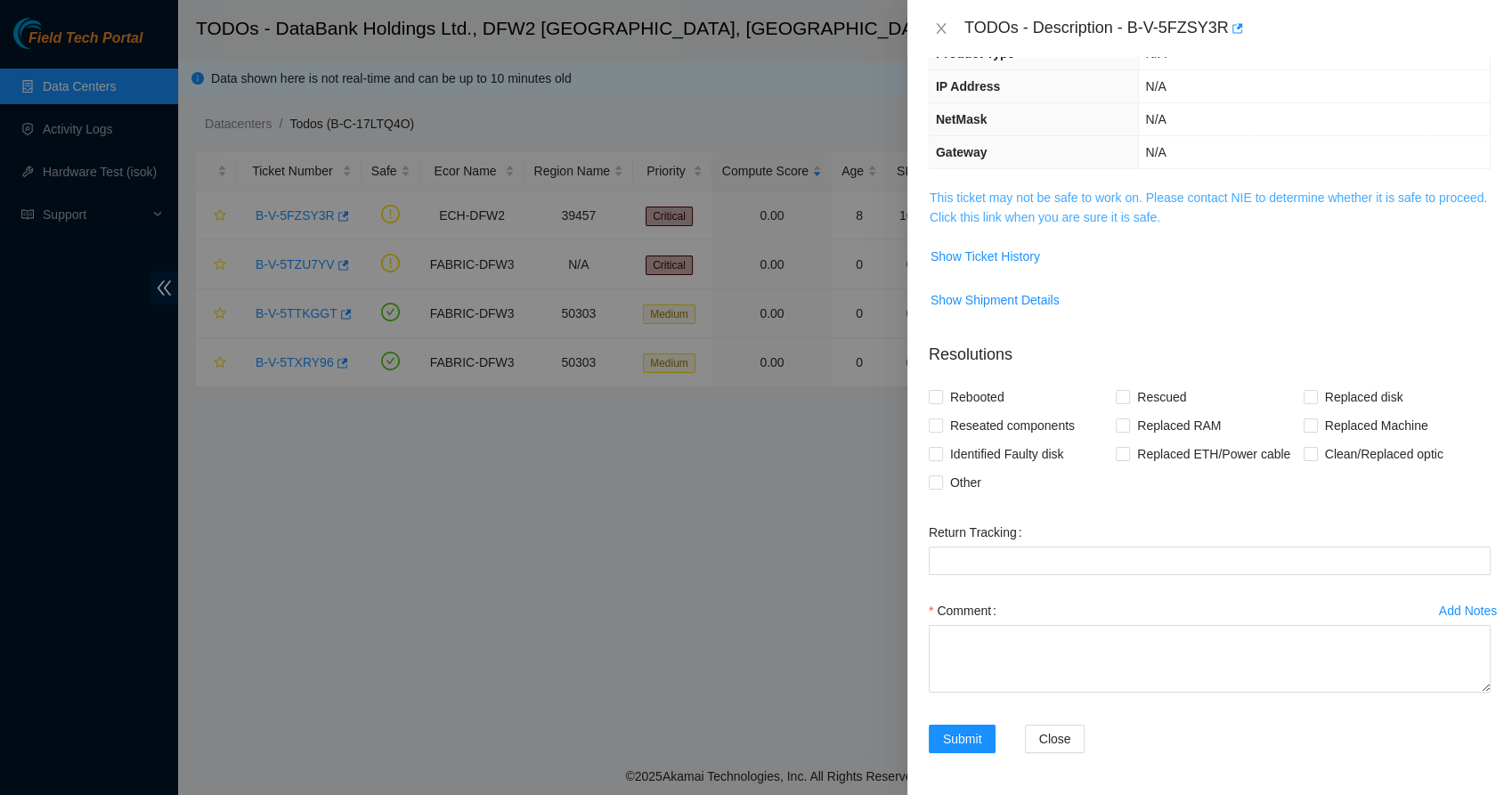
click at [1026, 211] on link "This ticket may not be safe to work on. Please contact NIE to determine whether…" at bounding box center [1208, 207] width 558 height 34
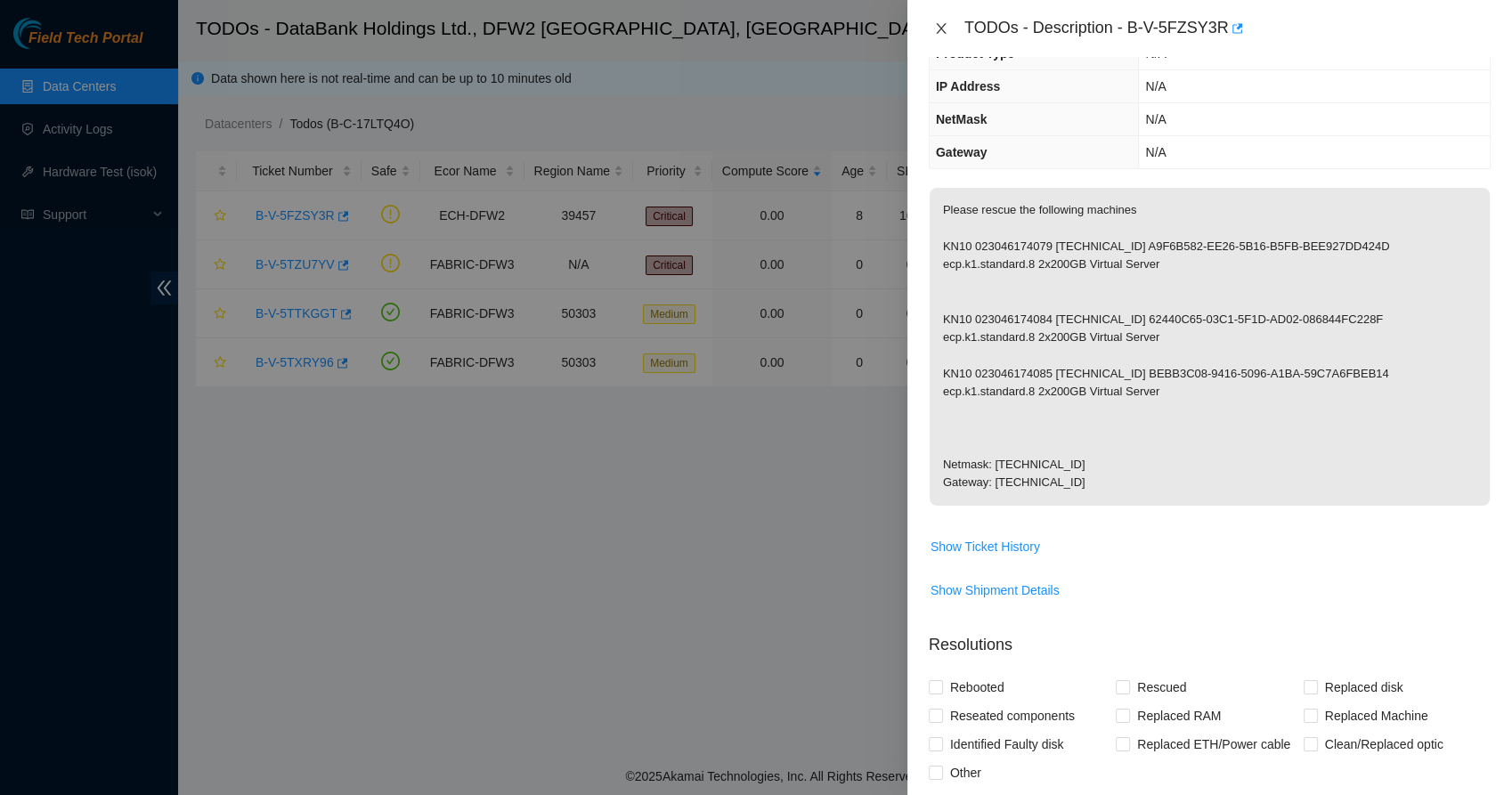
click at [937, 25] on icon "close" at bounding box center [941, 28] width 15 height 15
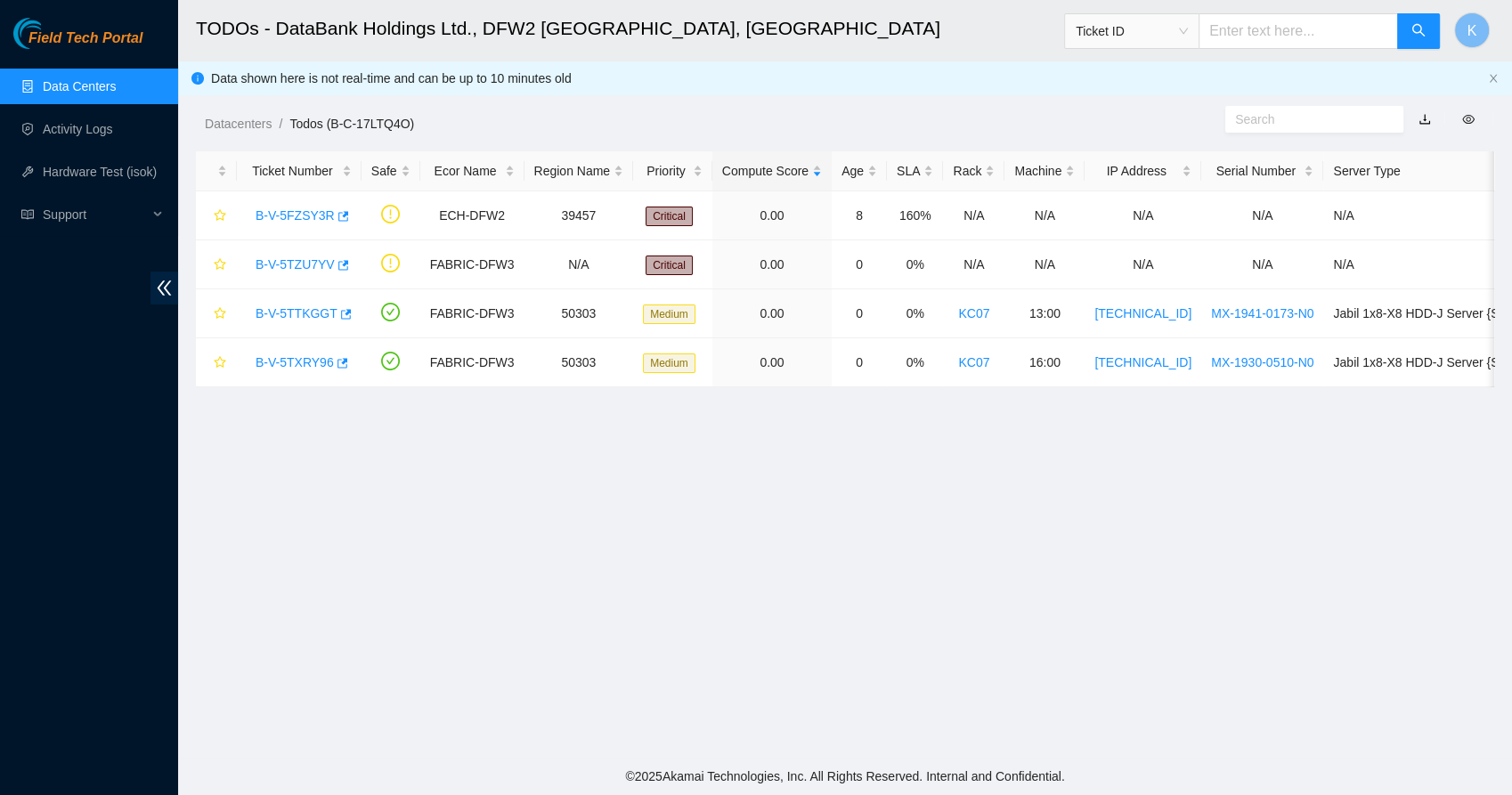
scroll to position [200, 0]
